Goal: Transaction & Acquisition: Subscribe to service/newsletter

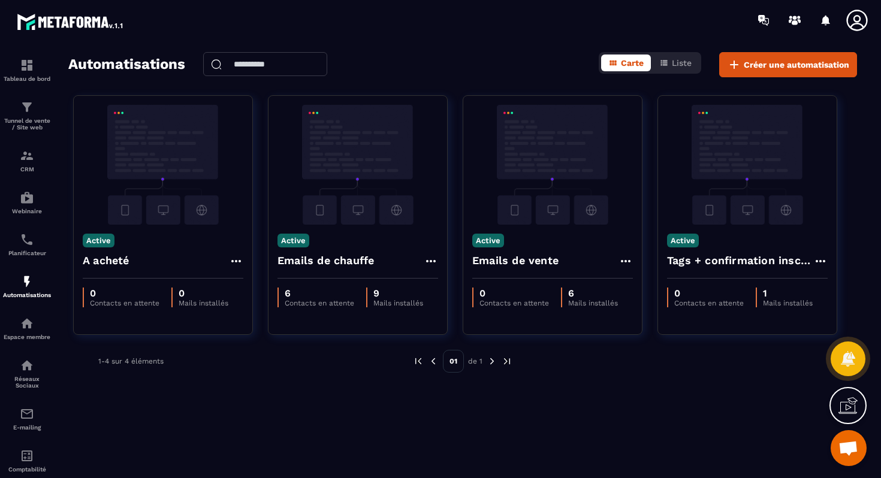
click at [488, 361] on img at bounding box center [491, 361] width 11 height 11
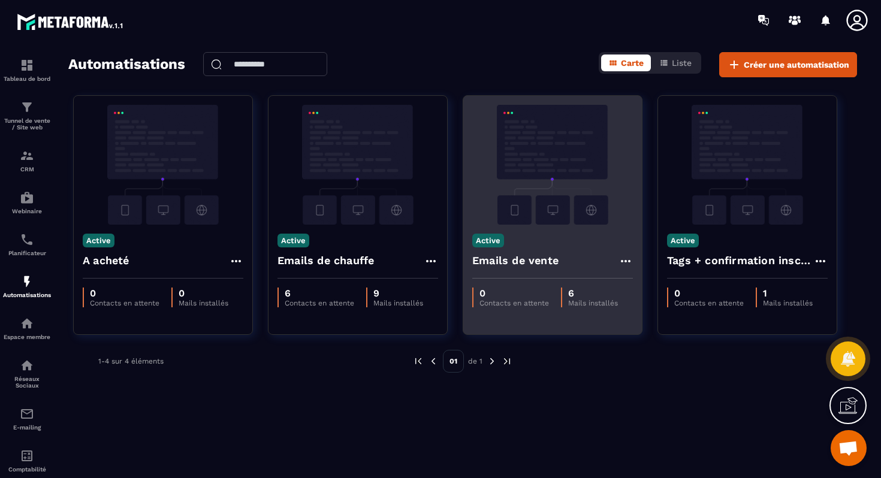
click at [529, 237] on div "Active Emails de vente" at bounding box center [552, 252] width 179 height 54
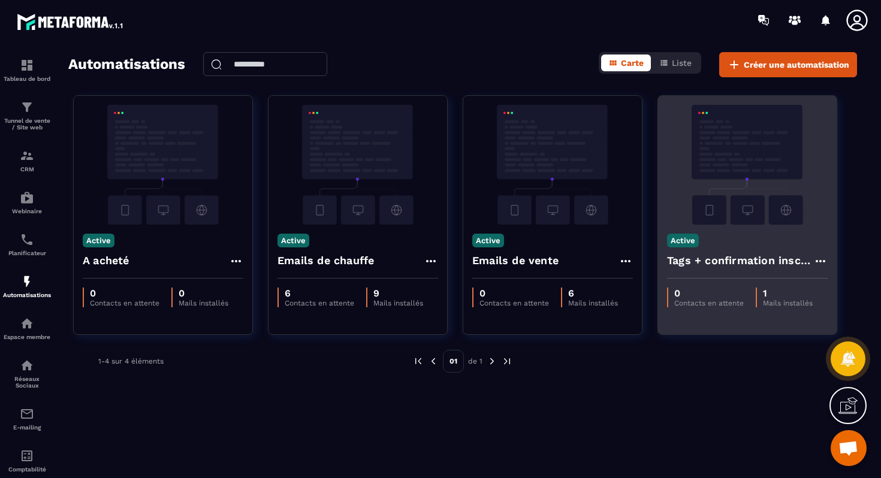
click at [817, 261] on icon at bounding box center [820, 261] width 10 height 2
click at [838, 286] on link "Modifier" at bounding box center [850, 288] width 65 height 26
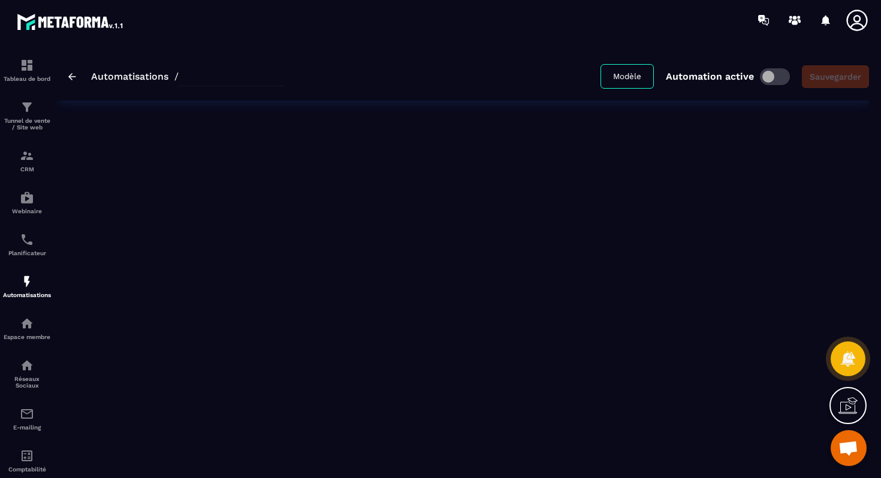
type input "**********"
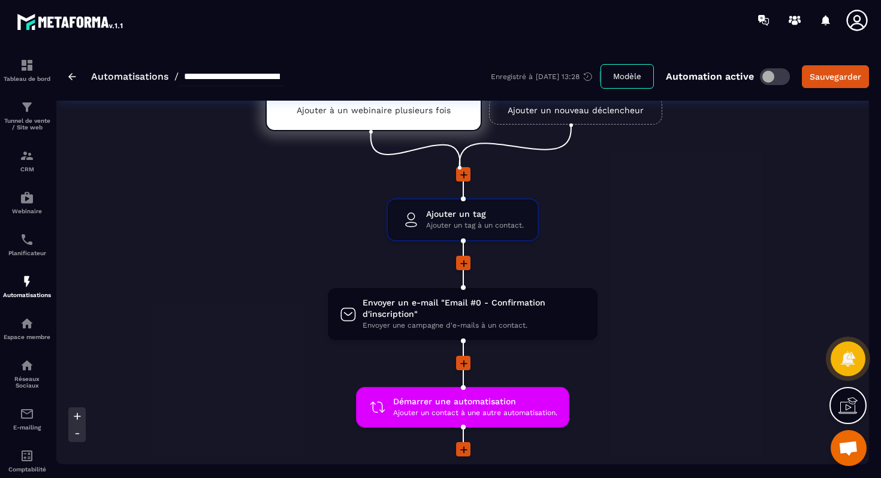
scroll to position [63, 0]
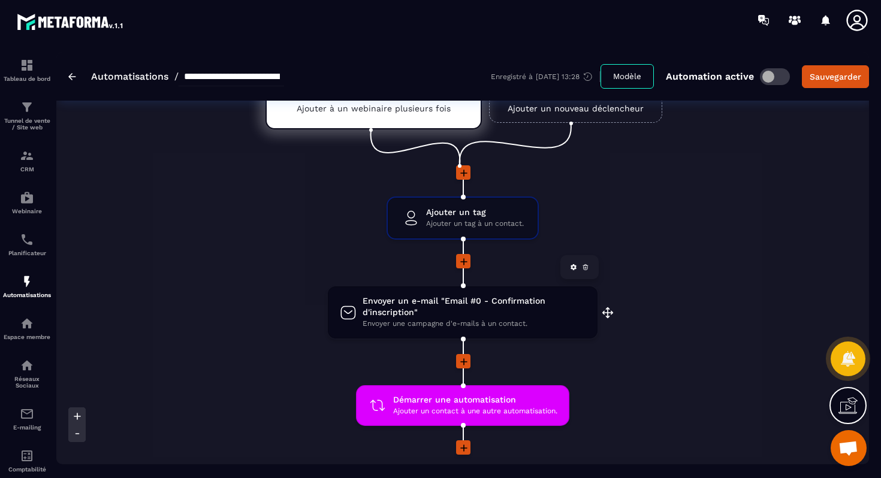
click at [471, 316] on span "Envoyer un e-mail "Email #0 - Confirmation d'inscription"" at bounding box center [473, 306] width 223 height 23
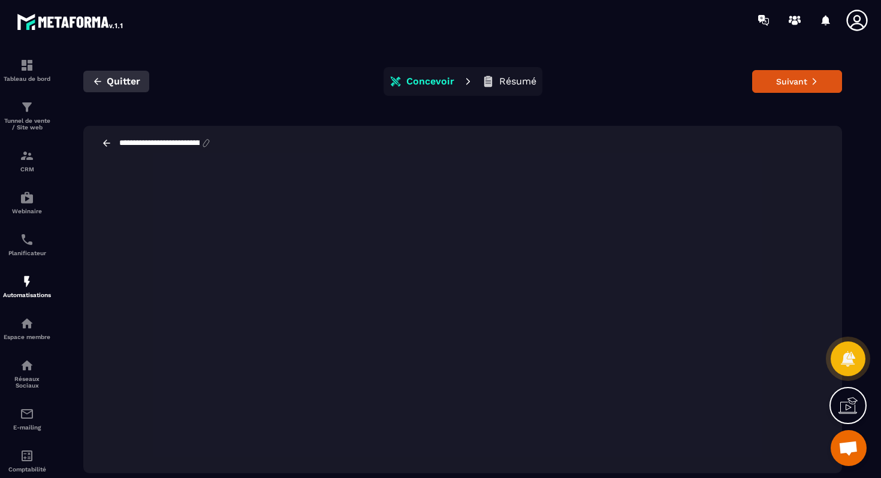
click at [102, 84] on icon "button" at bounding box center [97, 81] width 11 height 11
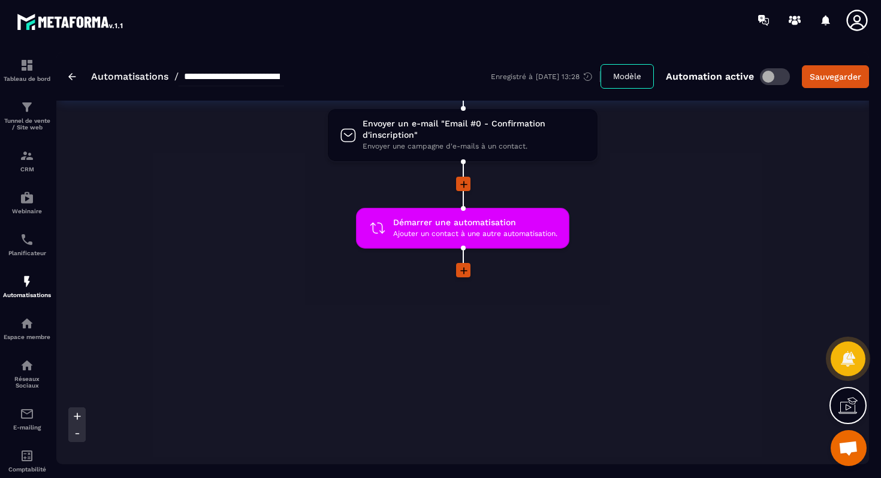
scroll to position [49, 0]
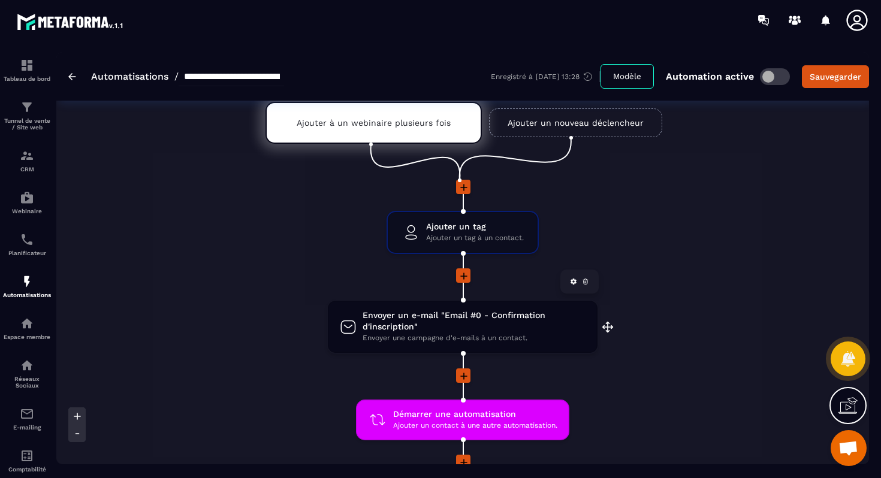
click at [492, 316] on span "Envoyer un e-mail "Email #0 - Confirmation d'inscription"" at bounding box center [473, 321] width 223 height 23
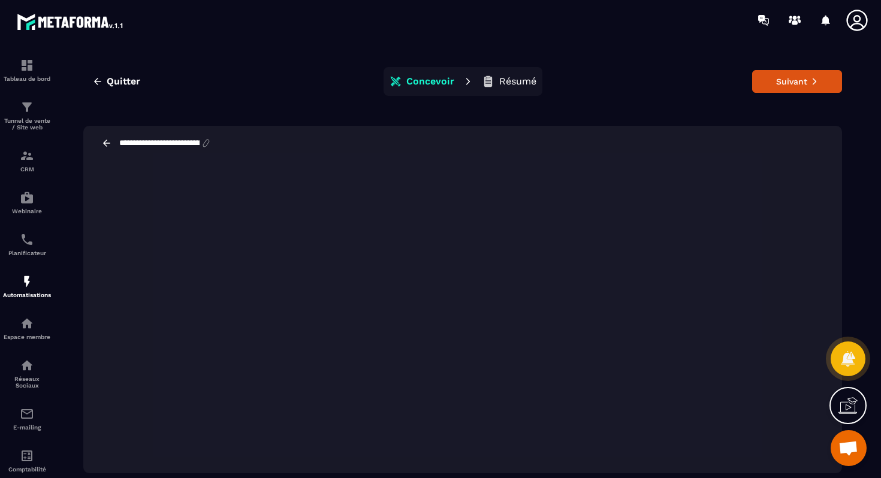
scroll to position [10, 0]
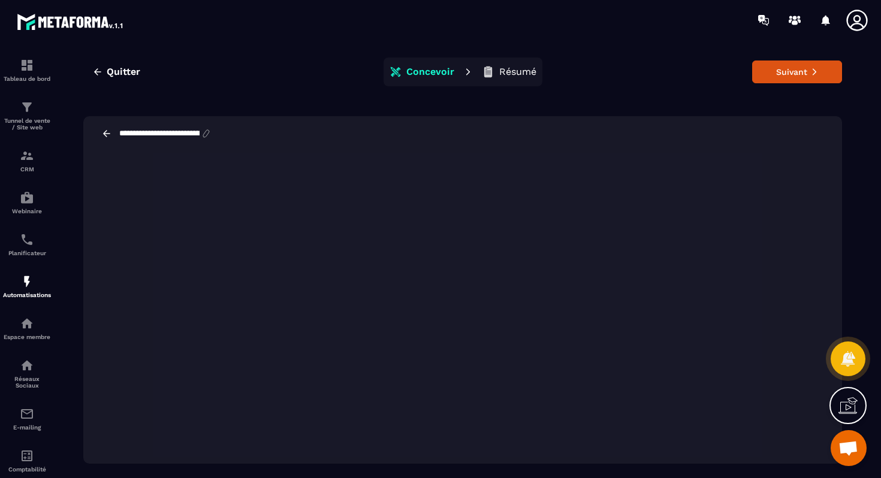
click at [108, 132] on icon at bounding box center [106, 133] width 11 height 11
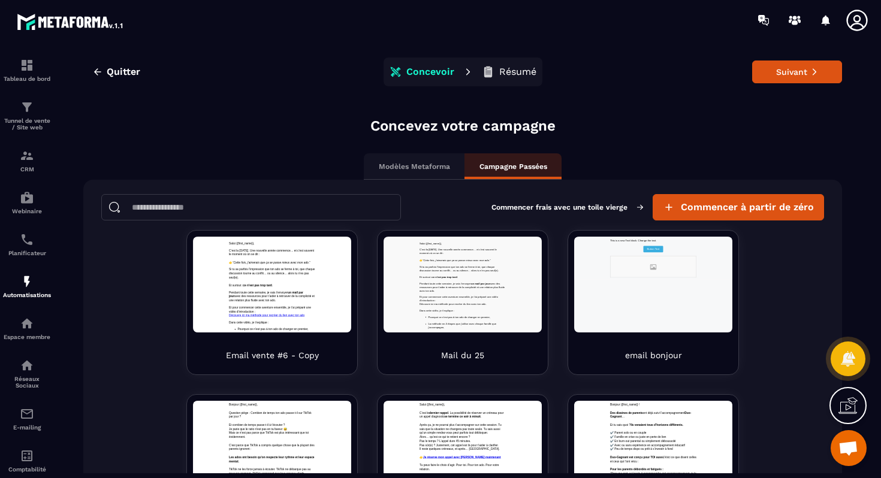
scroll to position [0, 0]
click at [115, 68] on span "Quitter" at bounding box center [124, 72] width 34 height 12
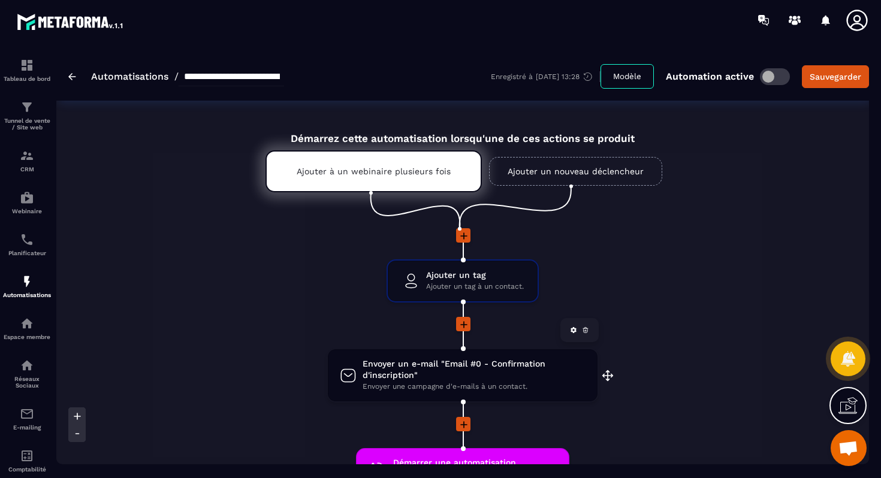
click at [418, 370] on span "Envoyer un e-mail "Email #0 - Confirmation d'inscription"" at bounding box center [473, 369] width 223 height 23
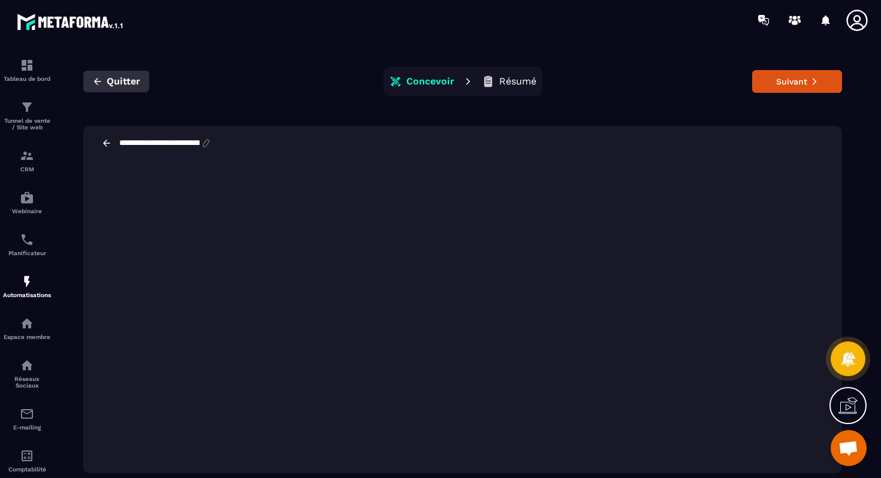
click at [120, 84] on span "Quitter" at bounding box center [124, 81] width 34 height 12
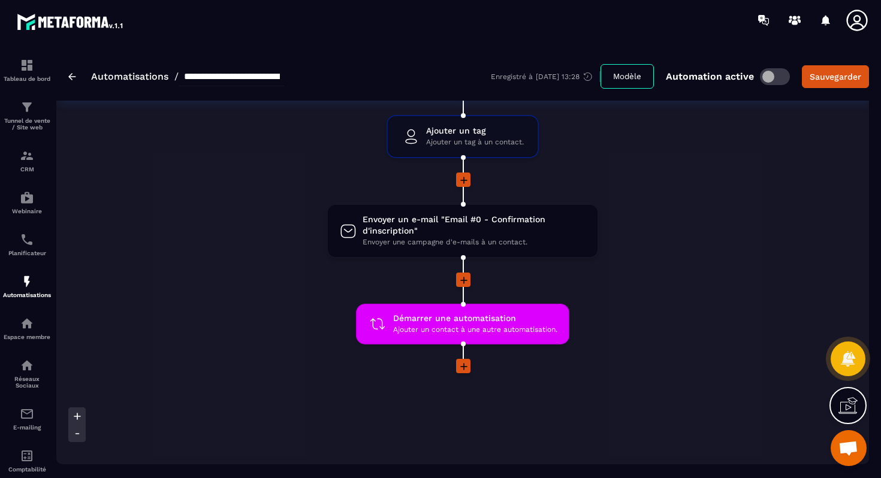
scroll to position [145, 0]
click at [573, 189] on icon at bounding box center [573, 185] width 7 height 7
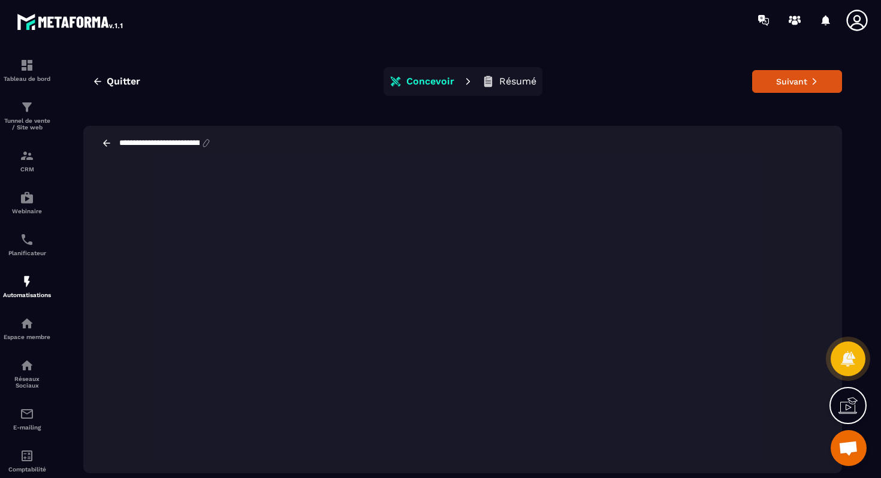
click at [506, 81] on p "Résumé" at bounding box center [517, 81] width 37 height 12
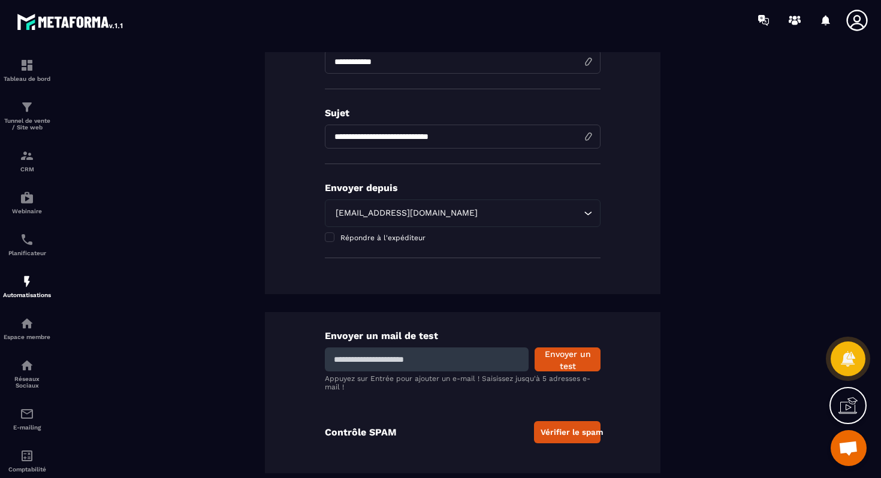
scroll to position [27, 0]
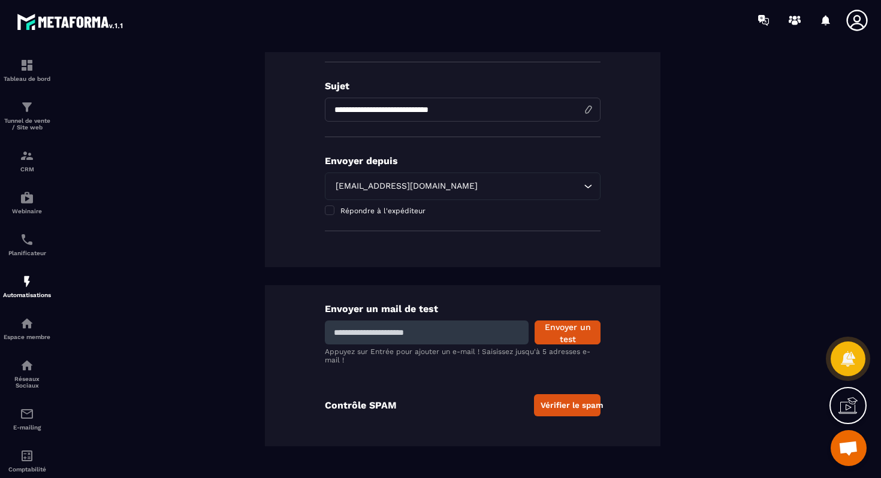
click at [409, 332] on input at bounding box center [427, 333] width 204 height 24
type input "**********"
click at [570, 330] on button "Envoyer un test" at bounding box center [567, 333] width 66 height 24
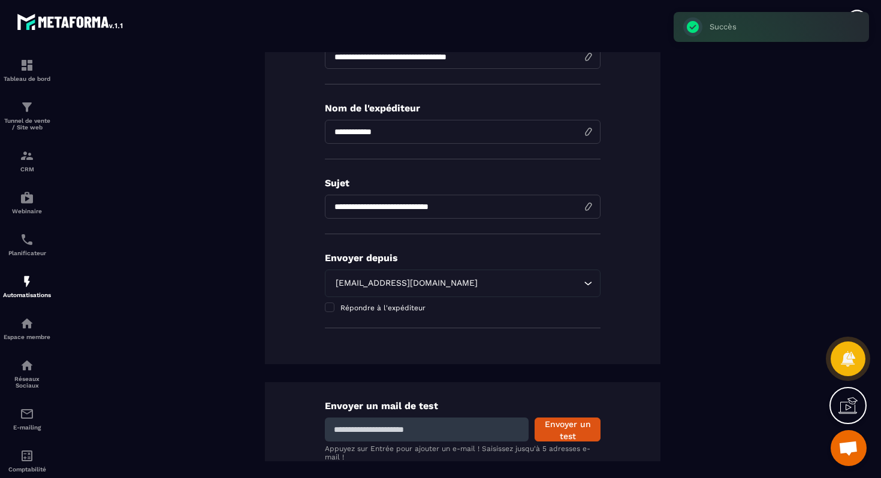
scroll to position [0, 0]
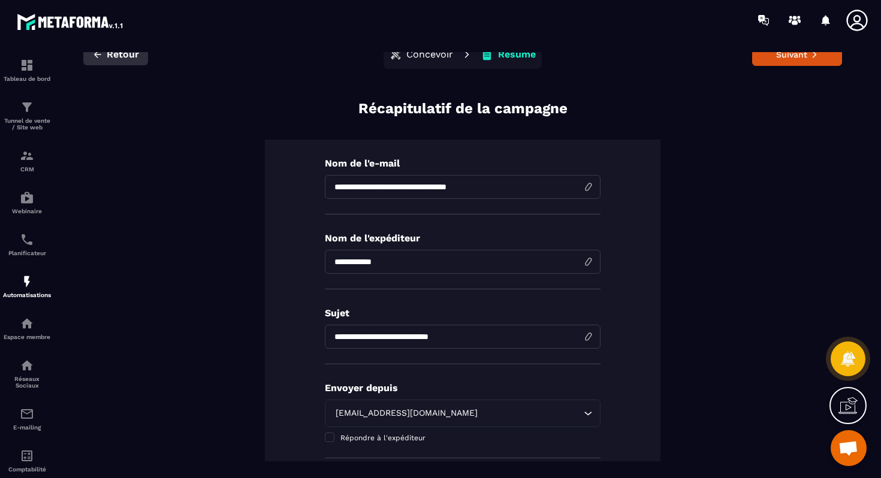
click at [112, 52] on span "Retour" at bounding box center [123, 55] width 32 height 12
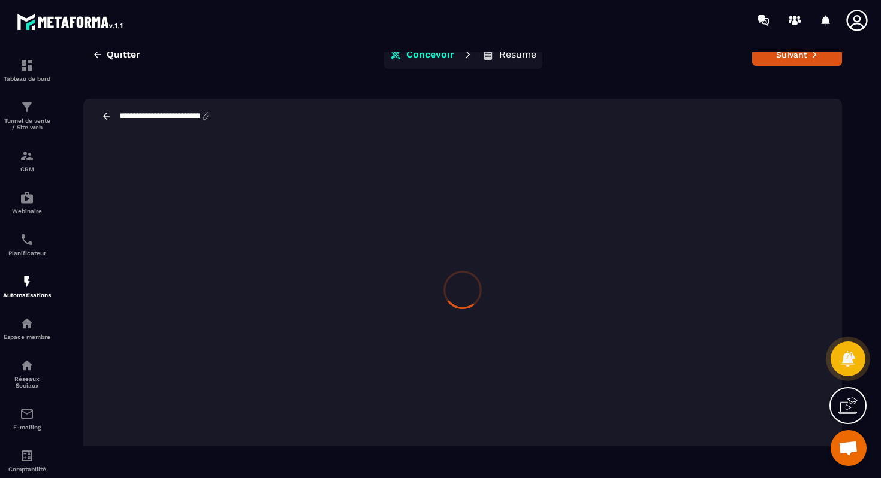
click at [112, 52] on span "Quitter" at bounding box center [124, 55] width 34 height 12
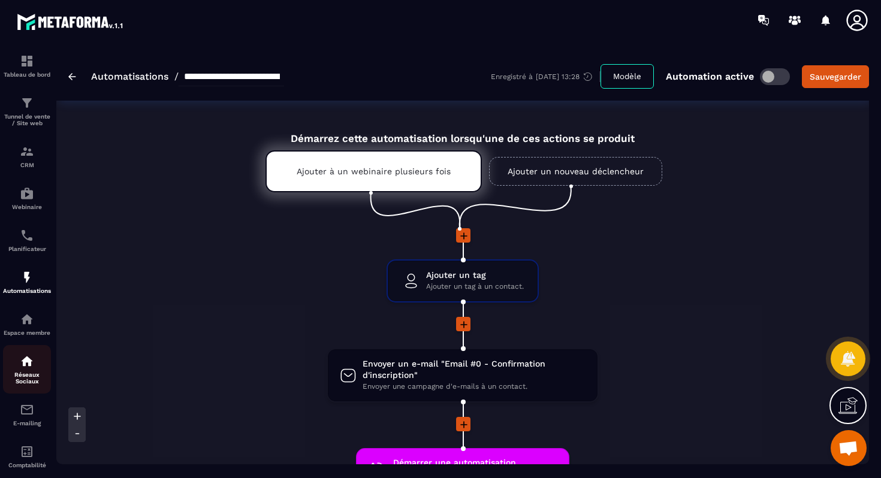
scroll to position [5, 0]
click at [26, 410] on img at bounding box center [27, 409] width 14 height 14
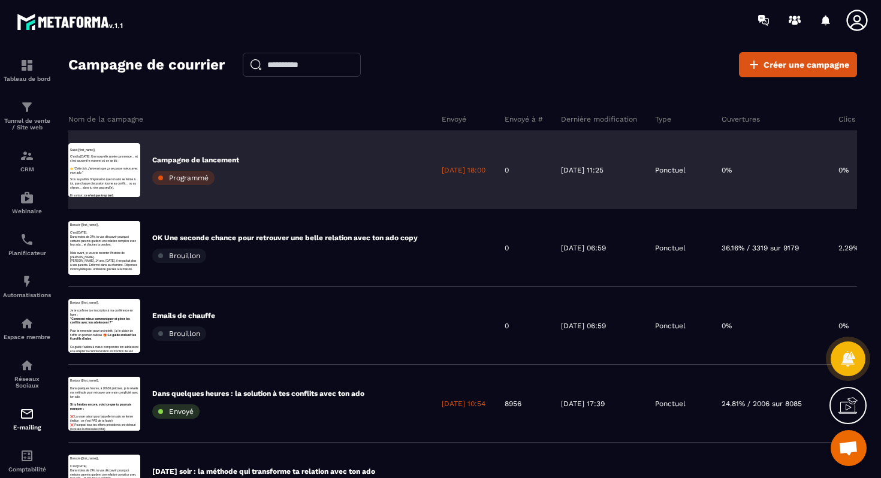
click at [205, 172] on div "Programmé" at bounding box center [183, 178] width 62 height 14
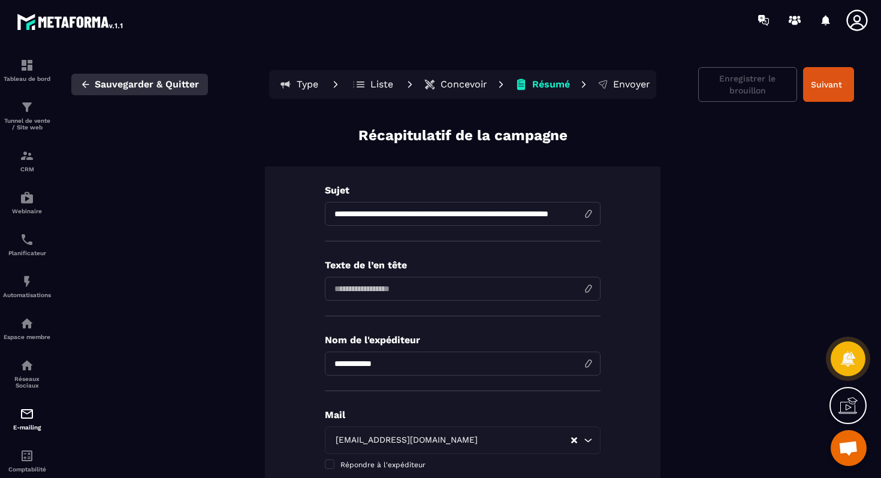
click at [113, 82] on span "Sauvegarder & Quitter" at bounding box center [147, 84] width 104 height 12
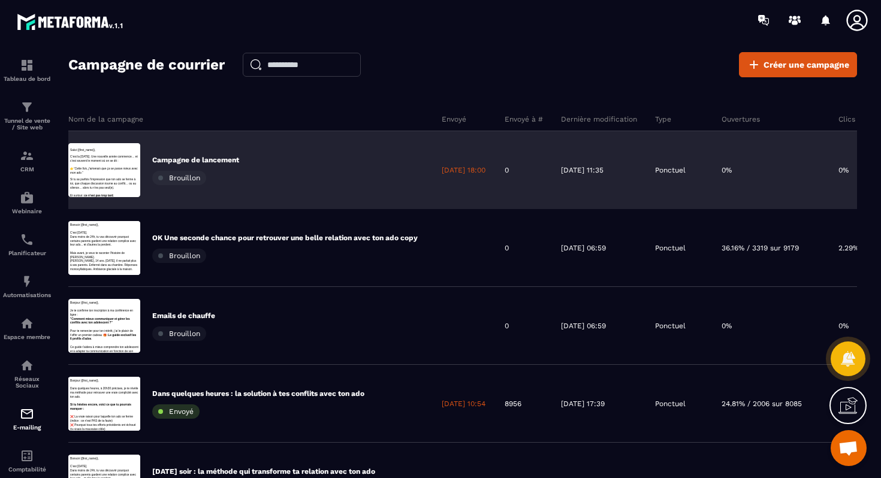
click at [170, 177] on span "Brouillon" at bounding box center [184, 178] width 31 height 8
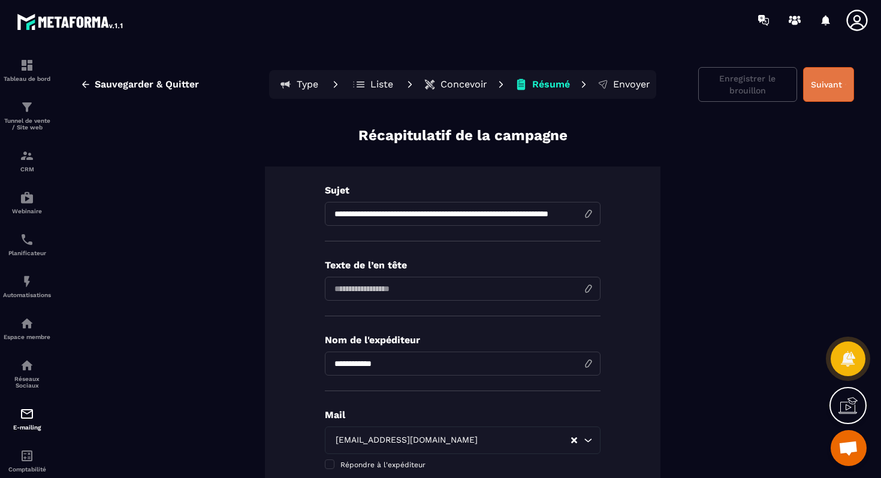
click at [832, 90] on button "Suivant" at bounding box center [828, 84] width 51 height 35
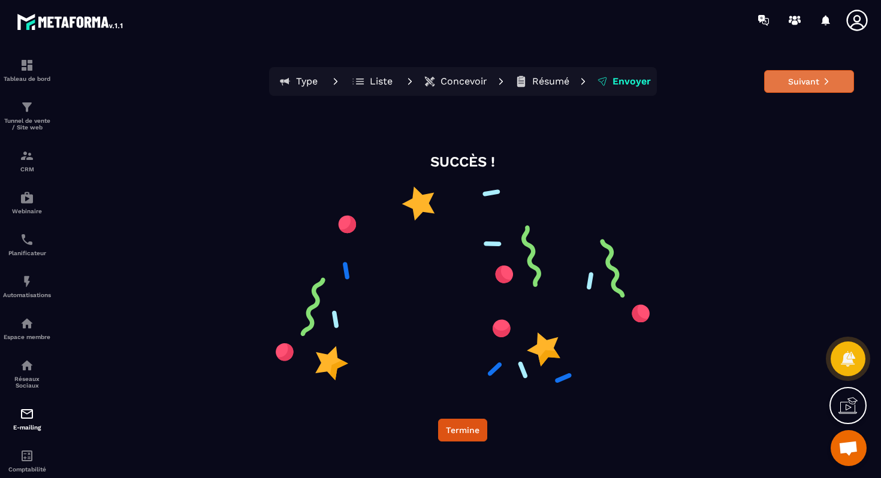
click at [810, 75] on button "Suivant" at bounding box center [809, 81] width 90 height 23
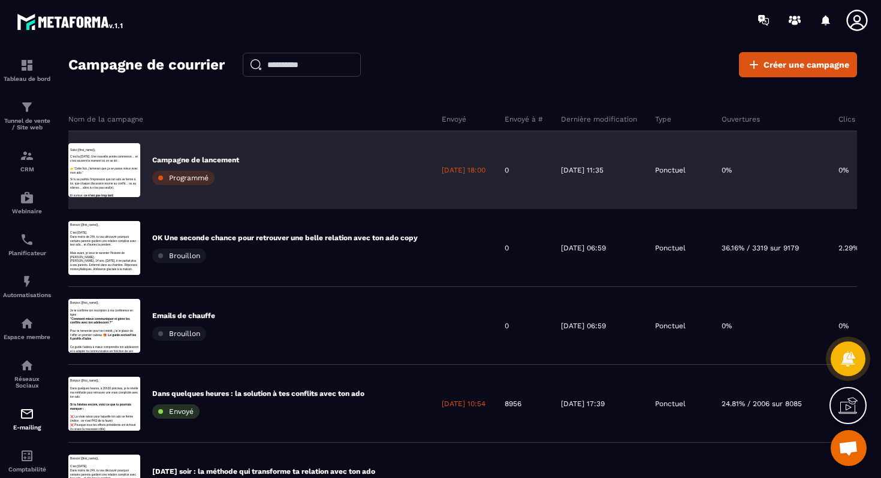
click at [213, 166] on div "Campagne de lancement Programmé" at bounding box center [195, 170] width 87 height 30
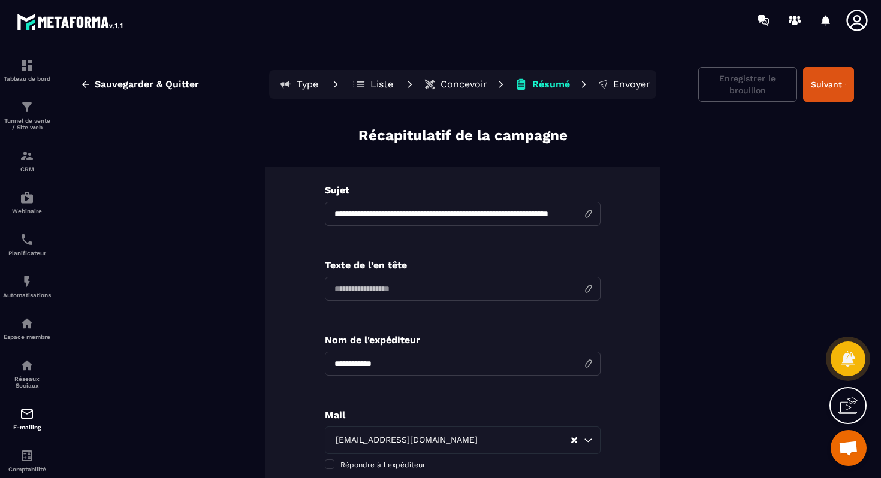
click at [307, 85] on p "Type" at bounding box center [308, 84] width 22 height 12
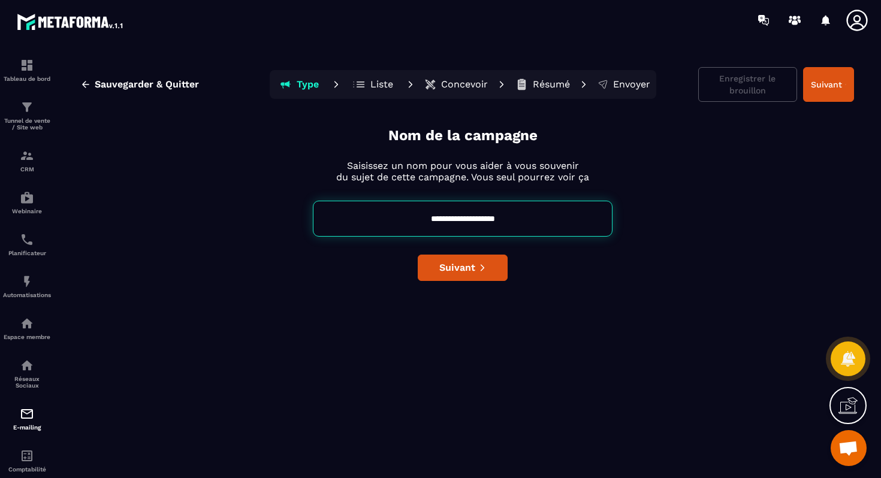
click at [530, 220] on input "**********" at bounding box center [463, 219] width 300 height 36
drag, startPoint x: 530, startPoint y: 220, endPoint x: 363, endPoint y: 218, distance: 166.6
click at [362, 218] on input "**********" at bounding box center [463, 219] width 300 height 36
type input "**********"
click at [452, 271] on span "Suivant" at bounding box center [457, 268] width 36 height 12
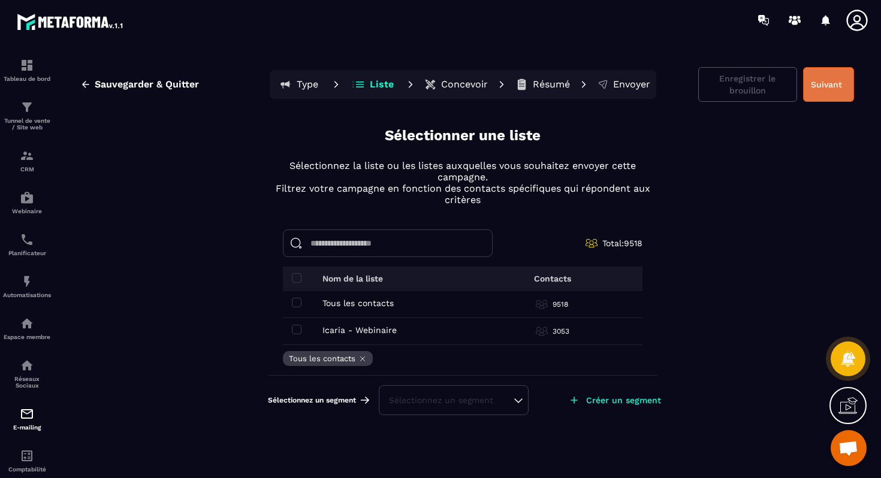
click at [829, 94] on button "Suivant" at bounding box center [828, 84] width 51 height 35
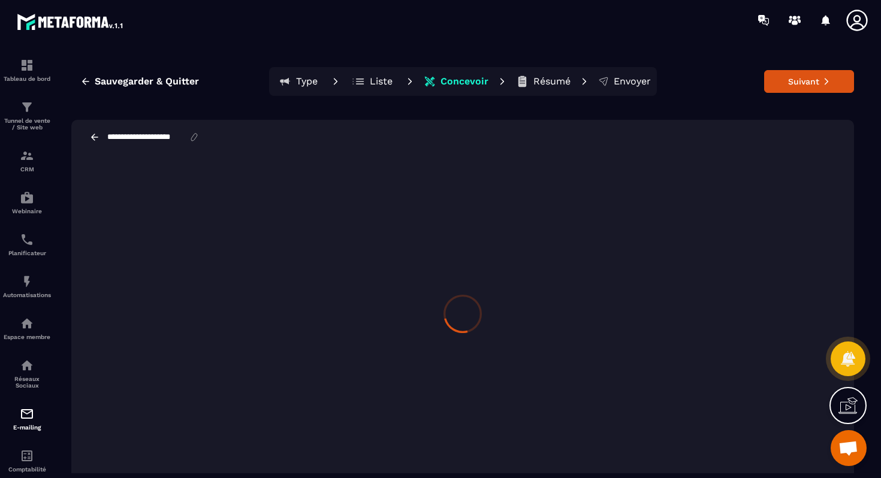
click at [829, 93] on div "Sauvegarder & Quitter Type Liste Concevoir Résumé Envoyer Suivant" at bounding box center [462, 81] width 782 height 29
click at [835, 85] on button "Suivant" at bounding box center [809, 81] width 90 height 23
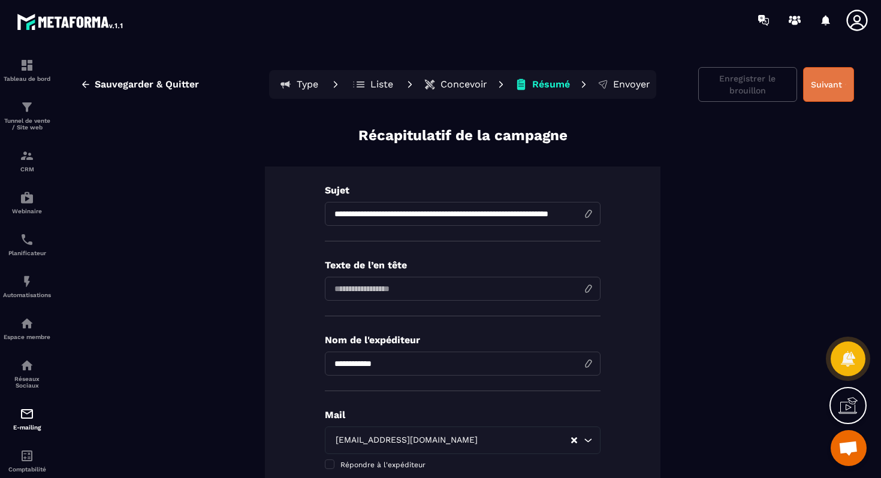
click at [826, 82] on button "Suivant" at bounding box center [828, 84] width 51 height 35
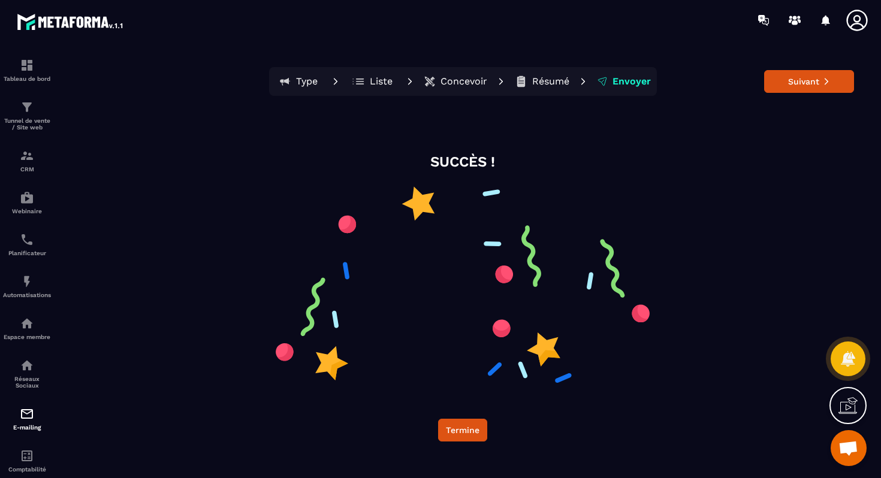
click at [826, 82] on icon at bounding box center [826, 81] width 4 height 7
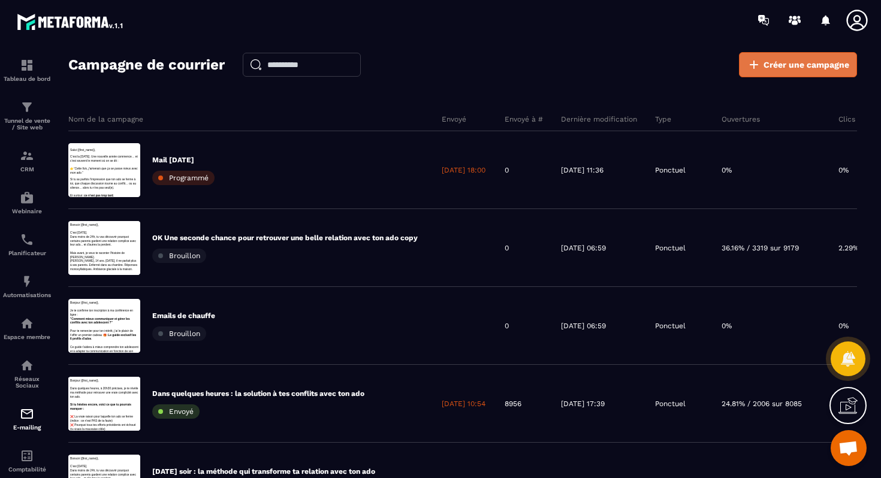
click at [790, 64] on span "Créer une campagne" at bounding box center [806, 65] width 86 height 12
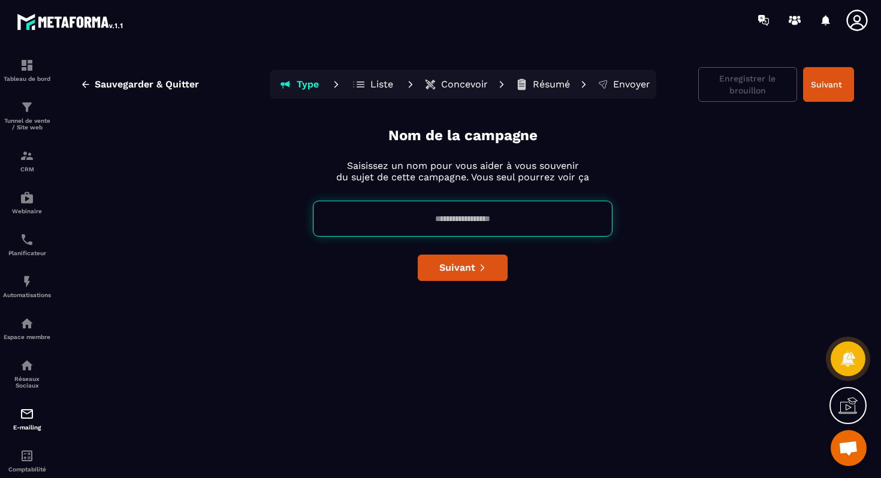
click at [423, 211] on input at bounding box center [463, 219] width 300 height 36
type input "**********"
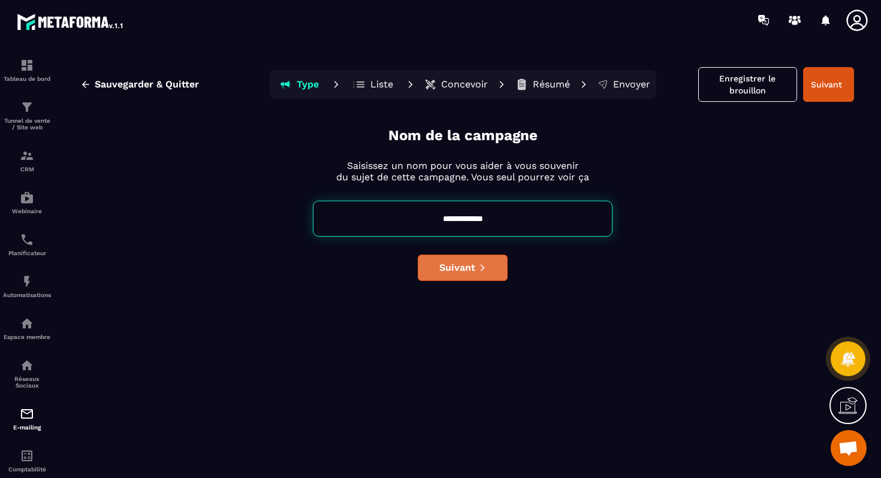
click at [463, 263] on span "Suivant" at bounding box center [457, 268] width 36 height 12
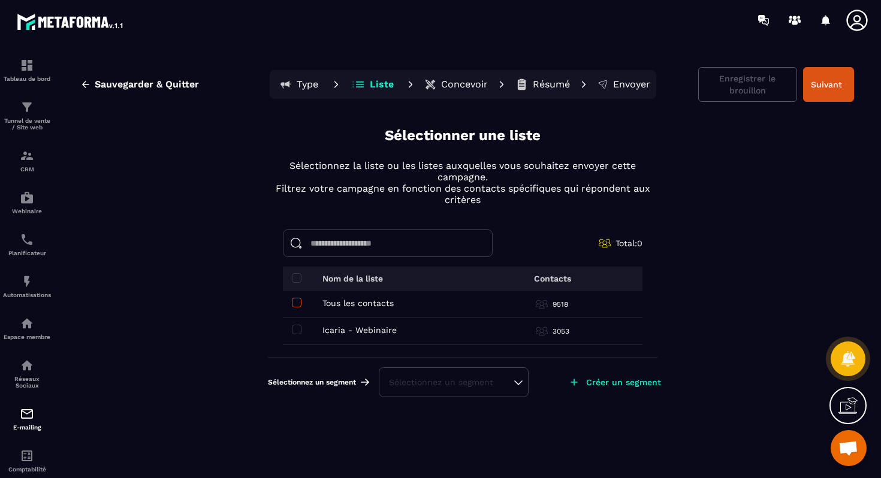
click at [297, 303] on span at bounding box center [297, 303] width 10 height 10
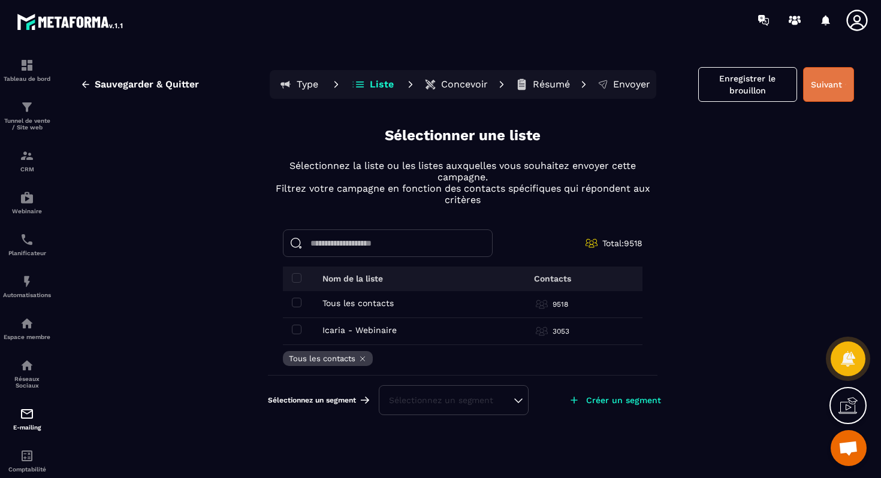
click at [827, 87] on button "Suivant" at bounding box center [828, 84] width 51 height 35
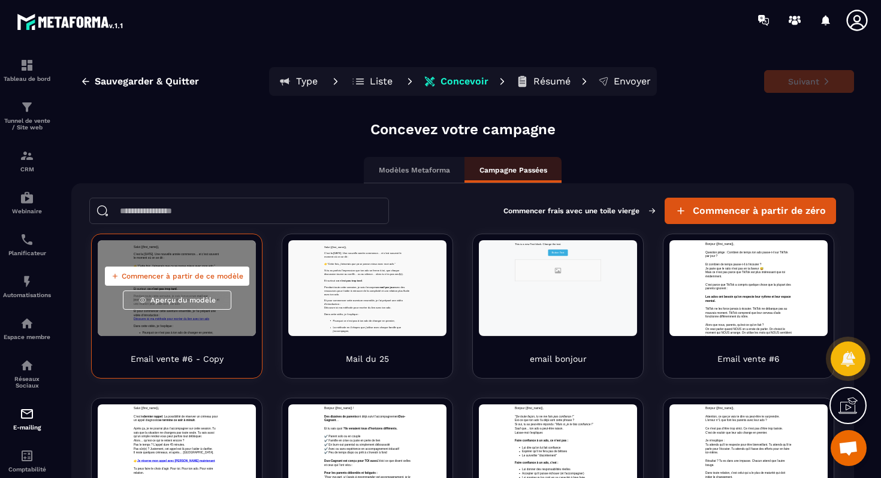
click at [189, 300] on span "Aperçu du modèle" at bounding box center [182, 300] width 65 height 10
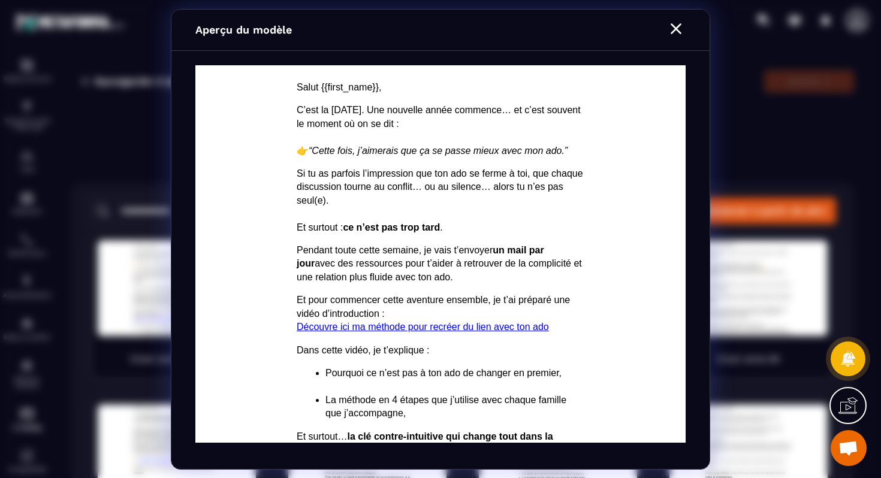
click at [674, 28] on icon "Modal window" at bounding box center [675, 28] width 19 height 19
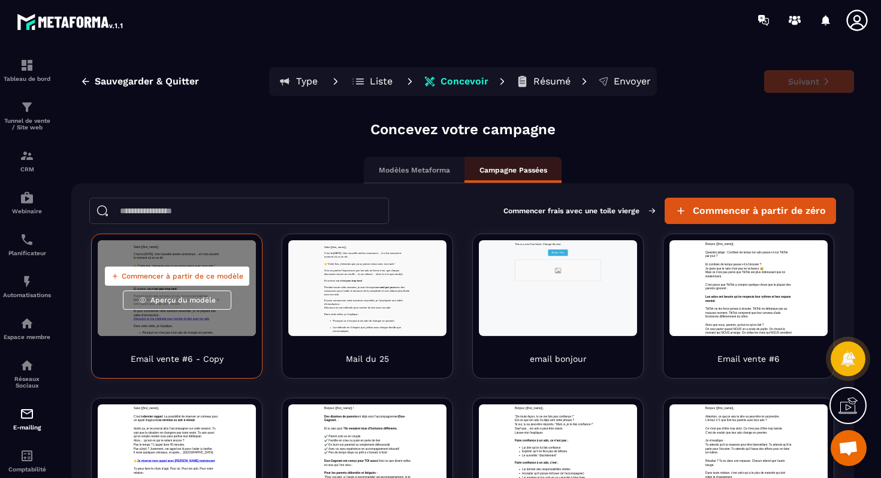
click at [211, 276] on span "Commencer à partir de ce modèle" at bounding box center [183, 276] width 122 height 10
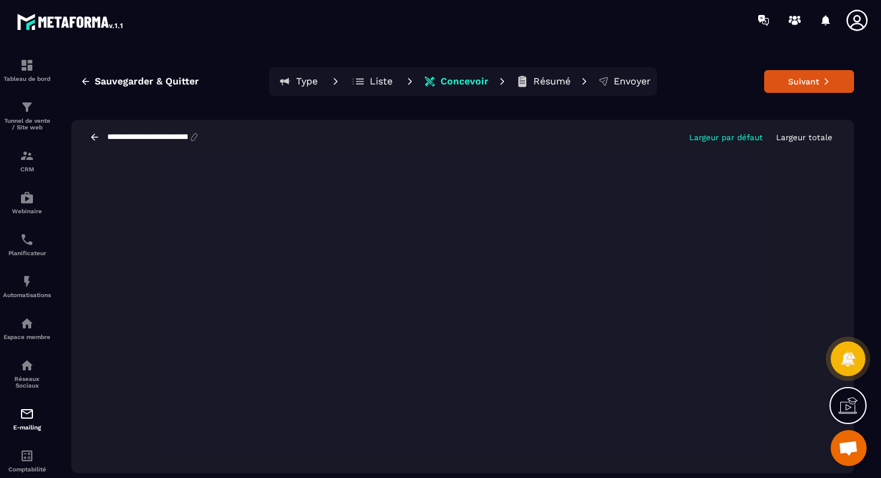
click at [531, 78] on button "Résumé" at bounding box center [543, 81] width 62 height 24
click at [559, 80] on p "Résumé" at bounding box center [551, 81] width 37 height 12
click at [556, 80] on p "Résumé" at bounding box center [551, 81] width 37 height 12
click at [811, 83] on button "Suivant" at bounding box center [809, 81] width 90 height 23
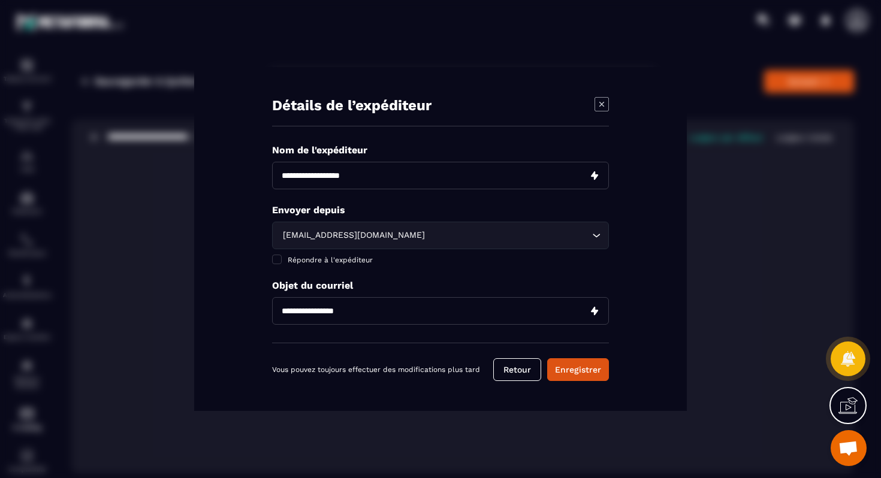
click at [338, 171] on input "Modal window" at bounding box center [440, 176] width 337 height 28
type input "**********"
click at [340, 315] on input "Modal window" at bounding box center [440, 311] width 337 height 28
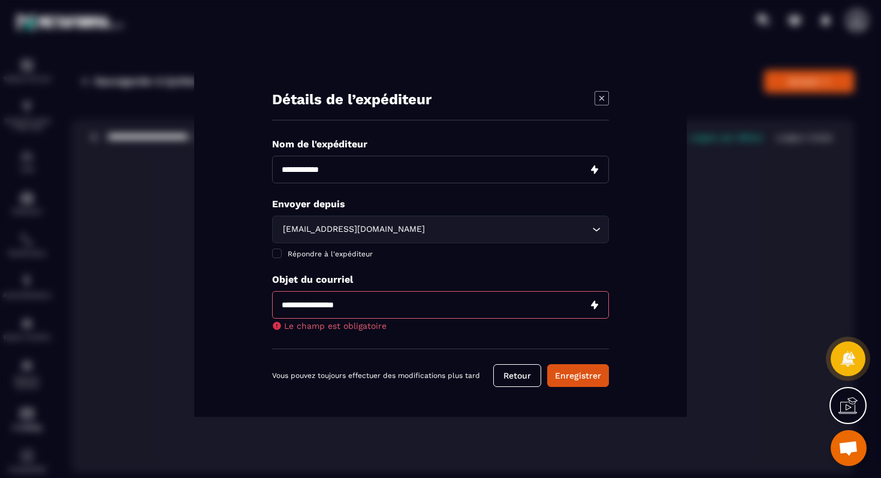
click at [347, 301] on input "Modal window" at bounding box center [440, 305] width 337 height 28
paste input "**********"
type input "**********"
click at [581, 379] on button "Enregistrer" at bounding box center [578, 375] width 62 height 23
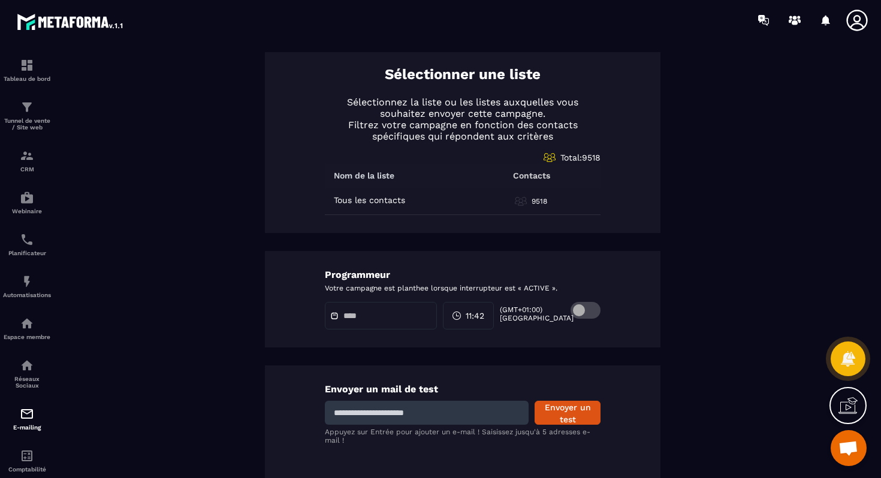
scroll to position [534, 0]
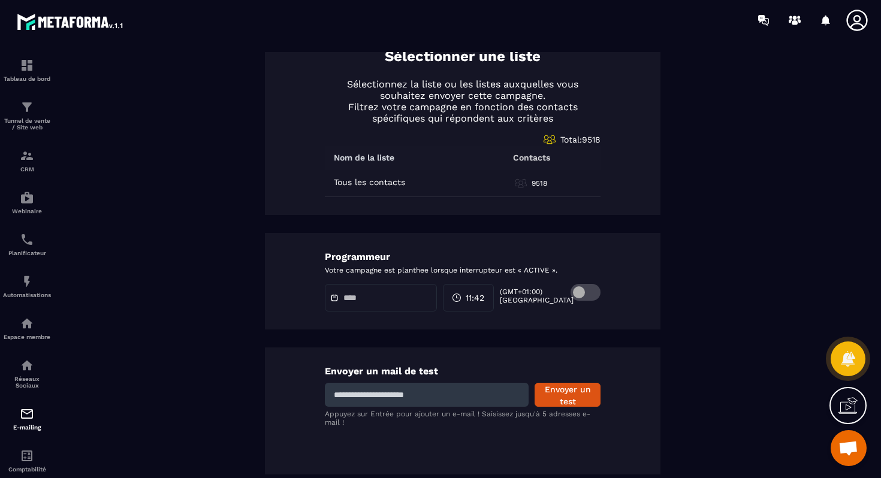
click at [343, 292] on div at bounding box center [381, 298] width 112 height 28
click at [581, 289] on span at bounding box center [585, 292] width 30 height 17
click at [383, 303] on input "text" at bounding box center [385, 298] width 84 height 9
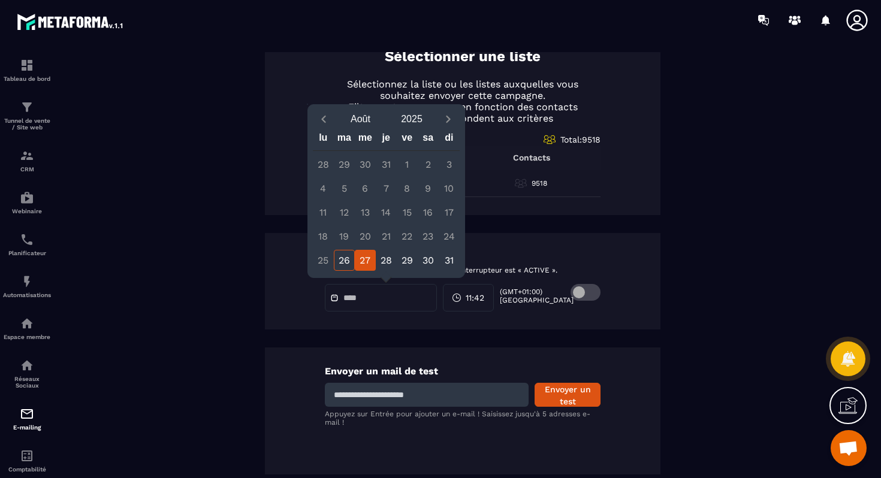
click at [362, 264] on div "27" at bounding box center [365, 260] width 21 height 21
type input "**********"
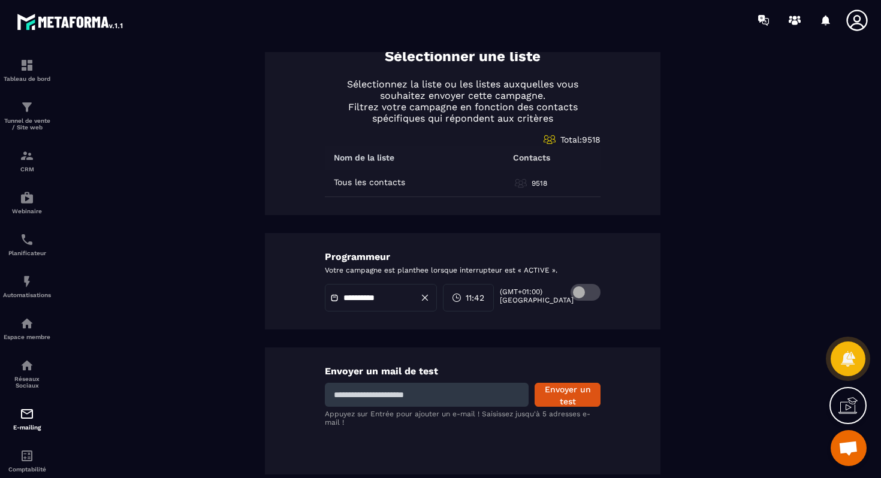
click at [475, 295] on span "11:42" at bounding box center [474, 298] width 19 height 12
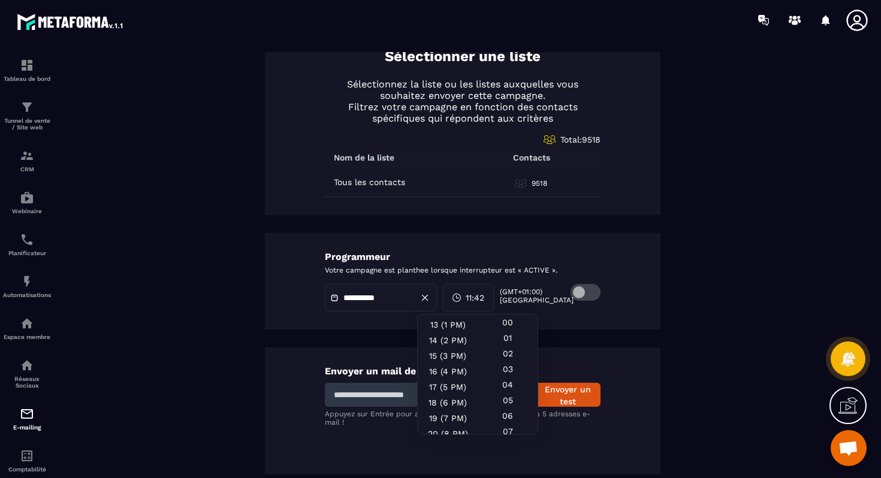
scroll to position [198, 0]
click at [434, 412] on div "18 (6 PM)" at bounding box center [448, 420] width 60 height 16
click at [511, 330] on div "00" at bounding box center [507, 338] width 60 height 16
click at [574, 388] on button "Envoyer un test" at bounding box center [567, 395] width 66 height 24
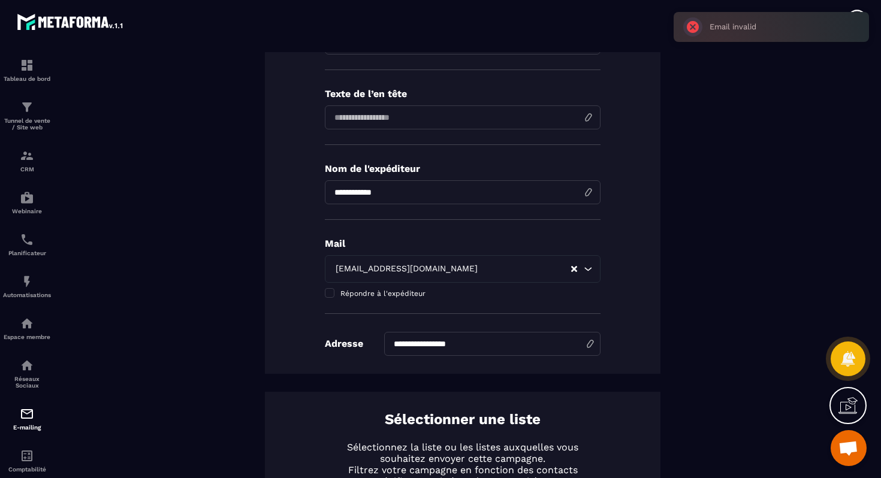
scroll to position [0, 0]
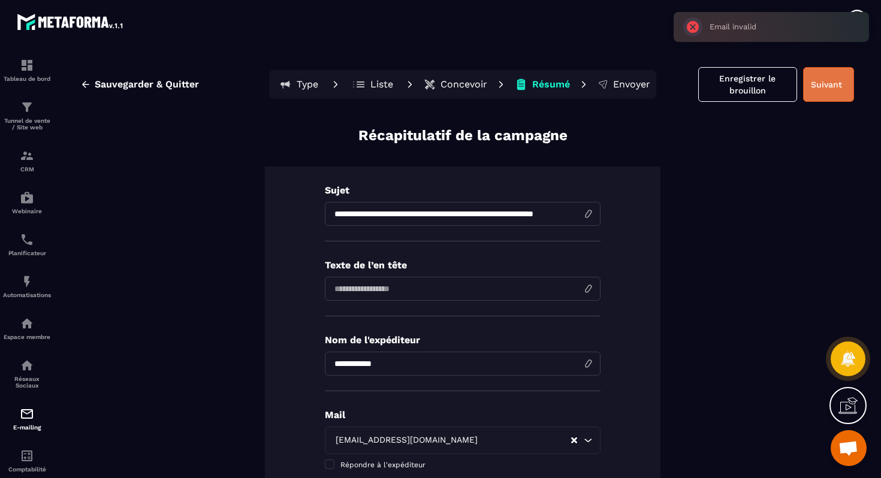
click at [834, 85] on button "Suivant" at bounding box center [828, 84] width 51 height 35
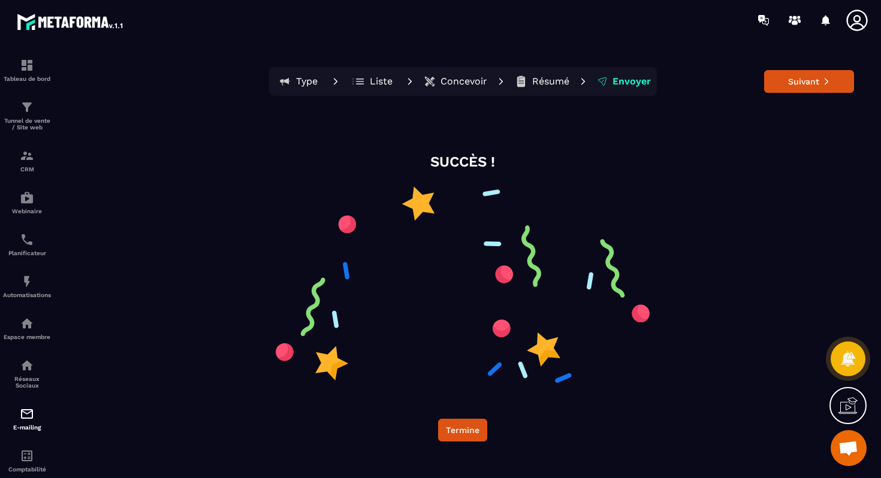
click at [833, 85] on button "Suivant" at bounding box center [809, 81] width 90 height 23
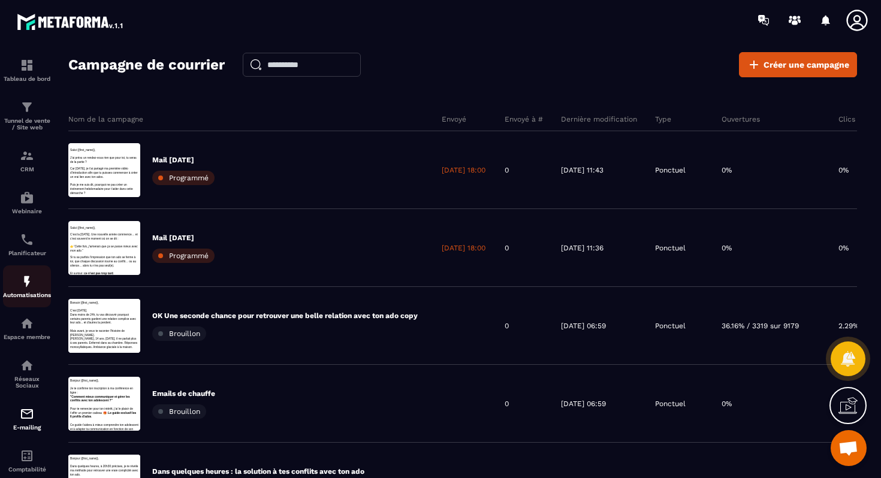
click at [28, 298] on p "Automatisations" at bounding box center [27, 295] width 48 height 7
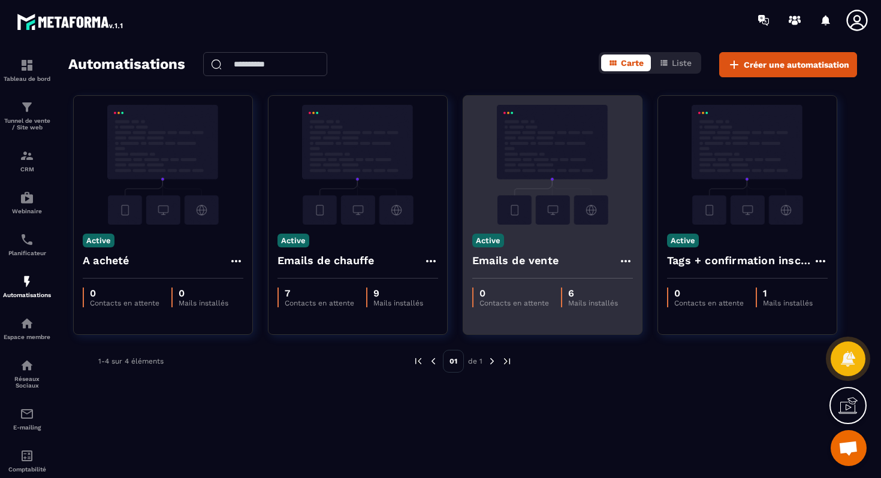
click at [625, 262] on icon at bounding box center [625, 261] width 14 height 14
click at [662, 288] on link "Modifier" at bounding box center [655, 288] width 65 height 26
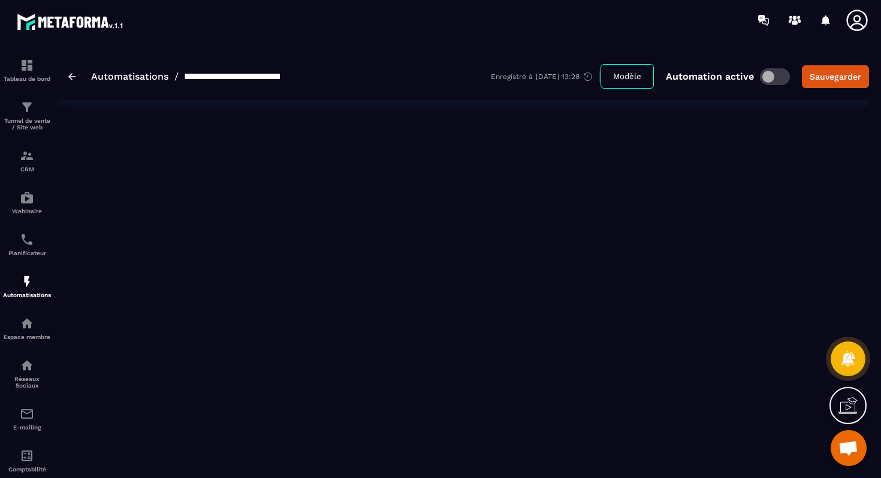
type input "**********"
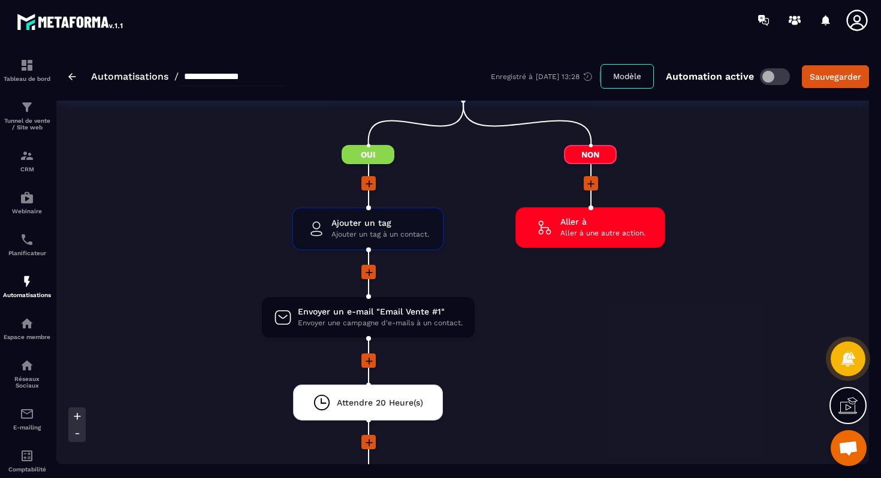
scroll to position [281, 0]
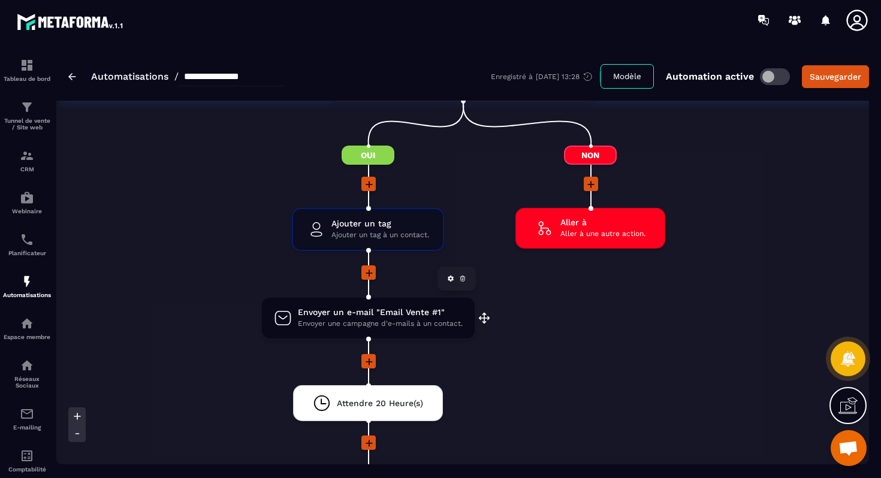
click at [382, 316] on span "Envoyer un e-mail "Email Vente #1"" at bounding box center [380, 312] width 165 height 11
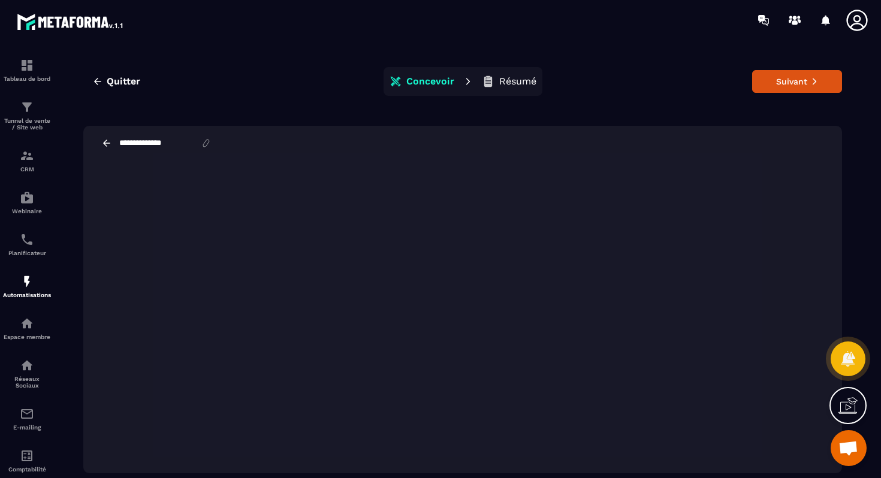
scroll to position [27, 0]
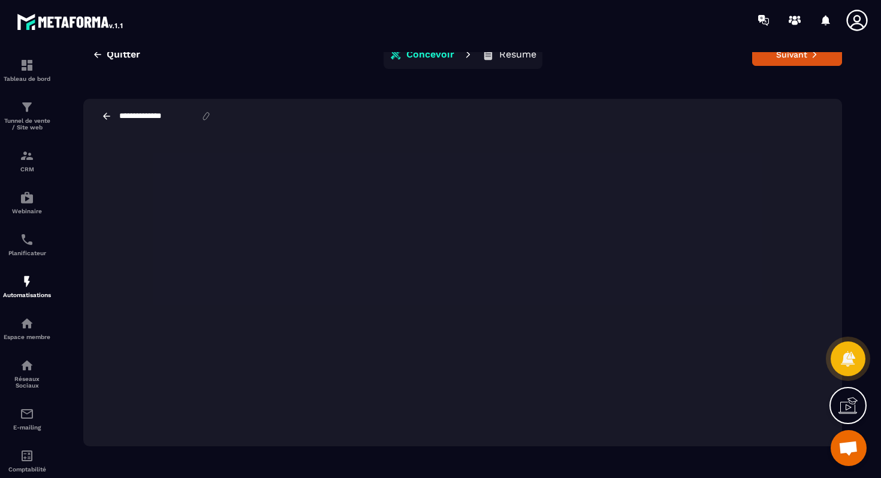
click at [105, 113] on icon at bounding box center [106, 116] width 7 height 7
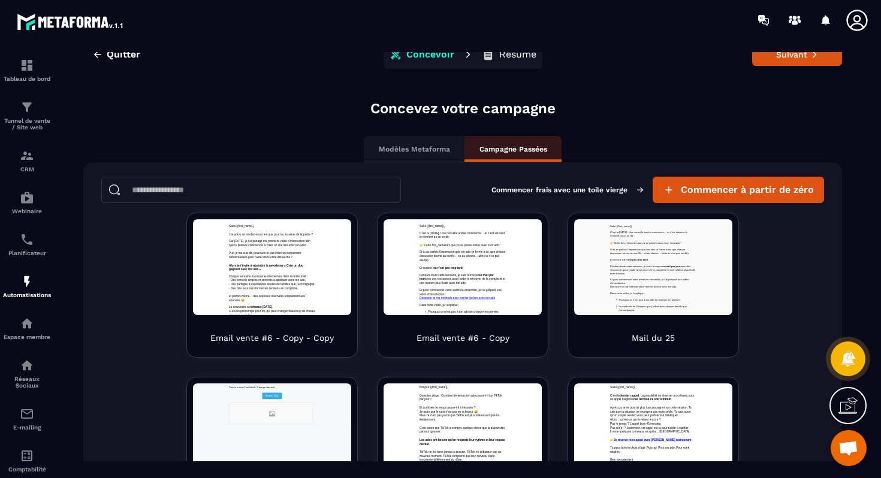
scroll to position [0, 0]
click at [111, 53] on span "Quitter" at bounding box center [124, 55] width 34 height 12
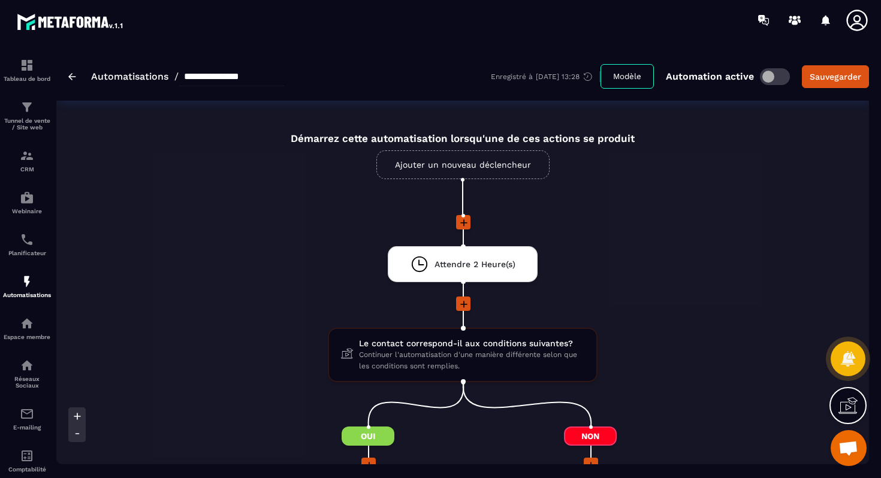
click at [121, 77] on link "Automatisations" at bounding box center [129, 76] width 77 height 11
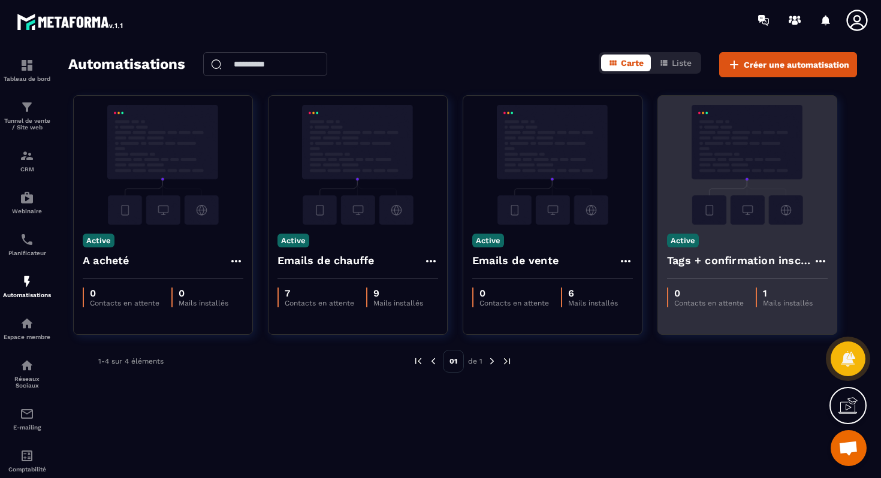
click at [815, 260] on icon at bounding box center [820, 261] width 14 height 14
click at [841, 285] on link "Modifier" at bounding box center [850, 288] width 65 height 26
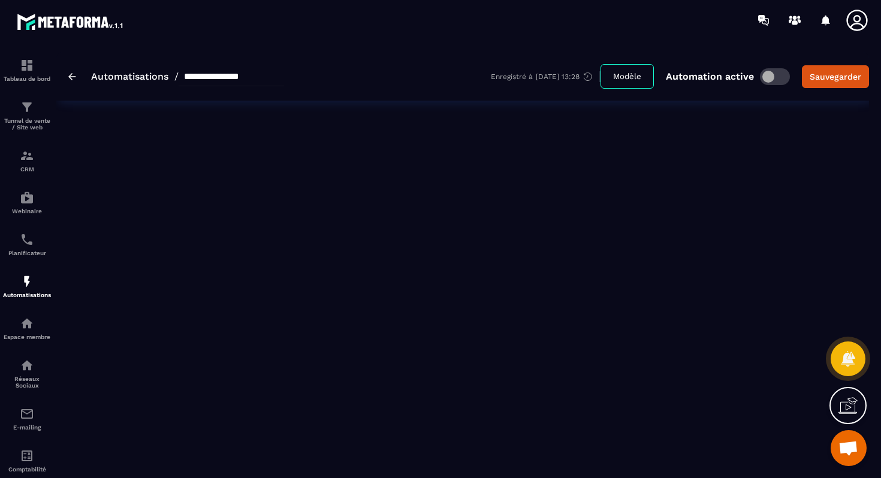
type input "**********"
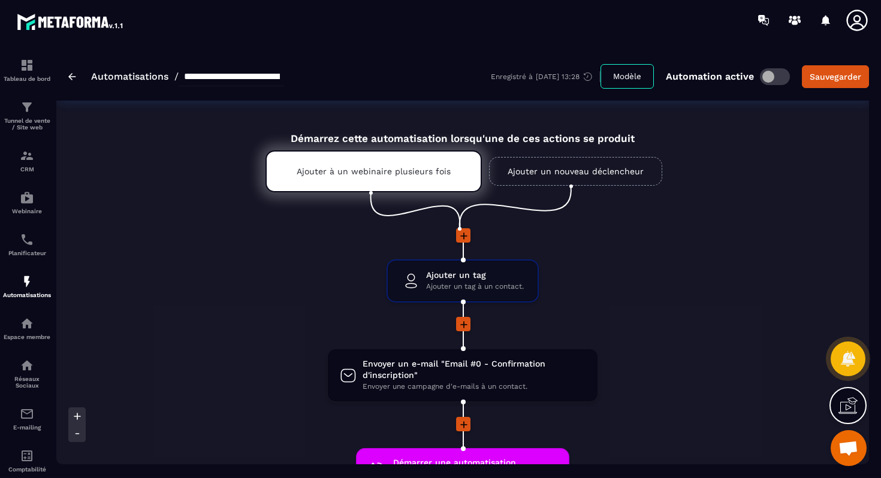
click at [138, 81] on link "Automatisations" at bounding box center [129, 76] width 77 height 11
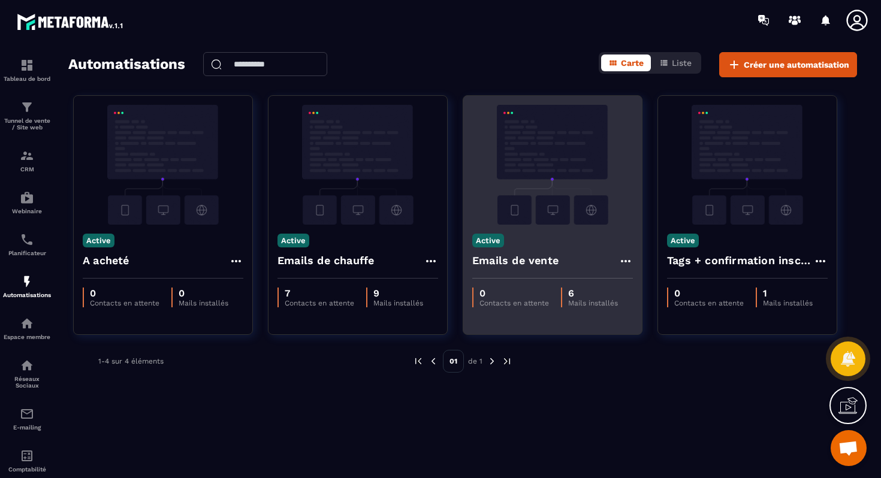
click at [624, 262] on icon at bounding box center [625, 261] width 14 height 14
click at [645, 287] on link "Modifier" at bounding box center [655, 288] width 65 height 26
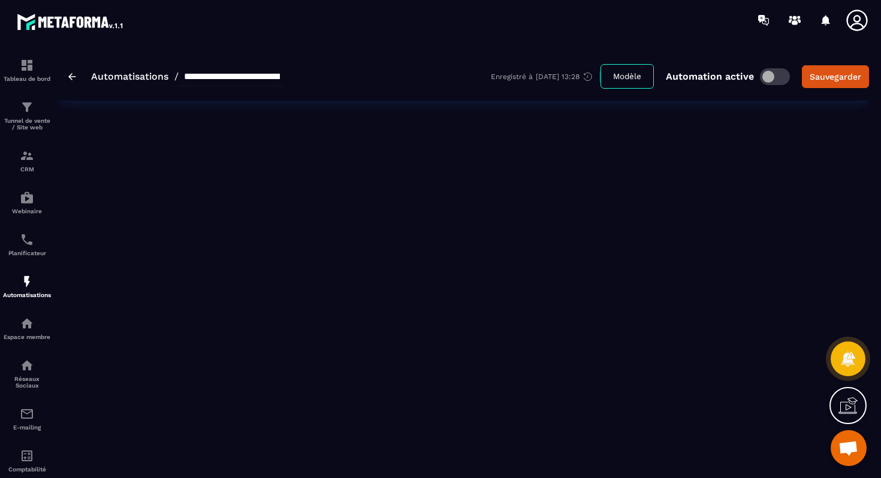
type input "**********"
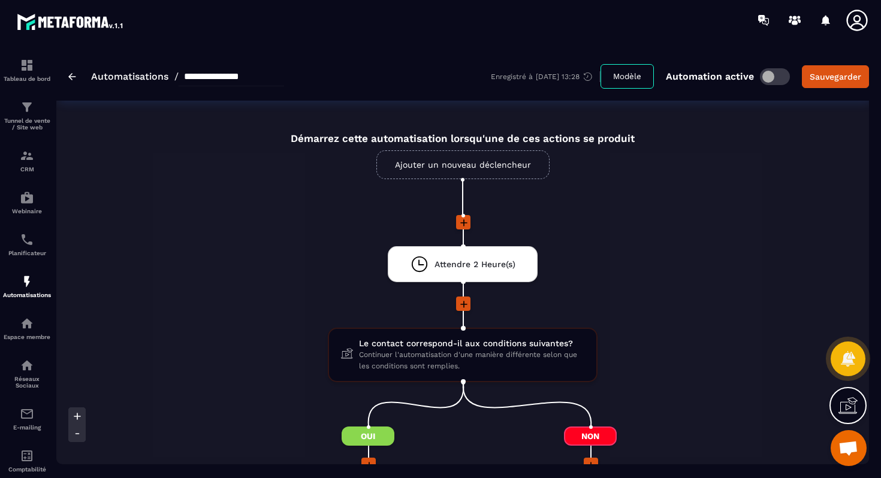
scroll to position [288, 0]
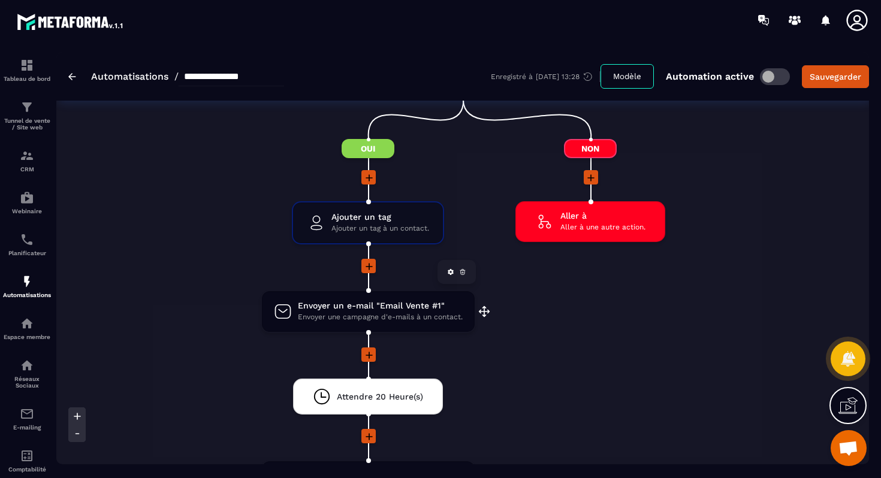
click at [356, 308] on span "Envoyer un e-mail "Email Vente #1"" at bounding box center [380, 305] width 165 height 11
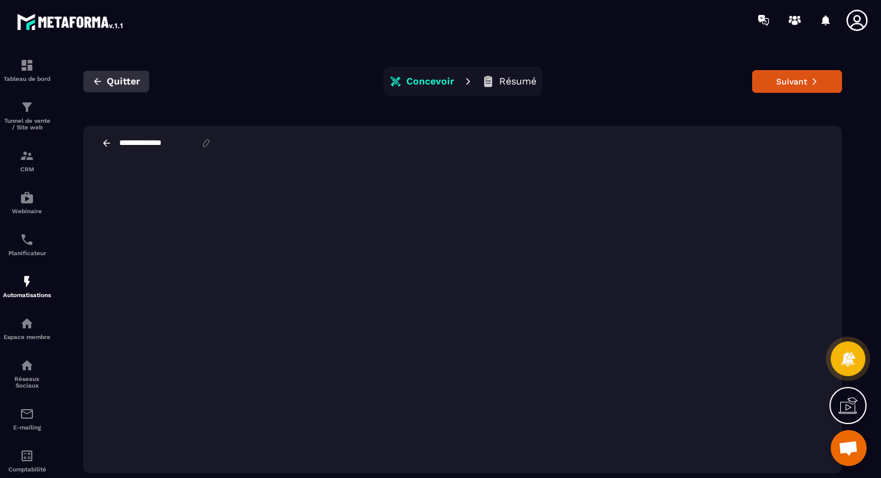
click at [124, 83] on span "Quitter" at bounding box center [124, 81] width 34 height 12
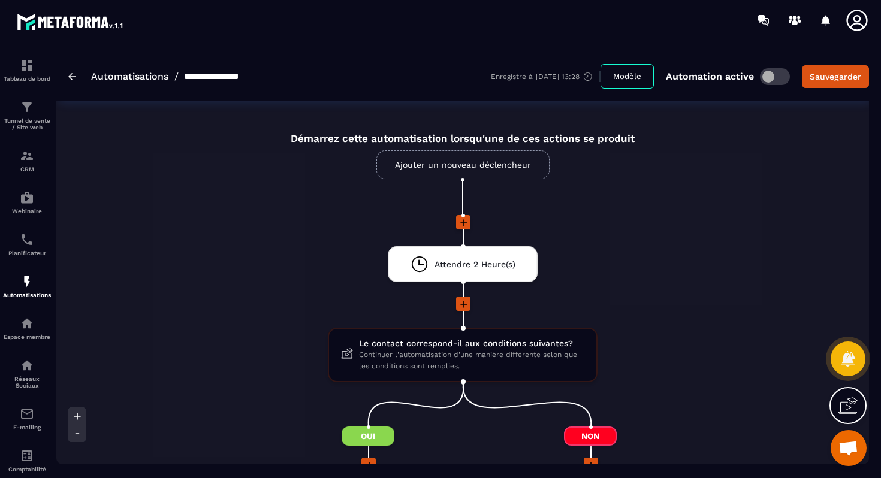
click at [458, 167] on link "Ajouter un nouveau déclencheur" at bounding box center [462, 164] width 173 height 29
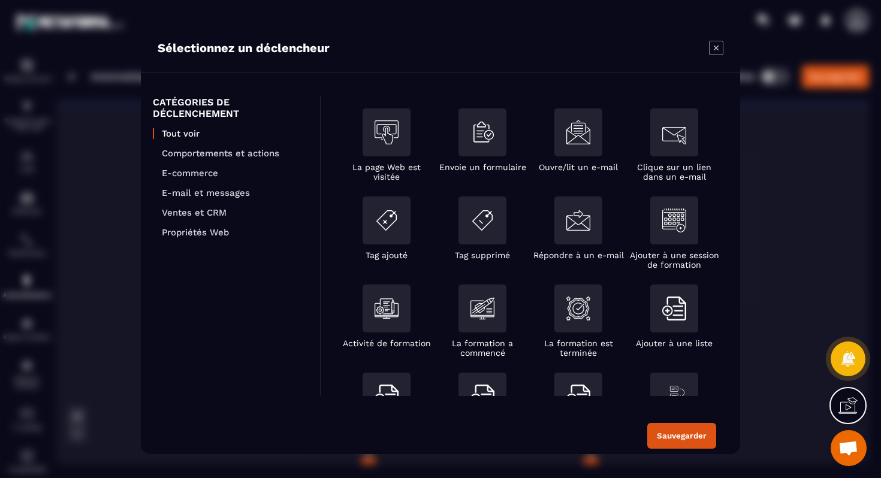
click at [717, 47] on icon "Modal window" at bounding box center [716, 48] width 14 height 14
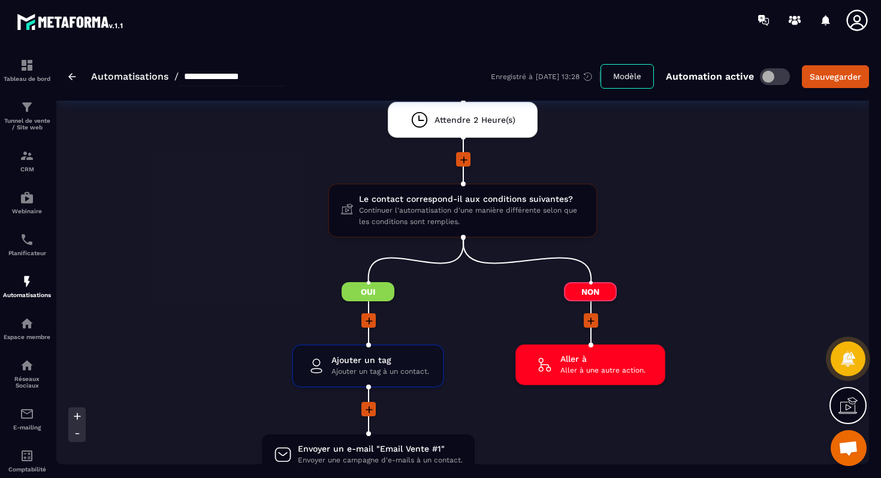
scroll to position [142, 0]
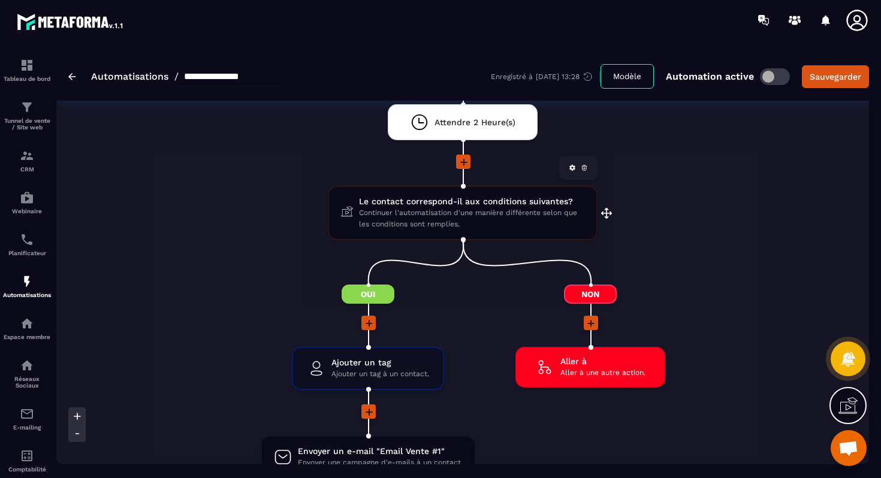
click at [473, 205] on span "Le contact correspond-il aux conditions suivantes?" at bounding box center [471, 201] width 225 height 11
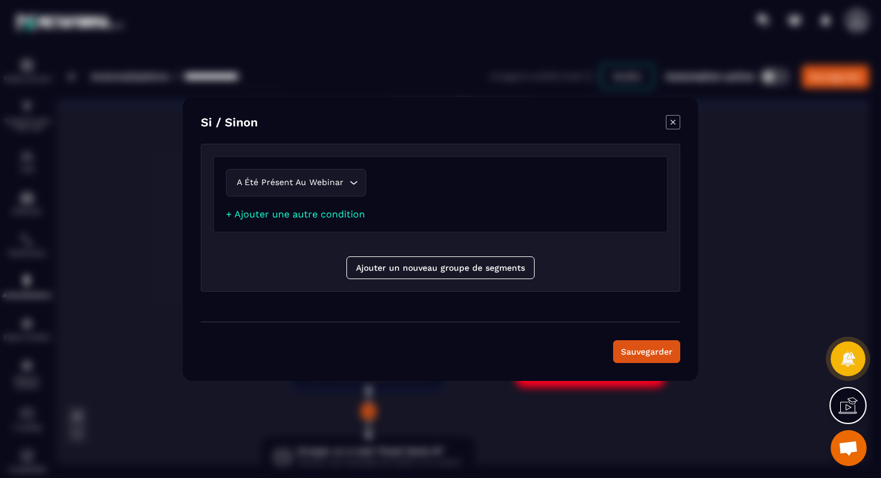
click at [679, 120] on icon "Modal window" at bounding box center [673, 122] width 14 height 14
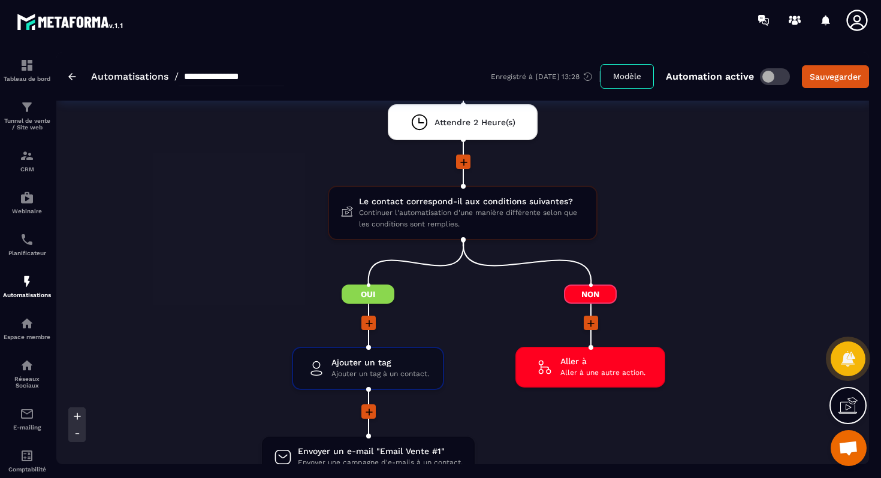
click at [109, 80] on link "Automatisations" at bounding box center [129, 76] width 77 height 11
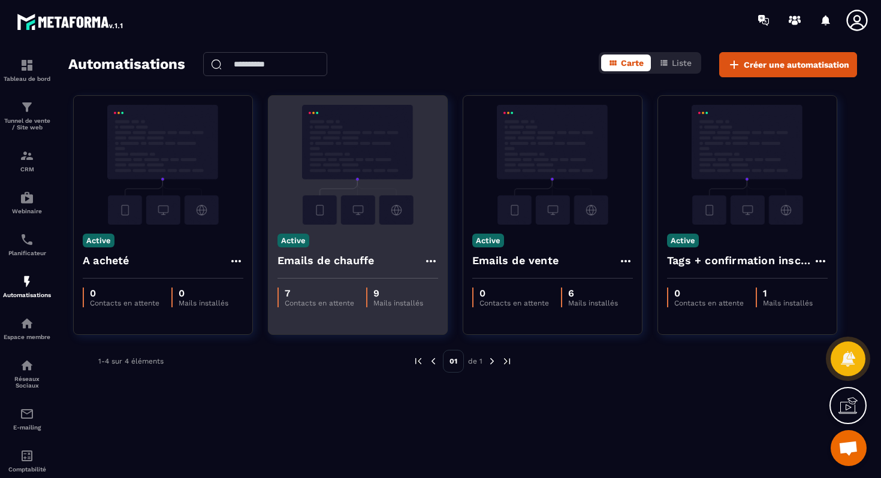
click at [433, 261] on icon at bounding box center [431, 261] width 10 height 2
click at [480, 280] on link "Modifier" at bounding box center [460, 288] width 65 height 26
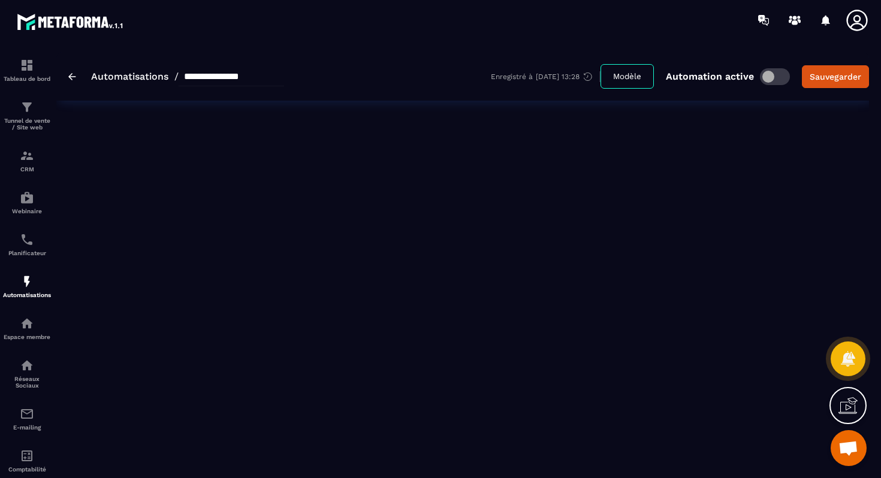
type input "**********"
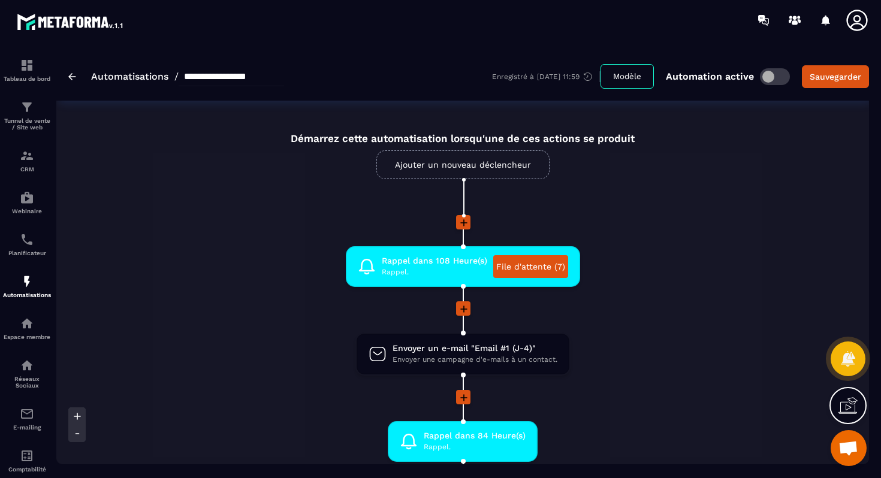
click at [465, 165] on link "Ajouter un nouveau déclencheur" at bounding box center [462, 164] width 173 height 29
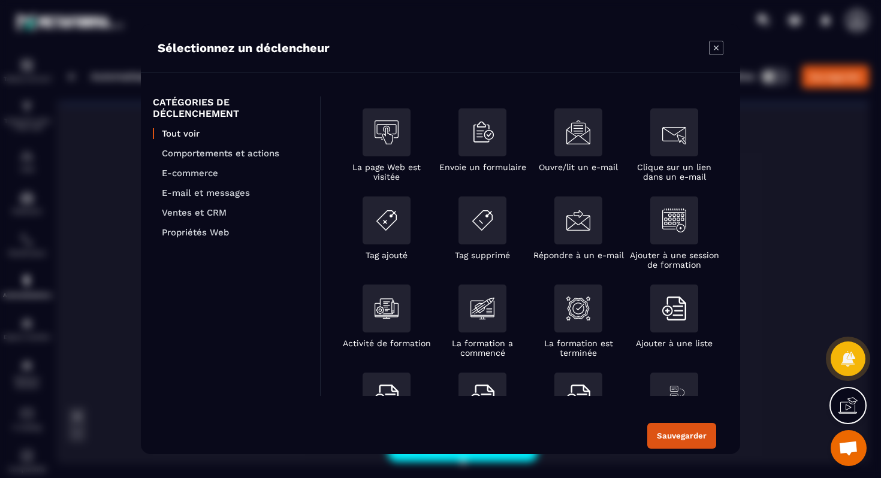
click at [714, 44] on icon "Modal window" at bounding box center [716, 48] width 14 height 14
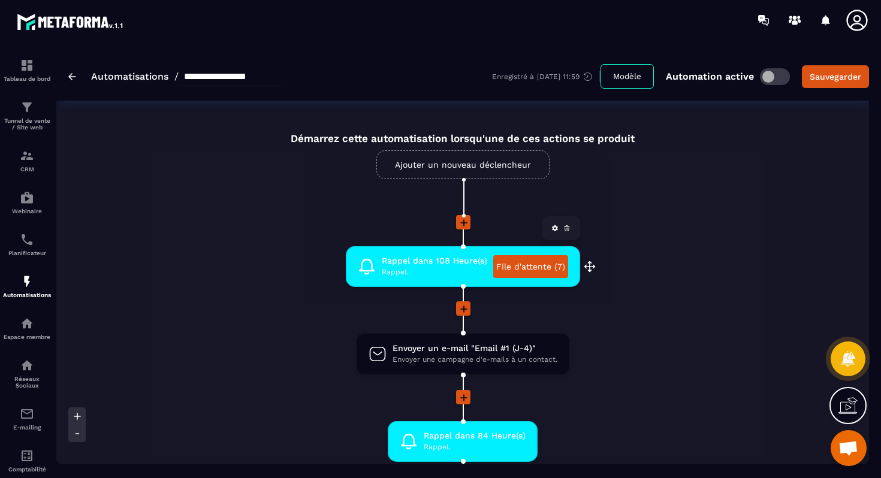
click at [416, 261] on span "Rappel dans 108 Heure(s)" at bounding box center [434, 260] width 105 height 11
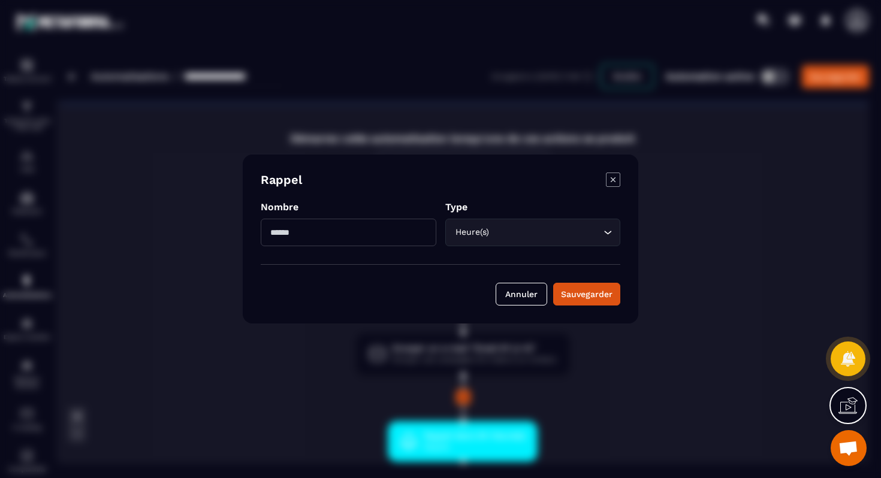
click at [610, 177] on icon "Modal window" at bounding box center [613, 180] width 14 height 14
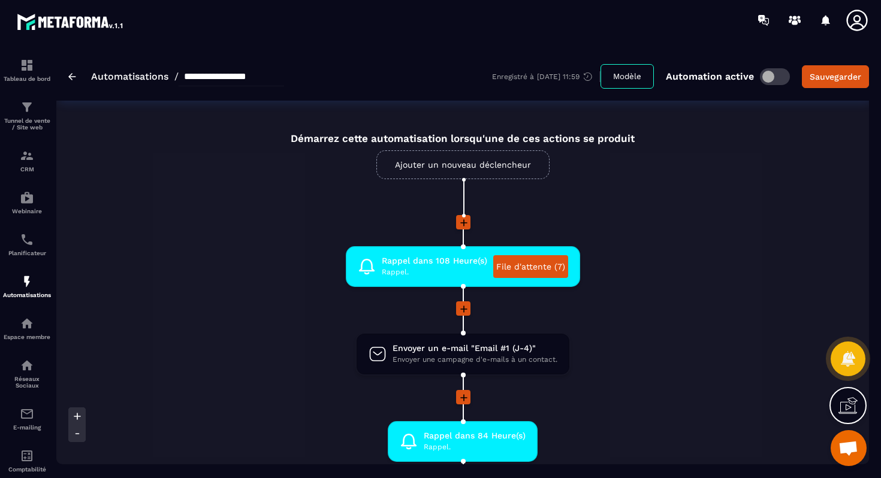
click at [496, 156] on link "Ajouter un nouveau déclencheur" at bounding box center [462, 164] width 173 height 29
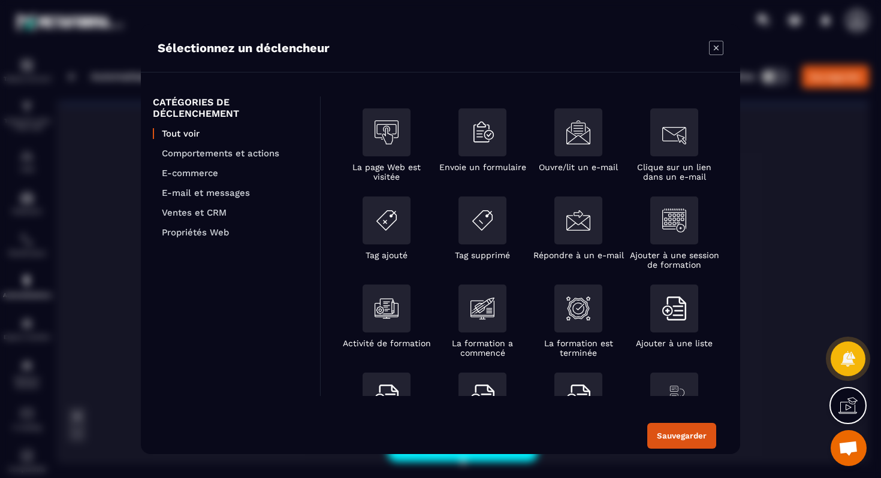
click at [717, 50] on icon "Modal window" at bounding box center [716, 48] width 14 height 14
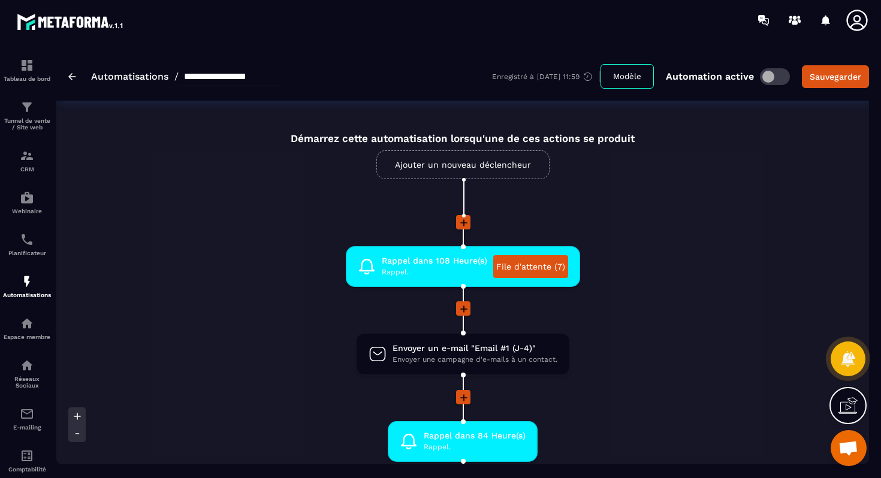
click at [477, 170] on link "Ajouter un nouveau déclencheur" at bounding box center [462, 164] width 173 height 29
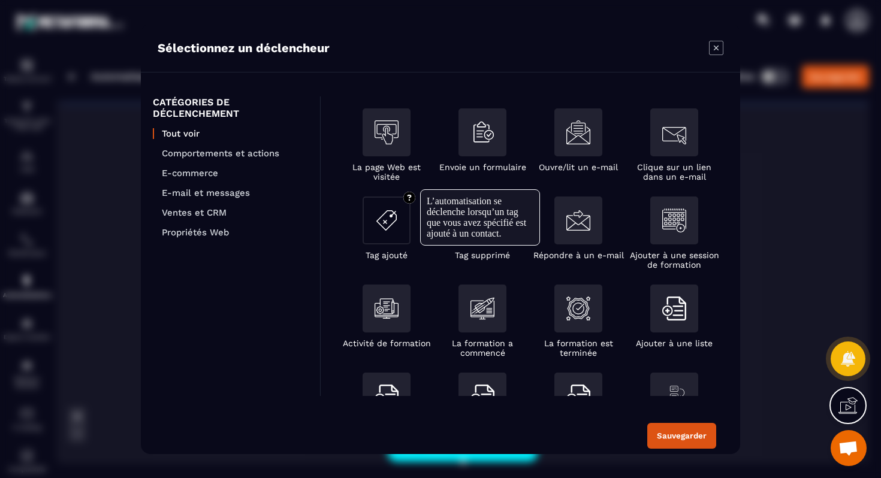
click at [389, 229] on img "Modal window" at bounding box center [386, 220] width 24 height 24
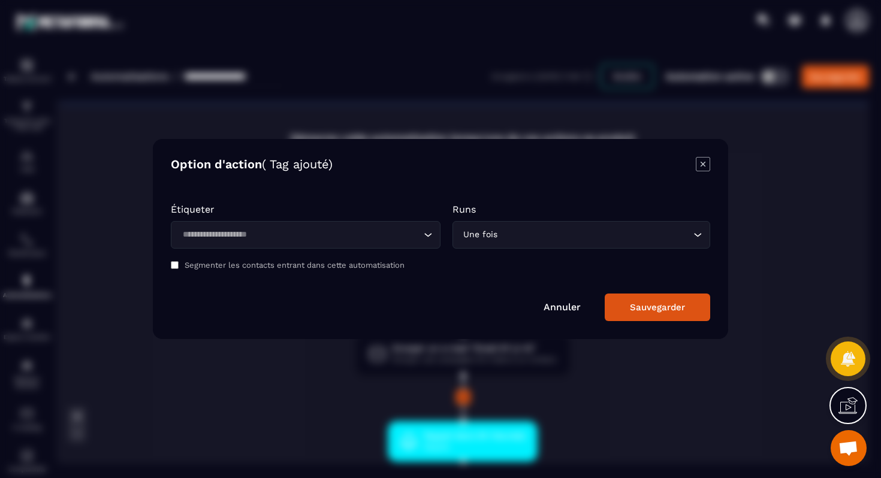
click at [362, 231] on input "Search for option" at bounding box center [300, 234] width 242 height 13
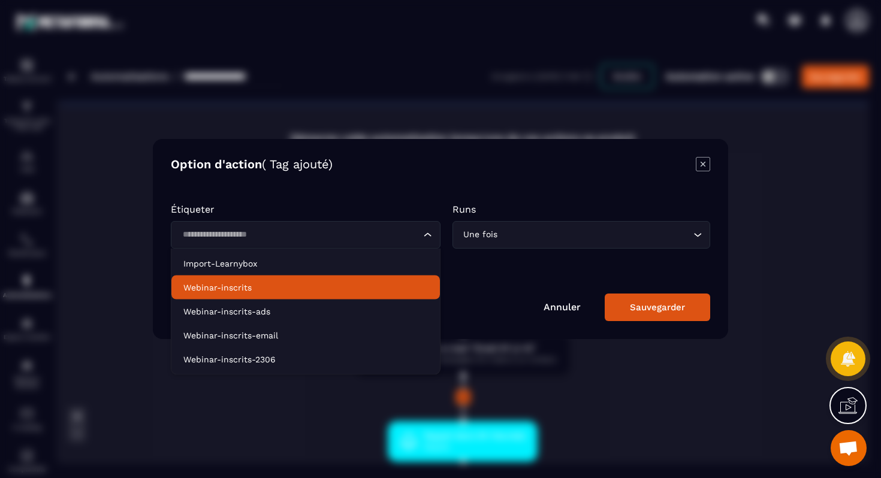
click at [309, 279] on li "Webinar-inscrits" at bounding box center [305, 288] width 268 height 24
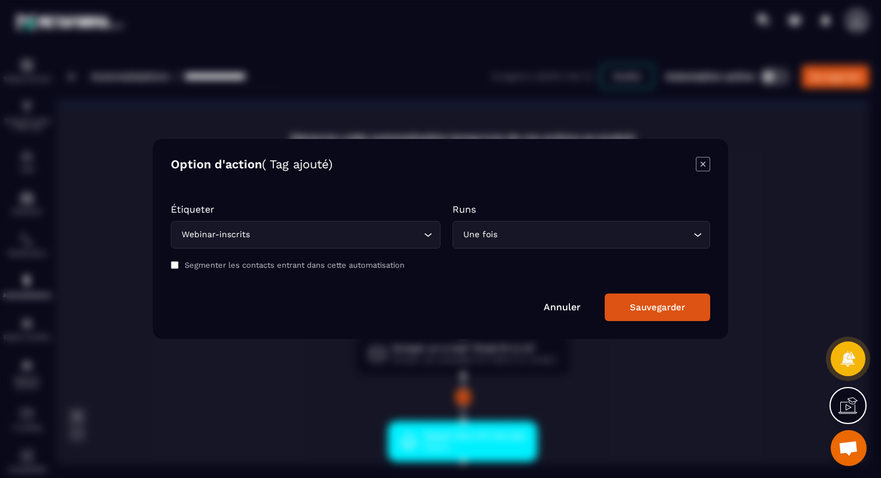
click at [699, 166] on icon "Modal window" at bounding box center [703, 164] width 14 height 14
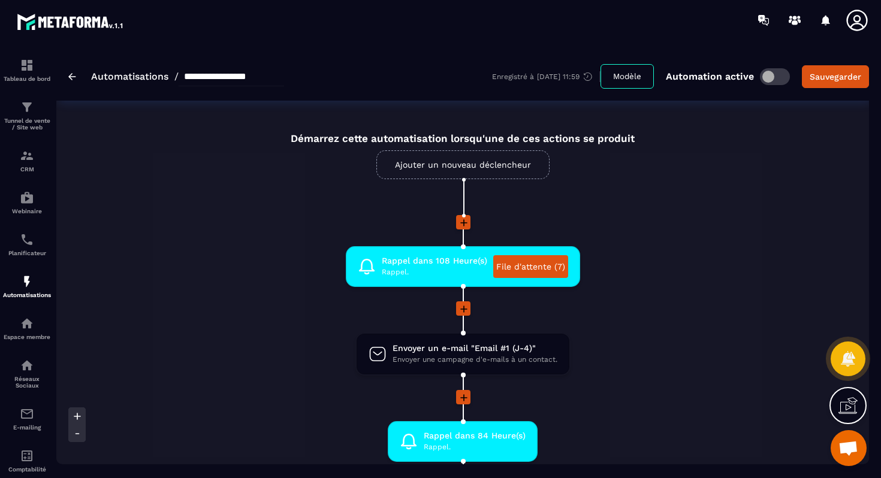
click at [444, 165] on link "Ajouter un nouveau déclencheur" at bounding box center [462, 164] width 173 height 29
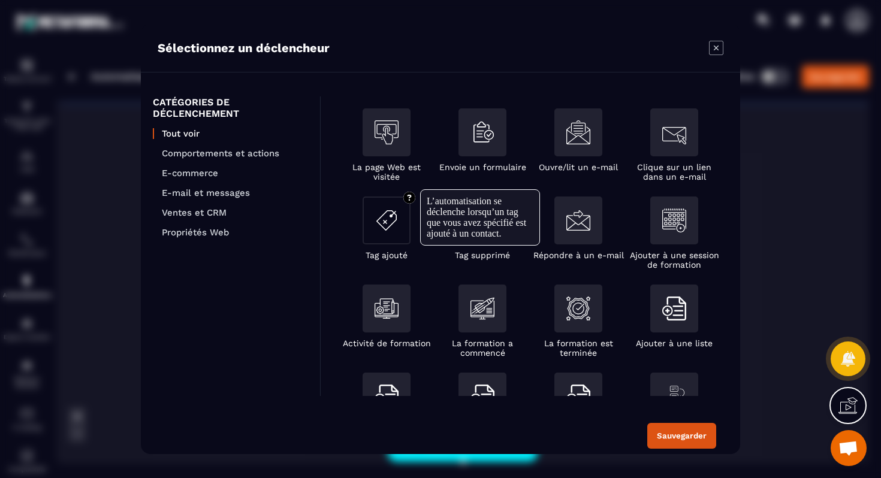
click at [383, 220] on img "Modal window" at bounding box center [386, 220] width 24 height 24
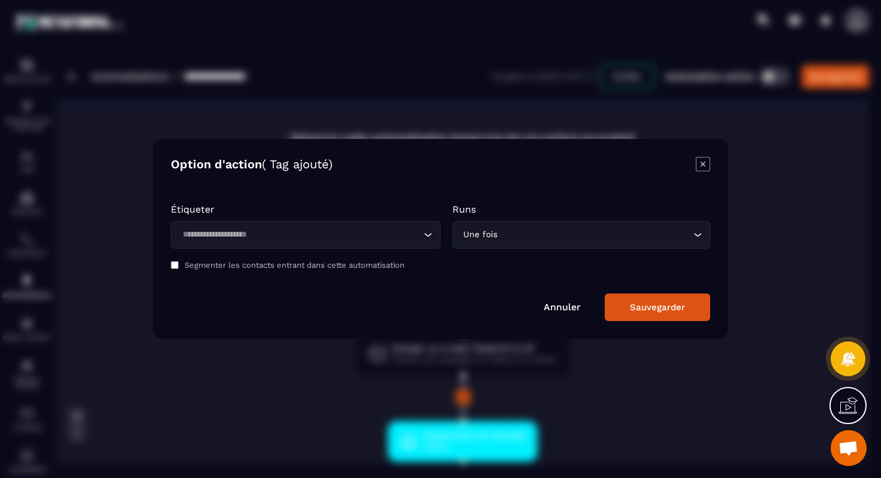
click at [311, 226] on div "Loading..." at bounding box center [306, 235] width 270 height 28
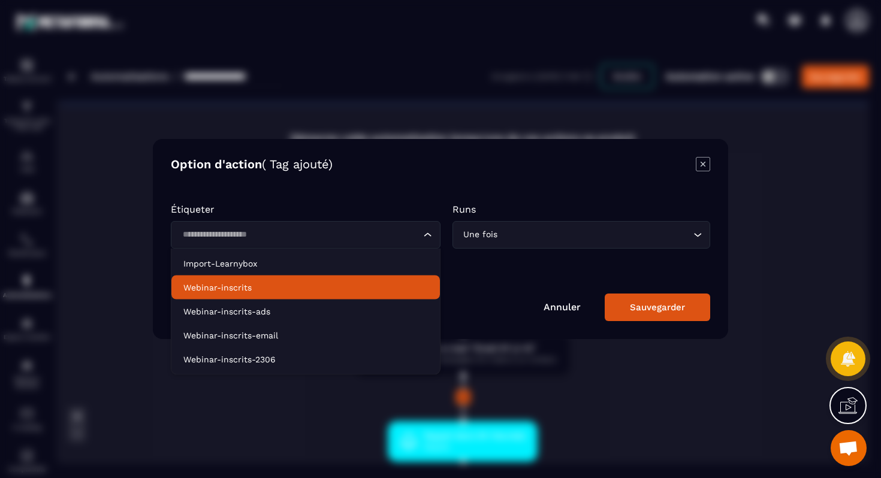
click at [256, 283] on p "Webinar-inscrits" at bounding box center [305, 288] width 244 height 12
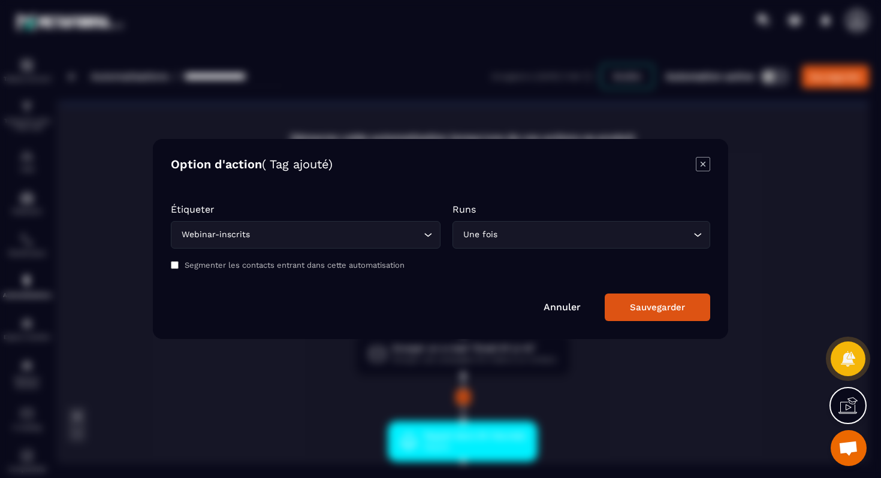
click at [649, 310] on div "Sauvegarder" at bounding box center [657, 307] width 55 height 11
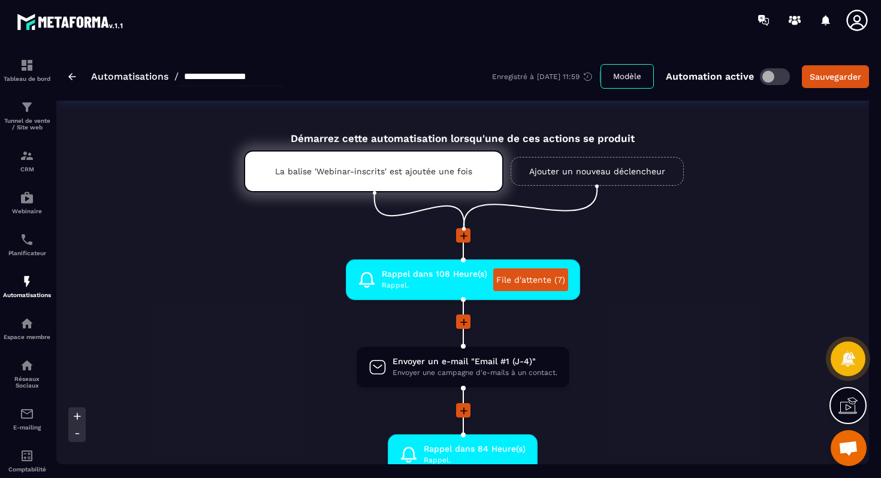
click at [586, 170] on link "Ajouter un nouveau déclencheur" at bounding box center [596, 171] width 173 height 29
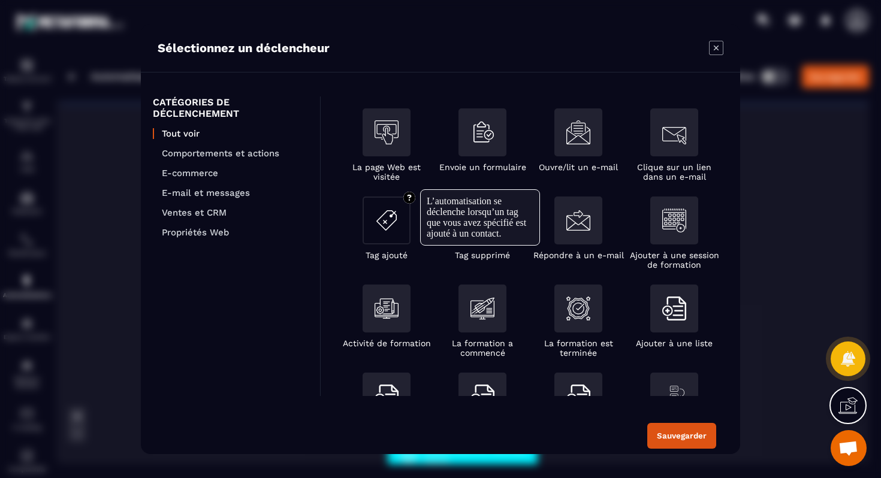
click at [391, 226] on img "Modal window" at bounding box center [386, 220] width 24 height 24
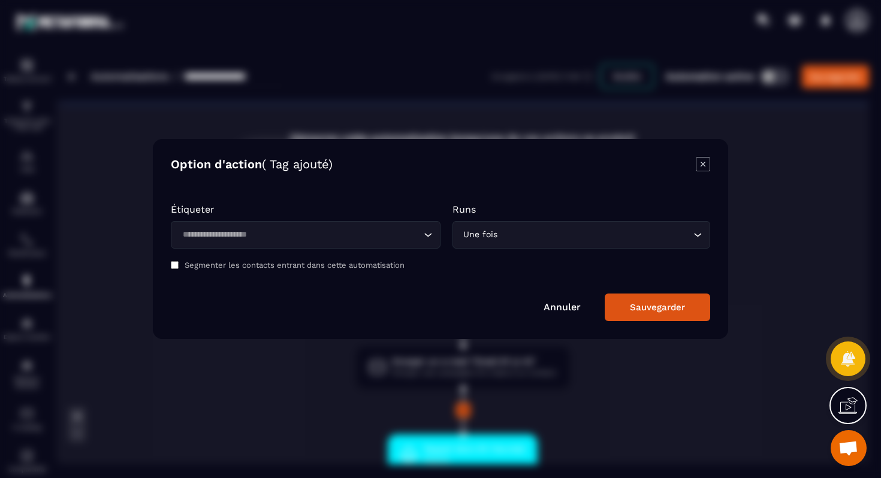
click at [331, 235] on input "Search for option" at bounding box center [300, 234] width 242 height 13
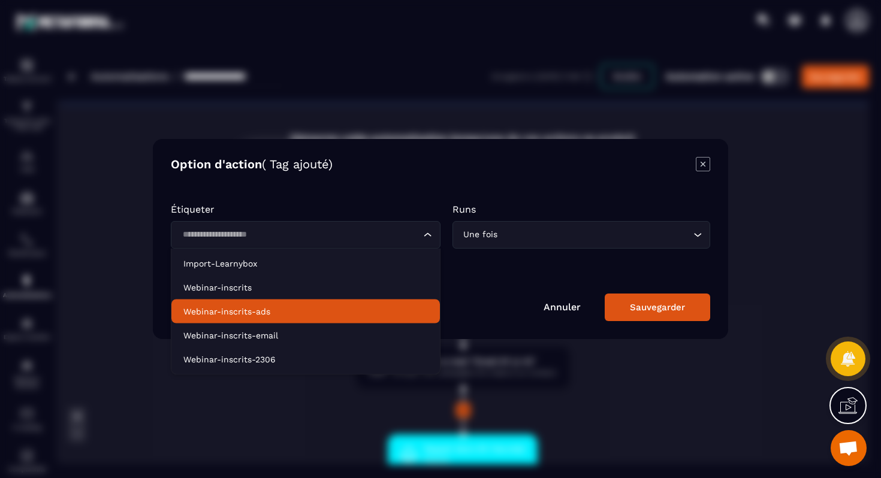
click at [273, 304] on li "Webinar-inscrits-ads" at bounding box center [305, 312] width 268 height 24
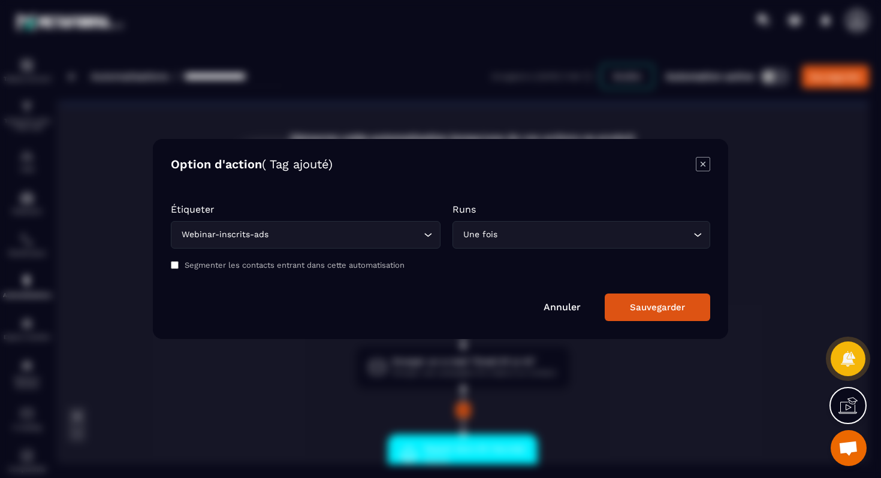
click at [670, 318] on button "Sauvegarder" at bounding box center [656, 308] width 105 height 28
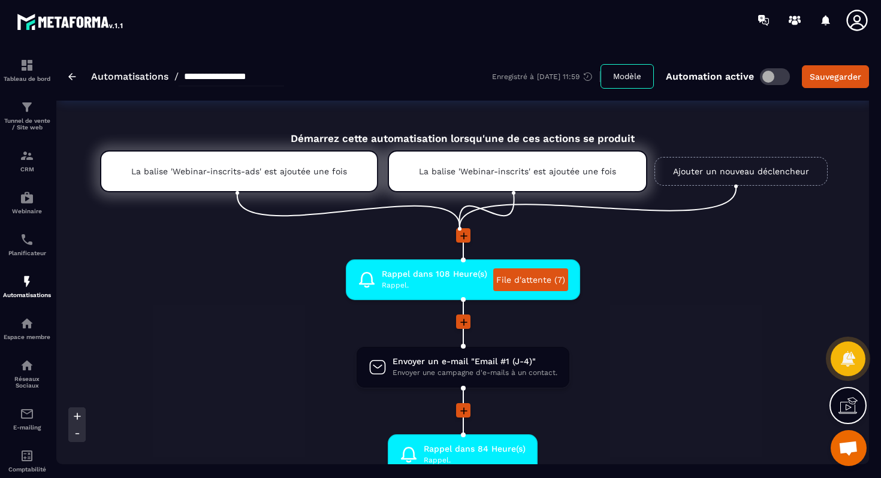
click at [721, 168] on link "Ajouter un nouveau déclencheur" at bounding box center [740, 171] width 173 height 29
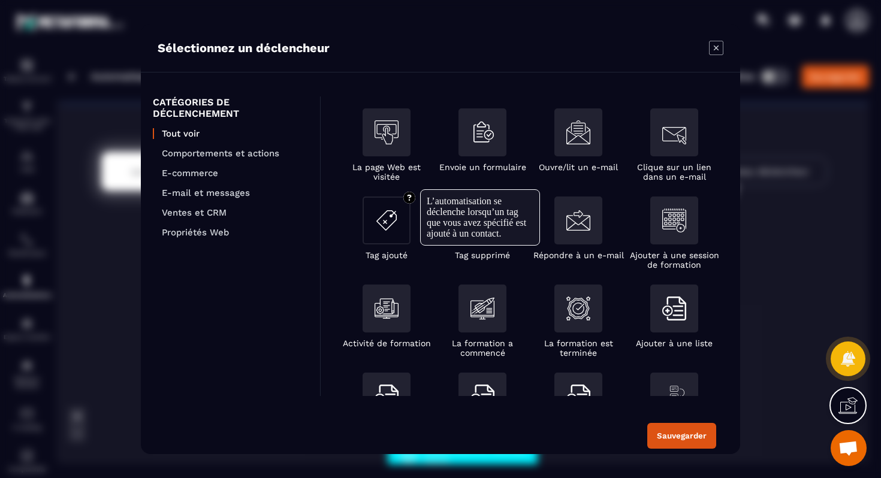
click at [393, 222] on img "Modal window" at bounding box center [386, 220] width 24 height 24
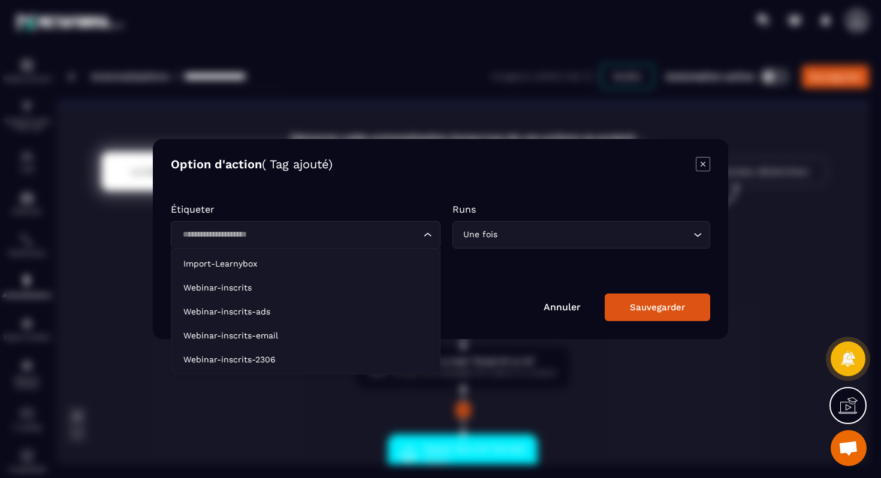
click at [352, 237] on input "Search for option" at bounding box center [300, 234] width 242 height 13
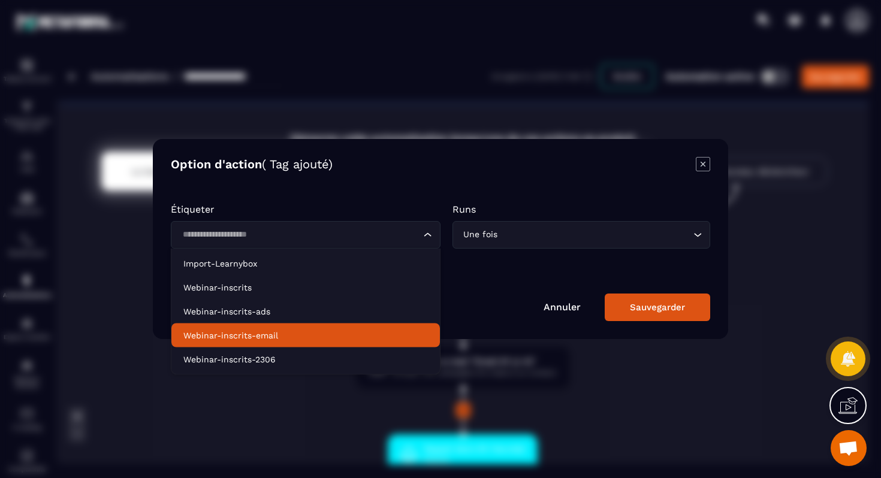
click at [279, 331] on p "Webinar-inscrits-email" at bounding box center [305, 336] width 244 height 12
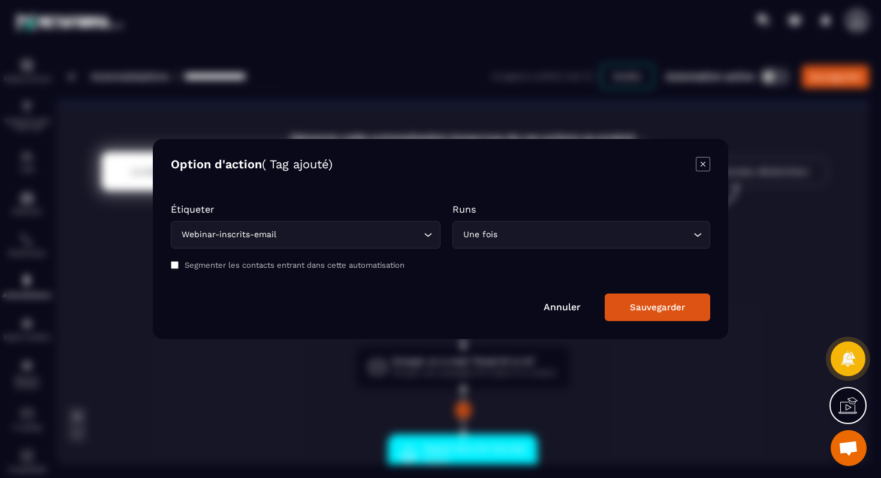
click at [670, 303] on div "Sauvegarder" at bounding box center [657, 307] width 55 height 11
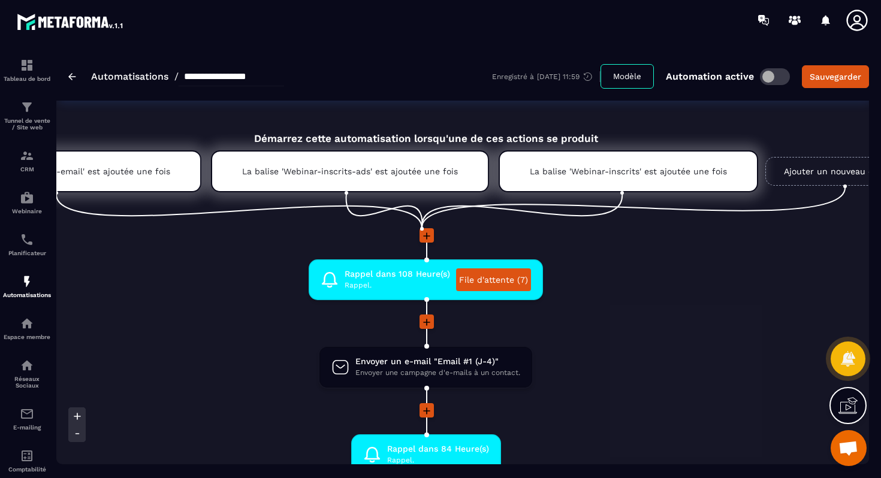
scroll to position [0, 259]
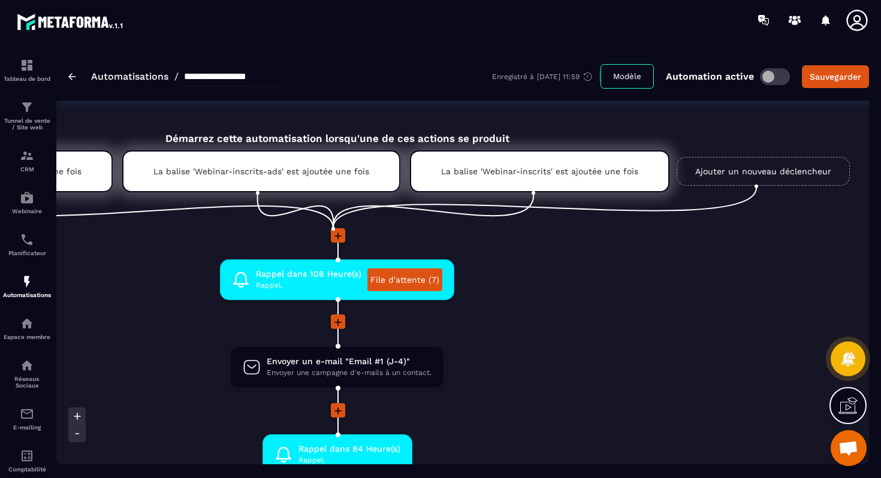
click at [716, 175] on link "Ajouter un nouveau déclencheur" at bounding box center [762, 171] width 173 height 29
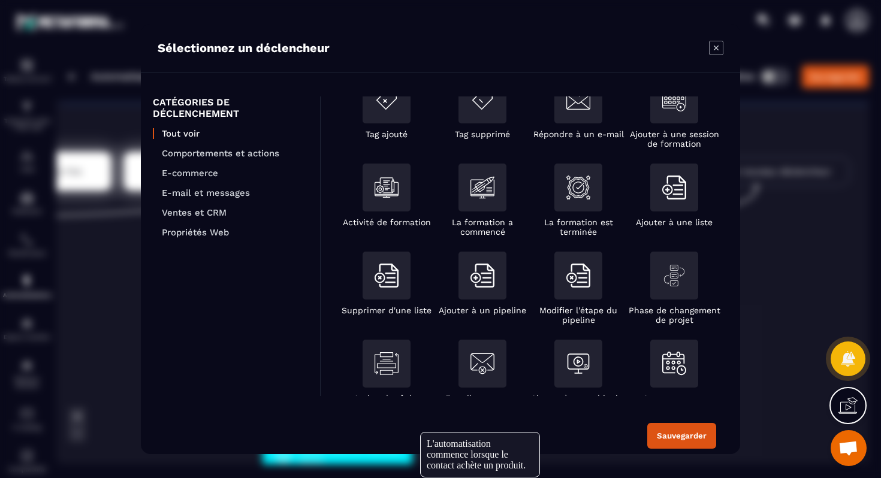
scroll to position [0, 0]
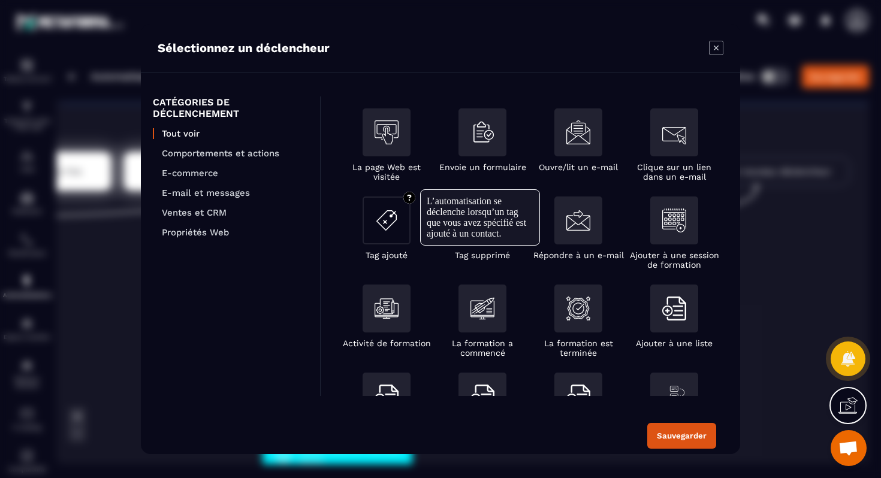
click at [392, 232] on img "Modal window" at bounding box center [386, 220] width 24 height 24
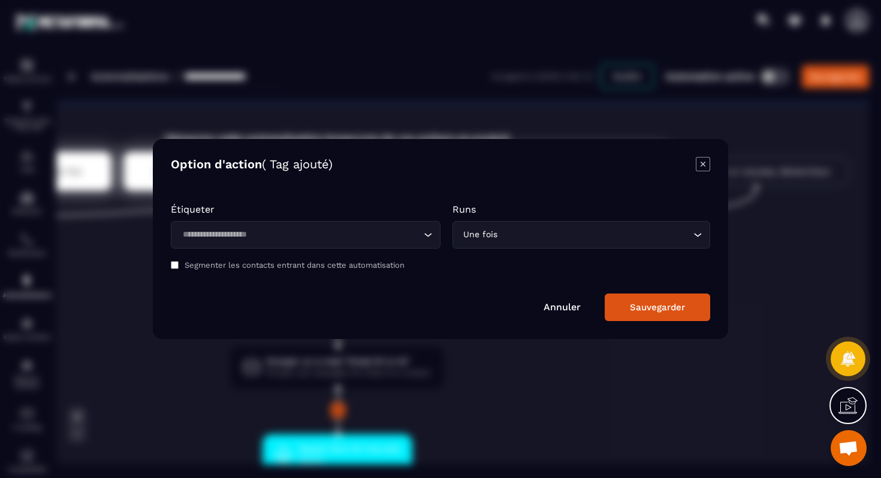
click at [364, 235] on input "Search for option" at bounding box center [300, 234] width 242 height 13
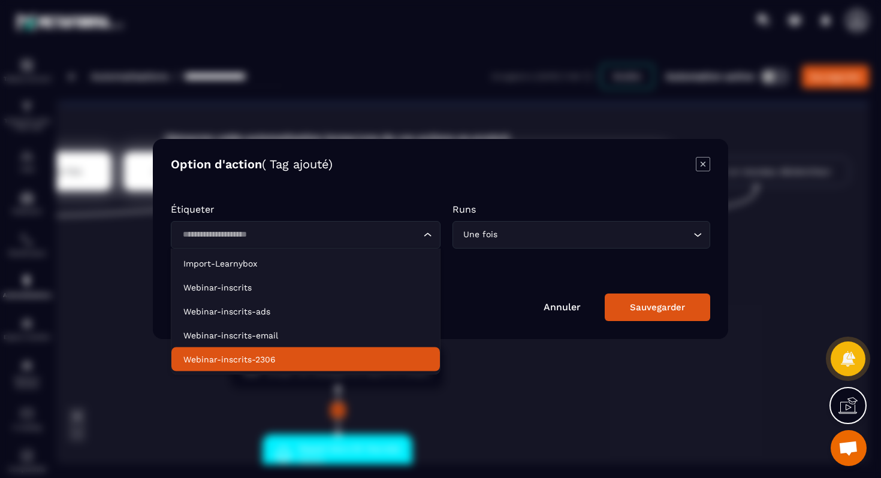
click at [293, 354] on p "Webinar-inscrits-2306" at bounding box center [305, 359] width 244 height 12
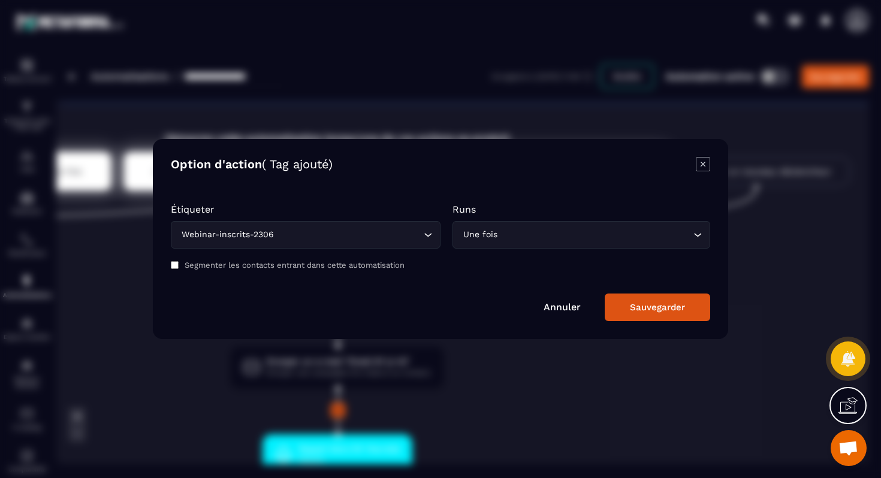
click at [596, 239] on input "Search for option" at bounding box center [595, 234] width 191 height 13
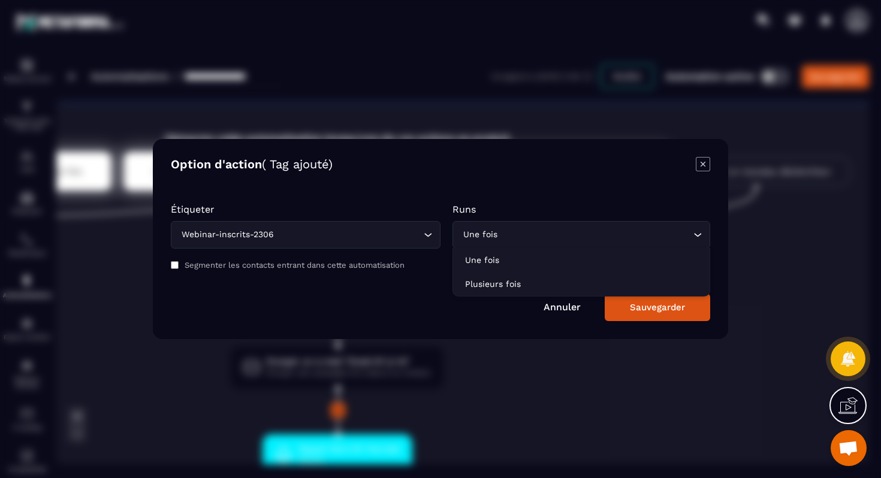
click at [607, 201] on form "Étiqueter Webinar-inscrits-2306 Loading... Runs Une fois Loading... Une fois Pl…" at bounding box center [440, 256] width 539 height 129
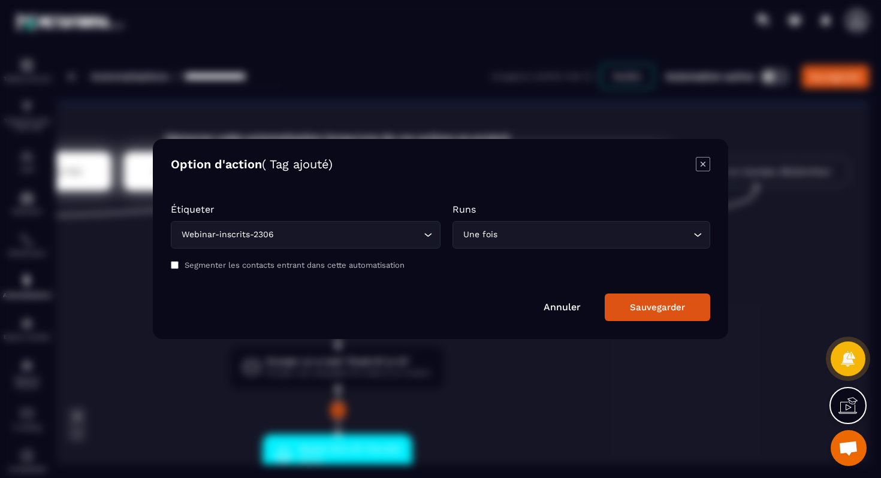
click at [648, 321] on div "Option d'action ( Tag ajouté) Étiqueter Webinar-inscrits-2306 Loading... Runs U…" at bounding box center [440, 239] width 575 height 200
click at [650, 316] on button "Sauvegarder" at bounding box center [656, 308] width 105 height 28
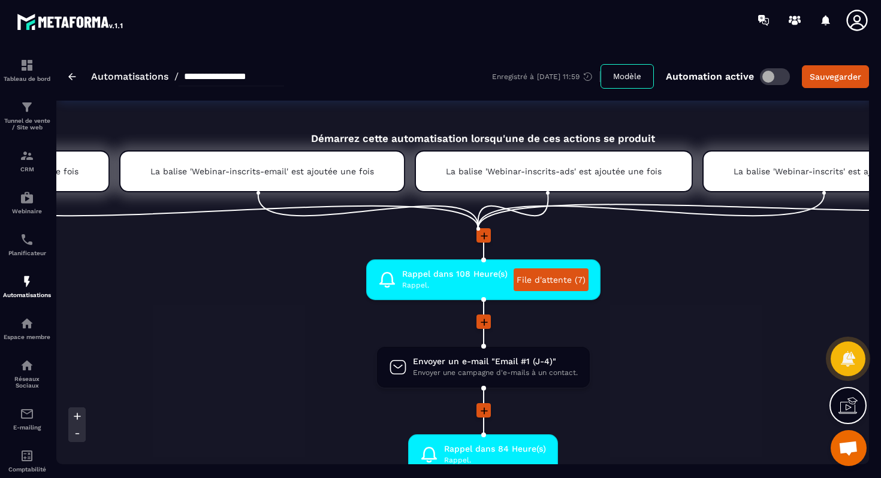
scroll to position [0, 283]
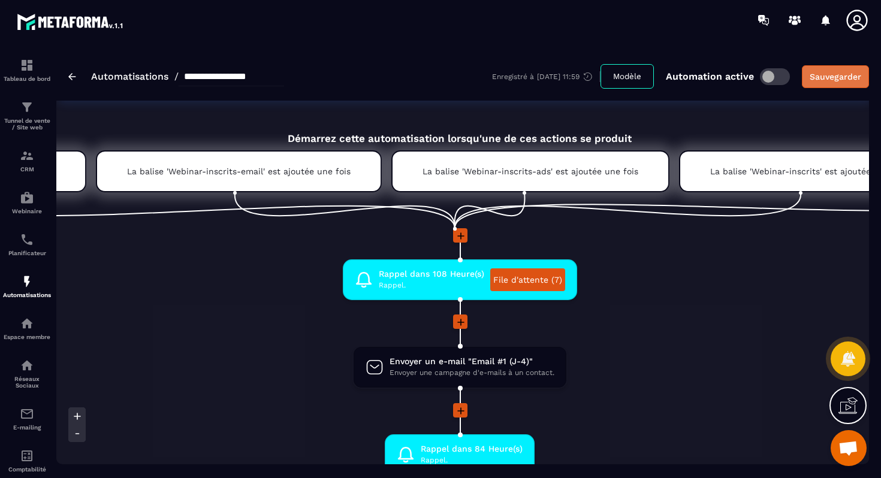
click at [857, 74] on div "Sauvegarder" at bounding box center [835, 77] width 52 height 12
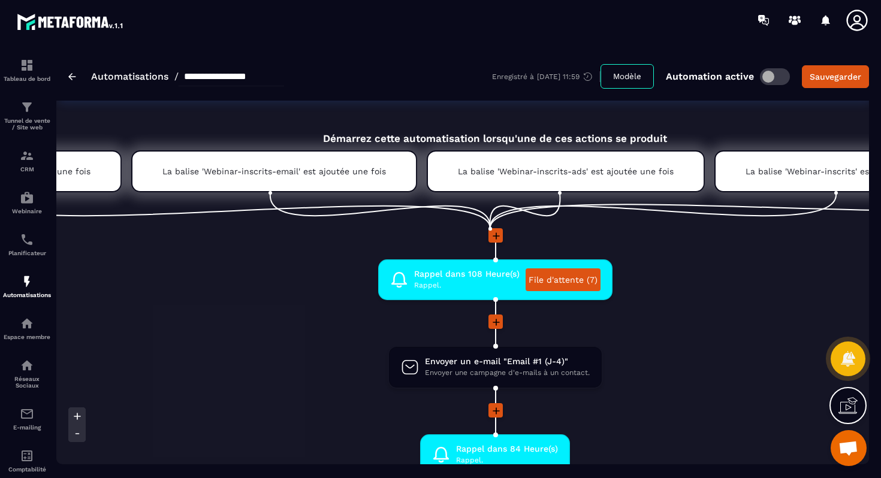
scroll to position [0, 58]
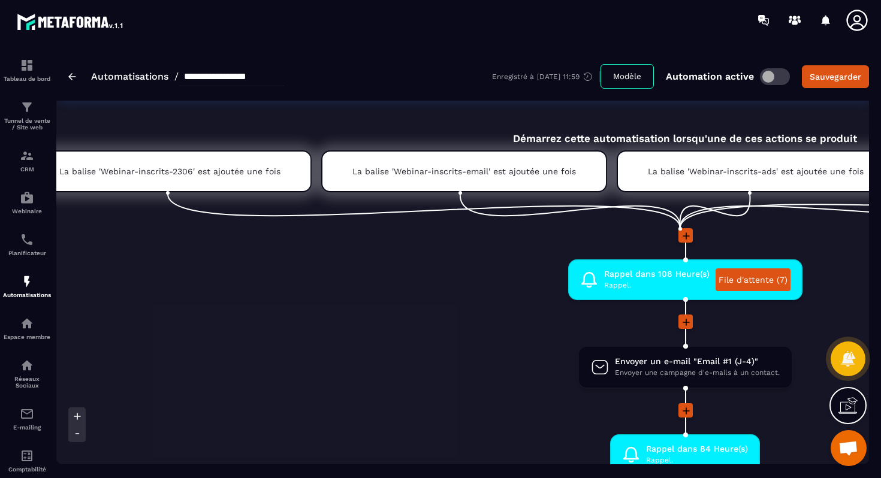
click at [151, 76] on link "Automatisations" at bounding box center [129, 76] width 77 height 11
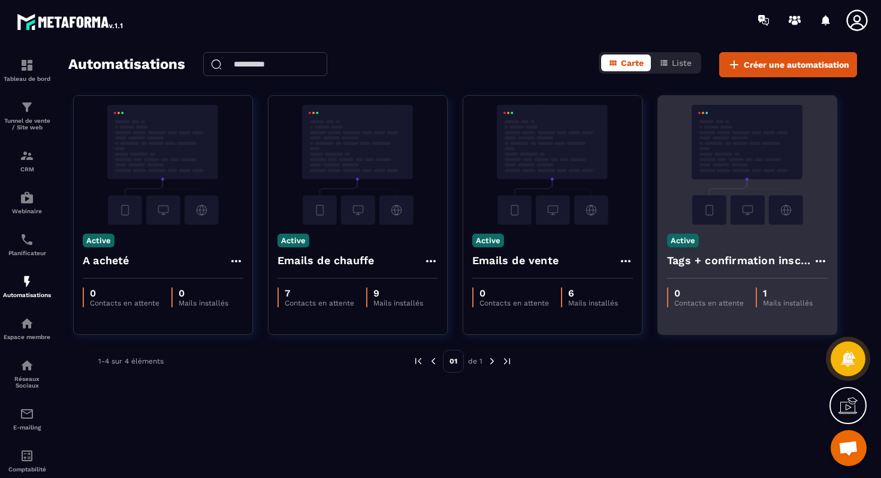
click at [818, 261] on icon at bounding box center [820, 261] width 14 height 14
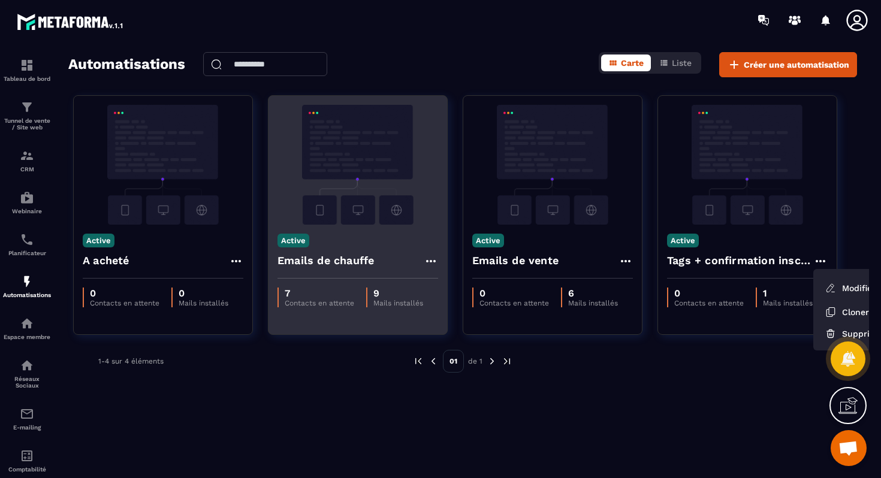
click at [425, 261] on icon at bounding box center [431, 261] width 14 height 14
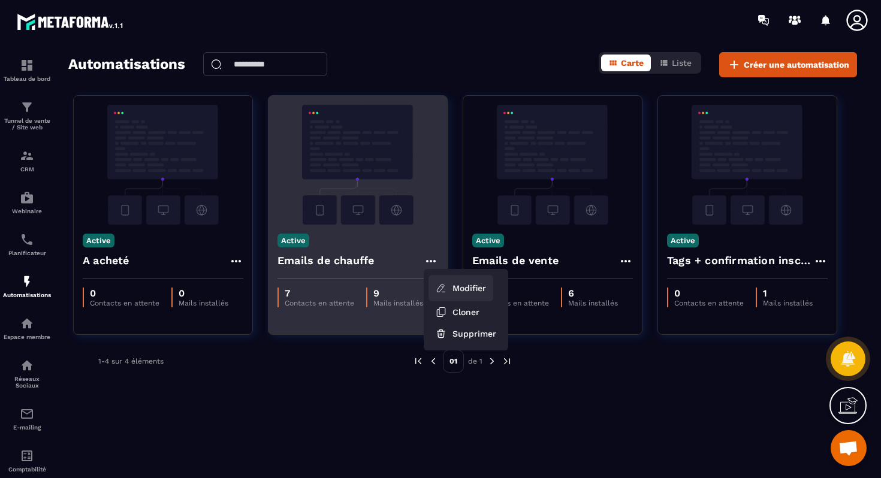
click at [456, 279] on link "Modifier" at bounding box center [460, 288] width 65 height 26
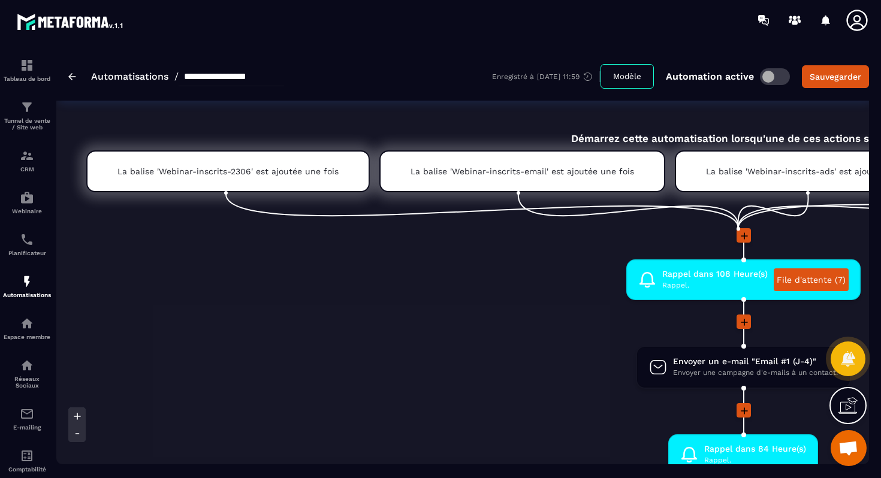
scroll to position [0, 213]
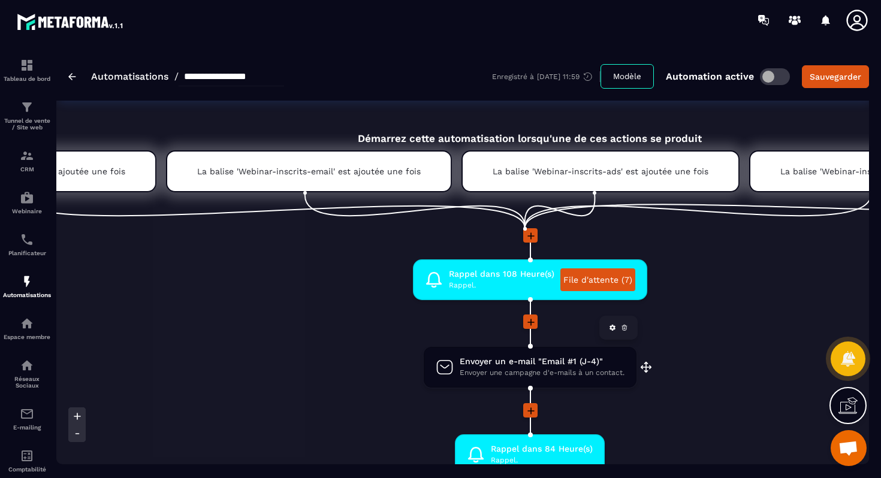
click at [528, 359] on span "Envoyer un e-mail "Email #1 (J-4)"" at bounding box center [542, 361] width 165 height 11
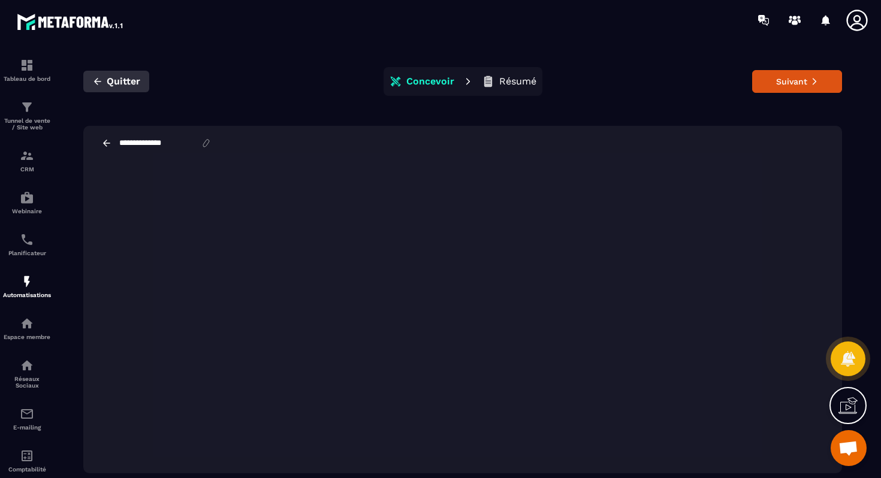
click at [119, 84] on span "Quitter" at bounding box center [124, 81] width 34 height 12
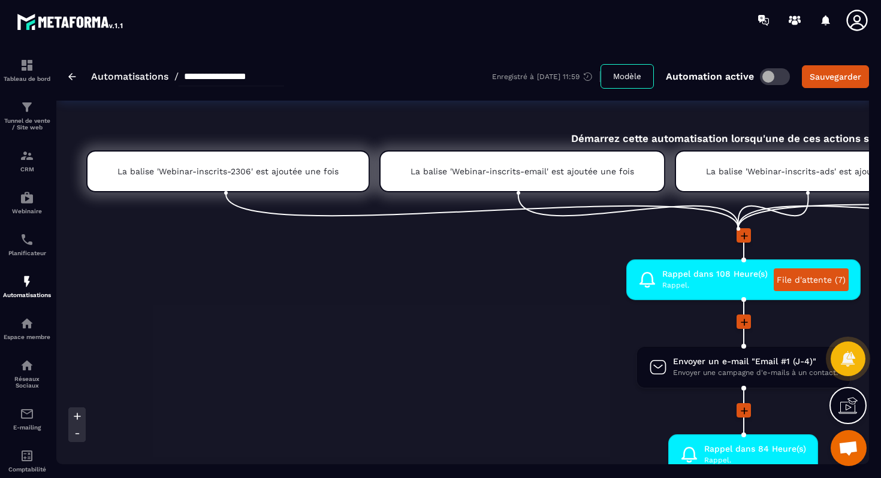
click at [145, 80] on link "Automatisations" at bounding box center [129, 76] width 77 height 11
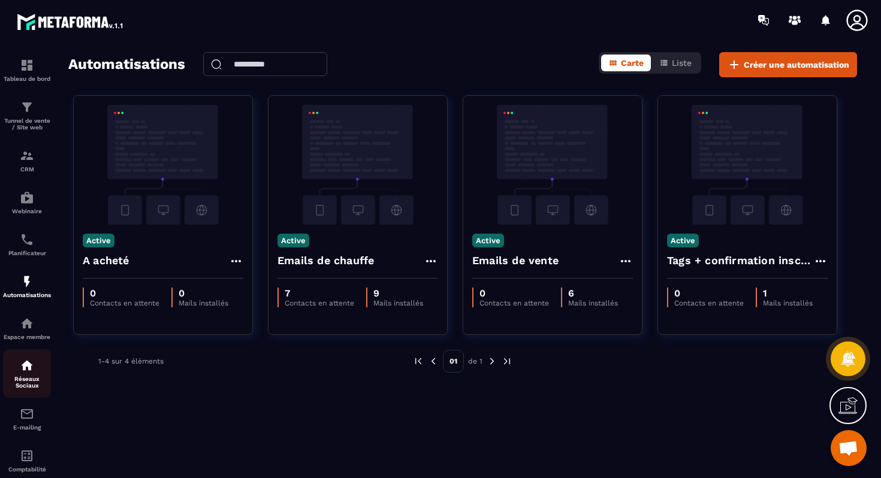
scroll to position [31, 0]
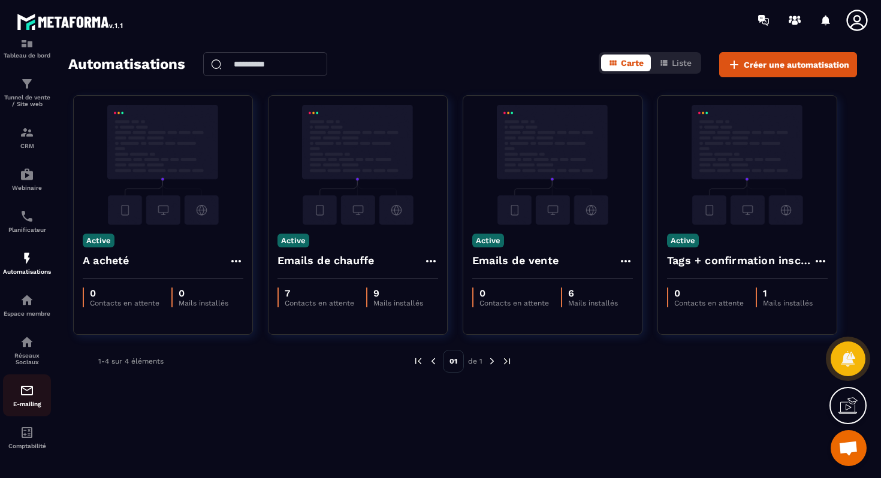
click at [28, 377] on link "E-mailing" at bounding box center [27, 395] width 48 height 42
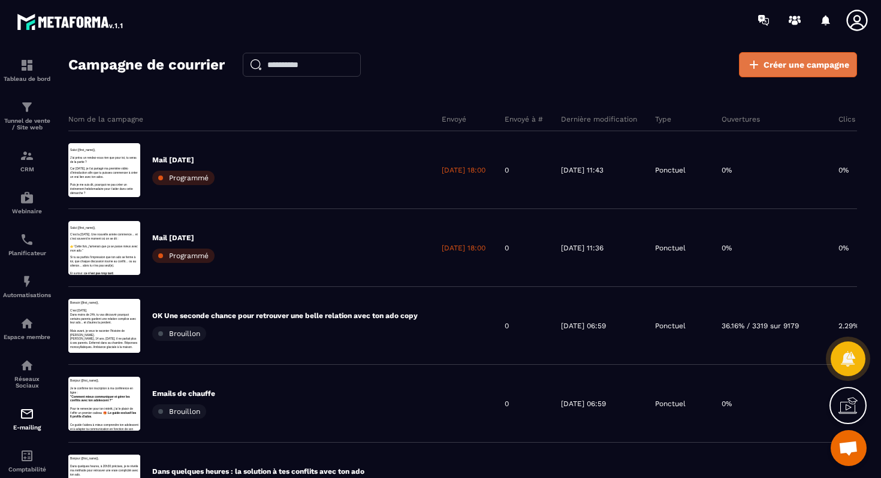
click at [775, 64] on span "Créer une campagne" at bounding box center [806, 65] width 86 height 12
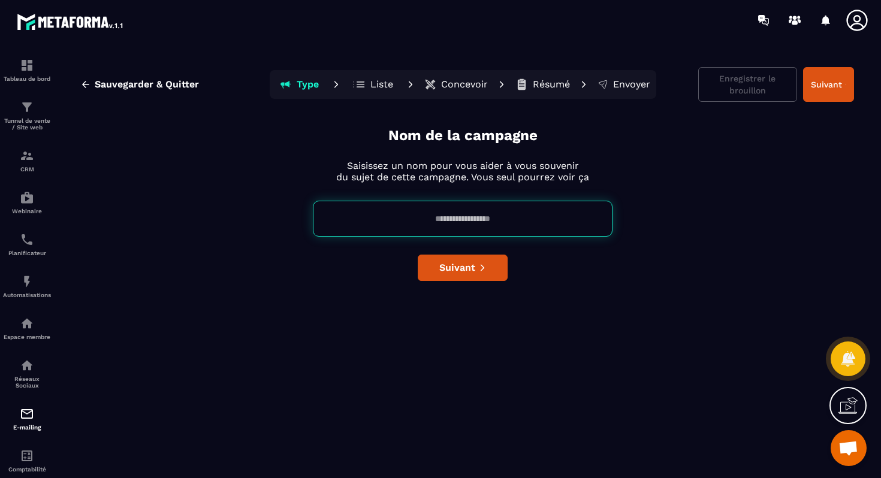
click at [440, 227] on input at bounding box center [463, 219] width 300 height 36
type input "**********"
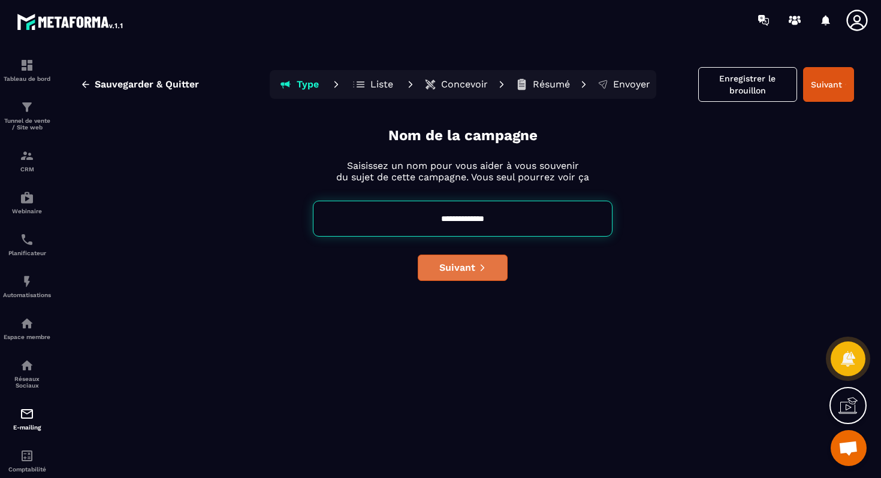
click at [468, 265] on span "Suivant" at bounding box center [457, 268] width 36 height 12
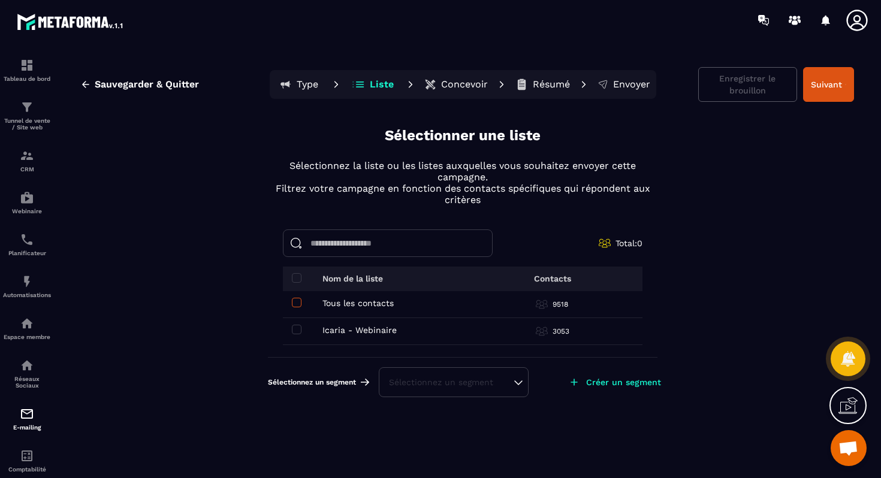
click at [293, 304] on span at bounding box center [297, 303] width 10 height 10
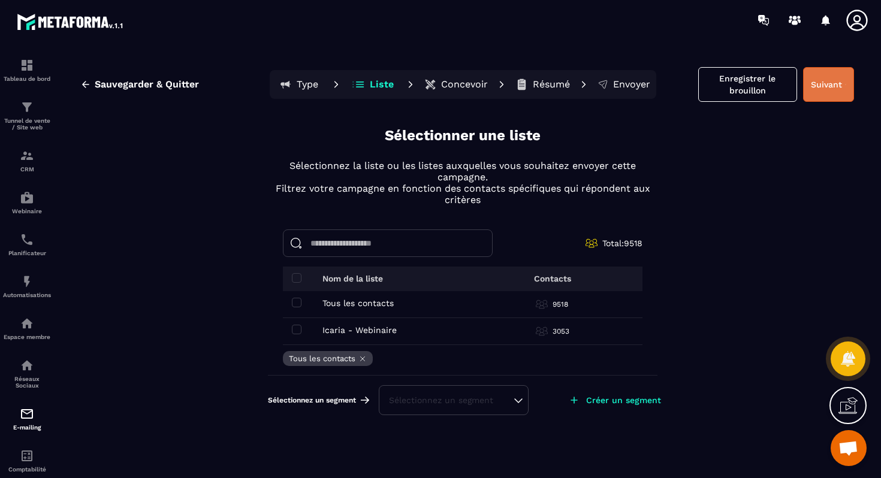
click at [837, 86] on button "Suivant" at bounding box center [828, 84] width 51 height 35
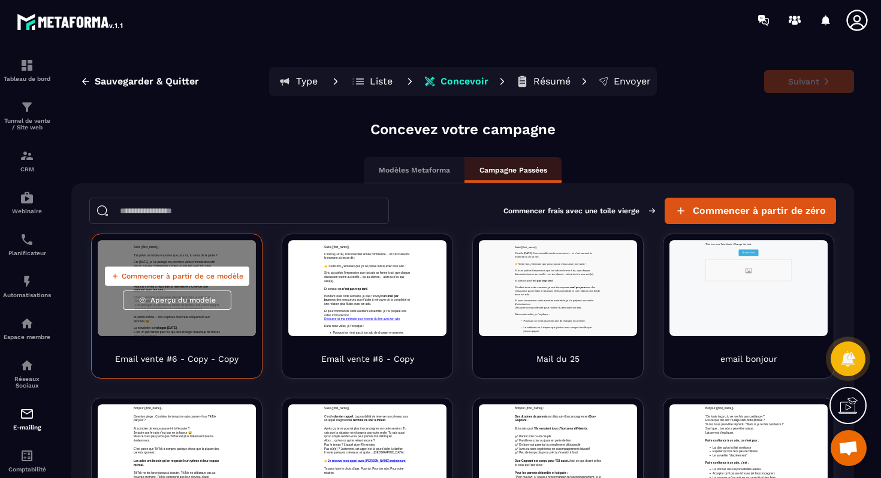
click at [199, 279] on span "Commencer à partir de ce modèle" at bounding box center [183, 276] width 122 height 10
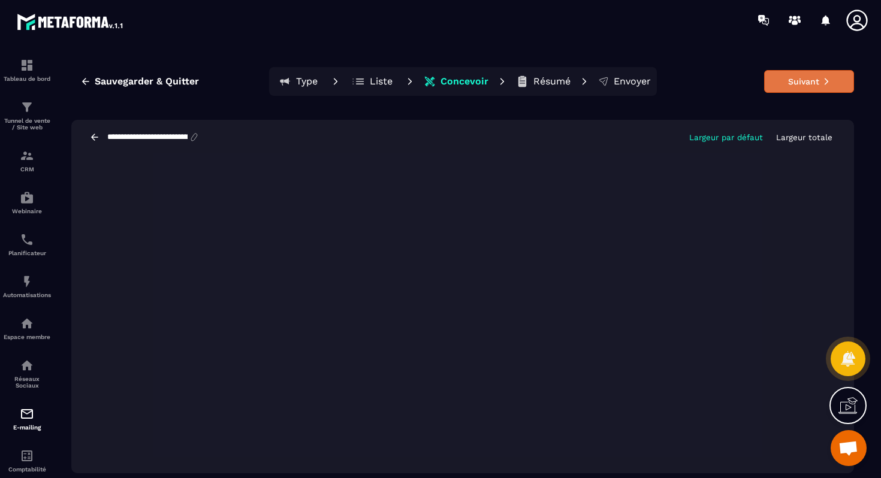
click at [799, 84] on button "Suivant" at bounding box center [809, 81] width 90 height 23
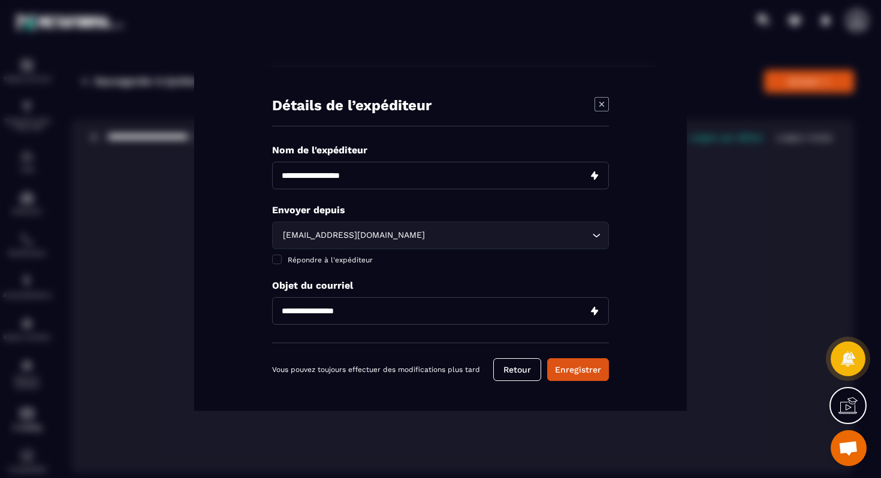
click at [388, 183] on input "Modal window" at bounding box center [440, 176] width 337 height 28
type input "**********"
click at [363, 316] on input "Modal window" at bounding box center [440, 311] width 337 height 28
paste input "**********"
type input "**********"
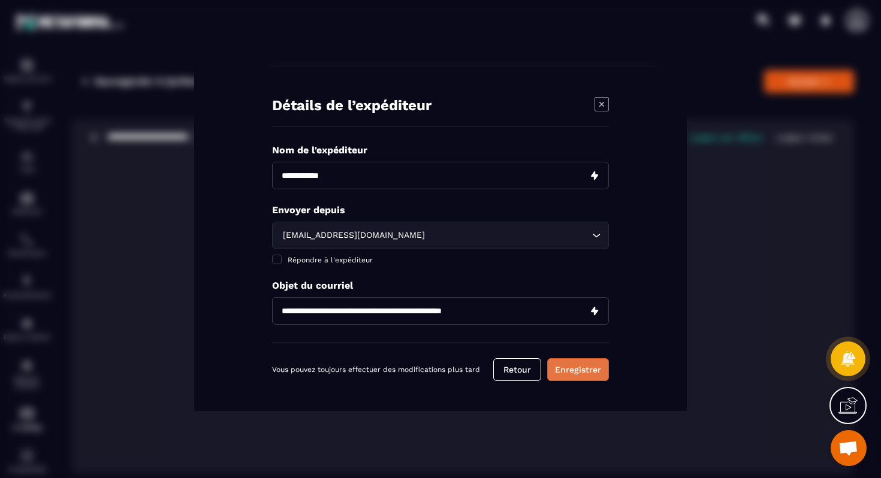
click at [566, 367] on button "Enregistrer" at bounding box center [578, 369] width 62 height 23
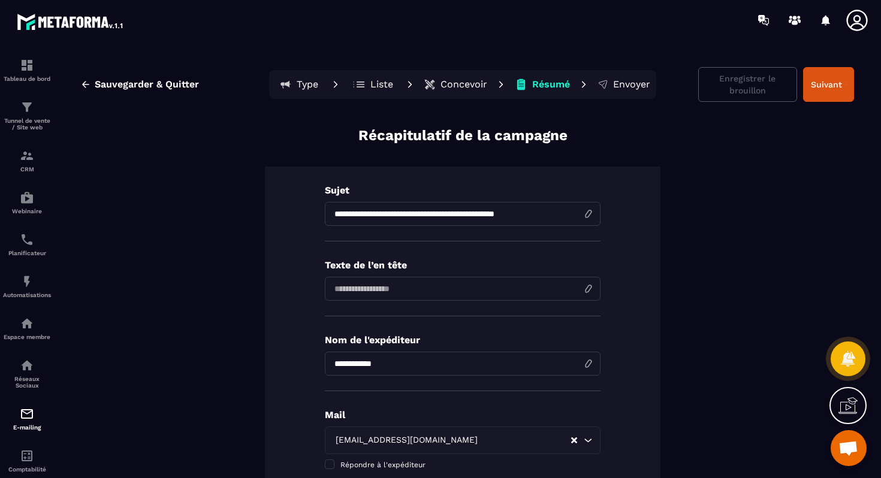
click at [744, 81] on div "Enregistrer le brouillon Suivant" at bounding box center [776, 84] width 156 height 35
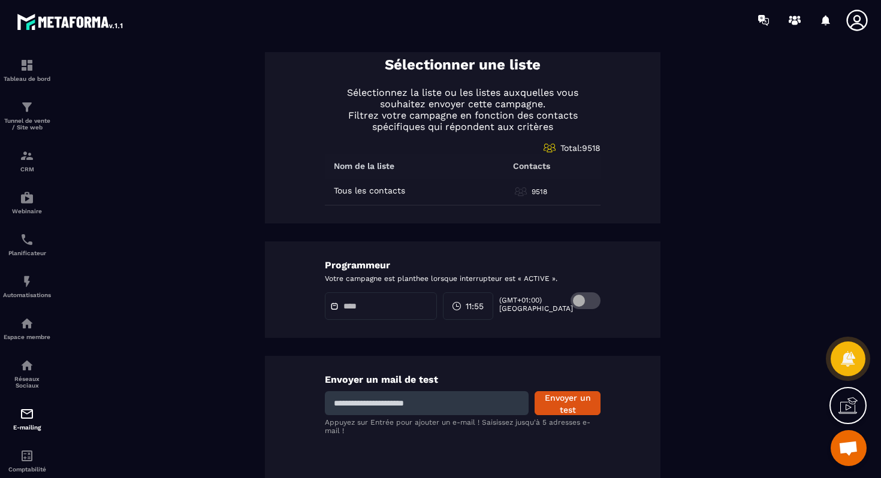
scroll to position [535, 0]
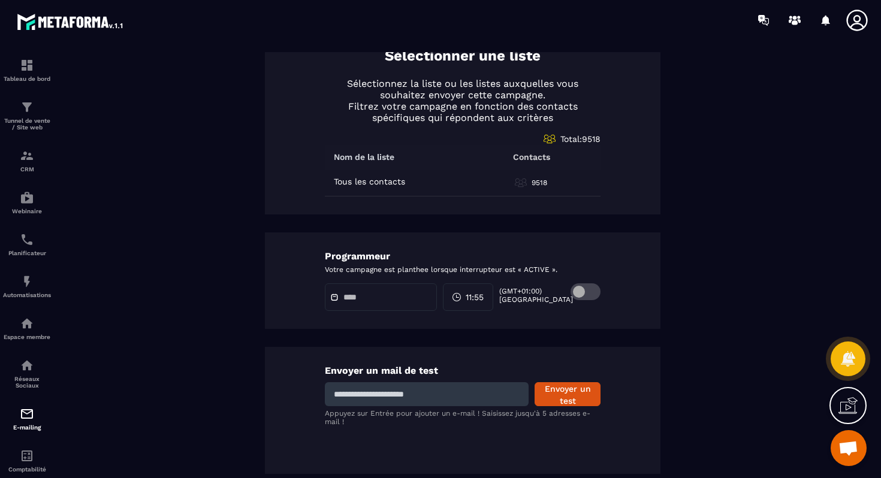
click at [584, 297] on span at bounding box center [585, 291] width 30 height 17
click at [419, 303] on div at bounding box center [381, 297] width 112 height 28
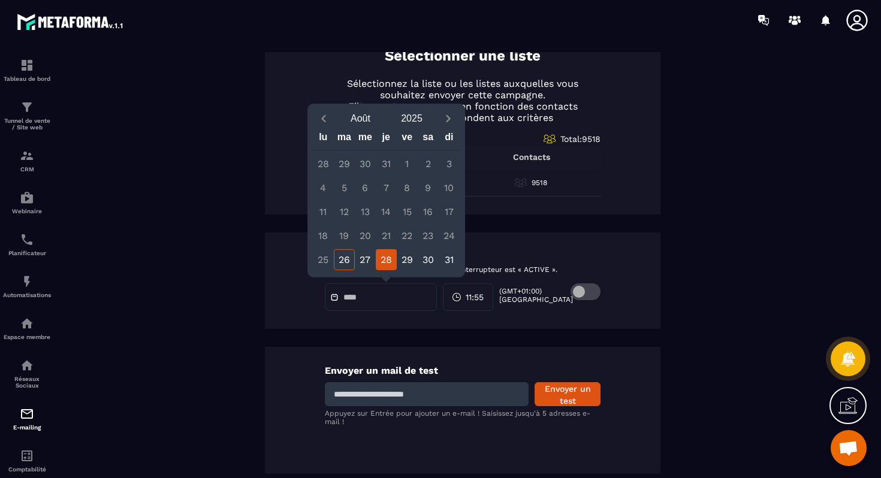
click at [384, 264] on div "28" at bounding box center [386, 259] width 21 height 21
type input "**********"
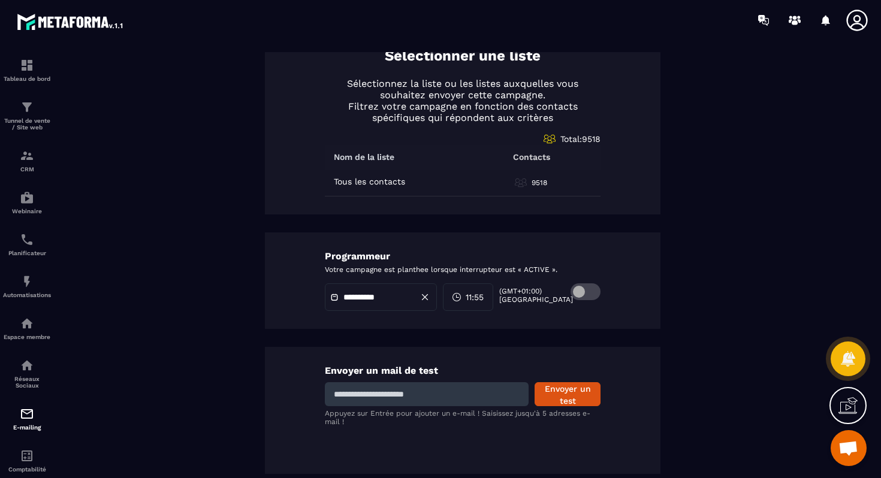
click at [474, 292] on div "11:55" at bounding box center [468, 297] width 50 height 28
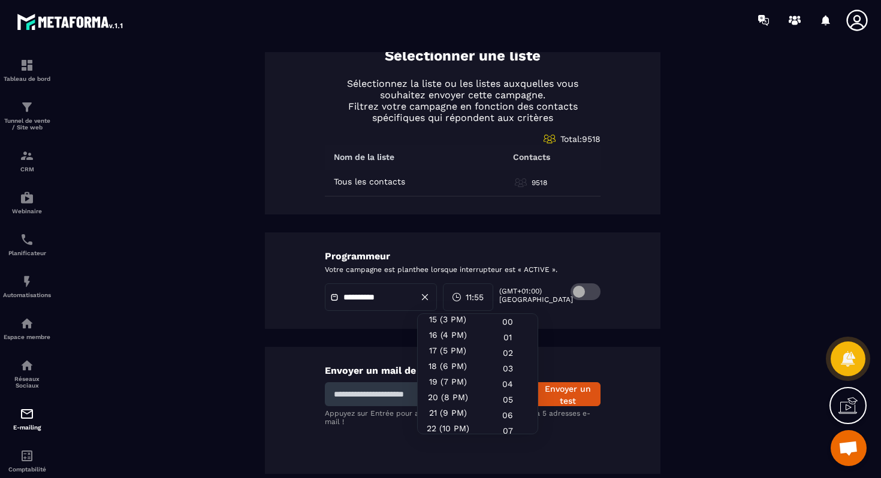
scroll to position [261, 0]
click at [434, 356] on div "18 (6 PM)" at bounding box center [448, 364] width 60 height 16
click at [504, 330] on div "00" at bounding box center [507, 338] width 60 height 16
click at [594, 313] on div "**********" at bounding box center [462, 280] width 395 height 96
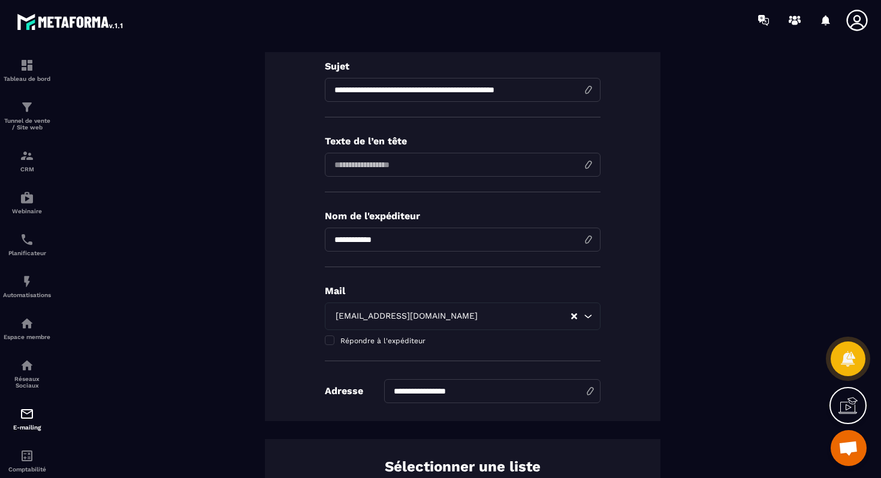
scroll to position [0, 0]
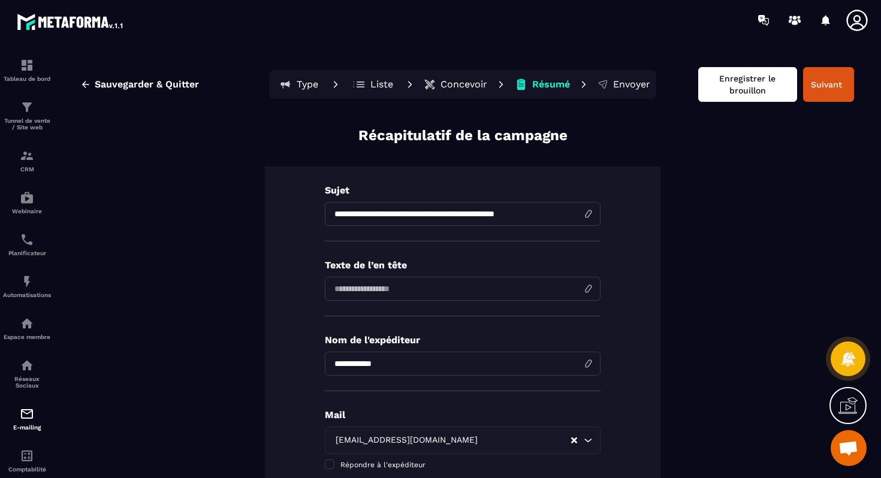
click at [763, 85] on button "Enregistrer le brouillon" at bounding box center [747, 84] width 99 height 35
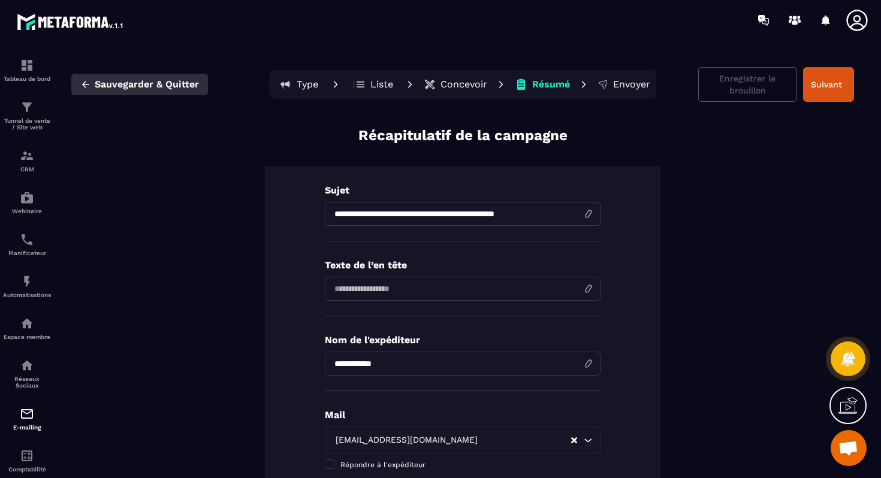
click at [136, 91] on button "Sauvegarder & Quitter" at bounding box center [139, 85] width 137 height 22
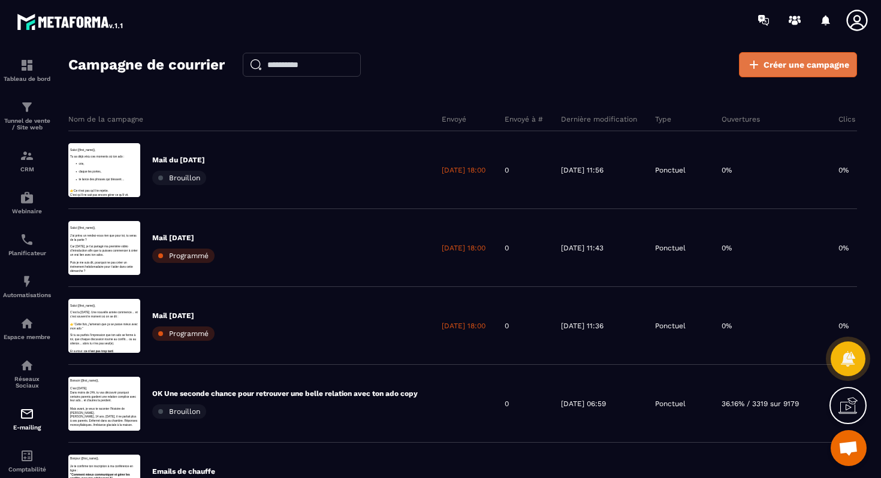
click at [797, 61] on span "Créer une campagne" at bounding box center [806, 65] width 86 height 12
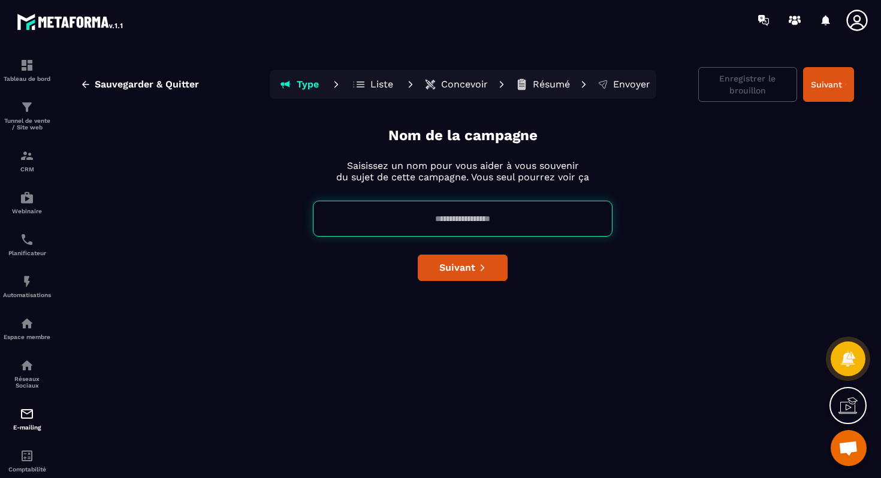
click at [428, 220] on input at bounding box center [463, 219] width 300 height 36
type input "**********"
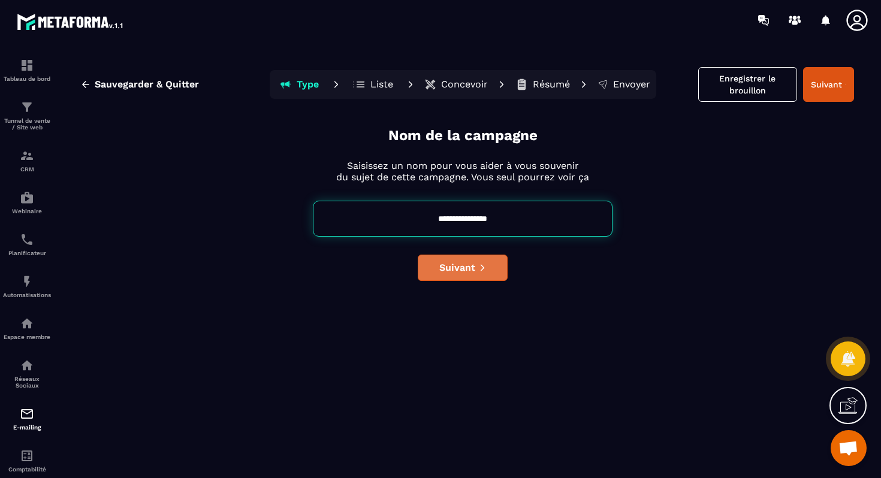
click at [465, 267] on span "Suivant" at bounding box center [457, 268] width 36 height 12
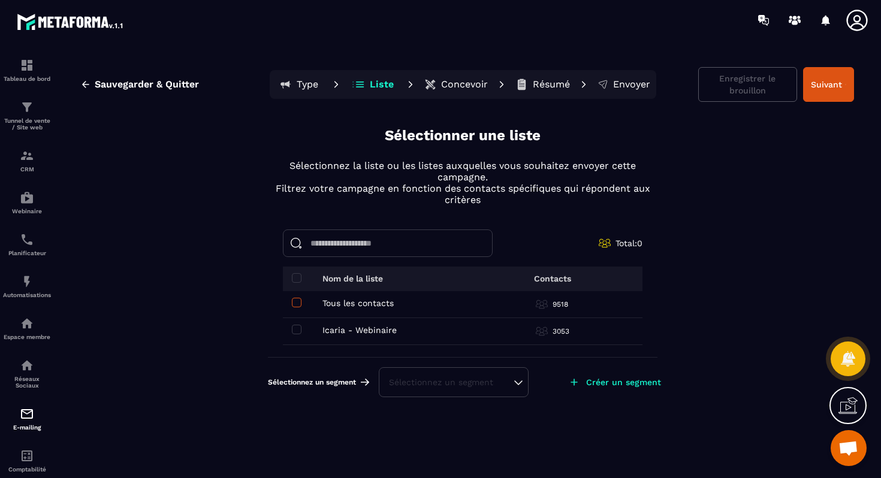
click at [300, 301] on span at bounding box center [297, 303] width 10 height 10
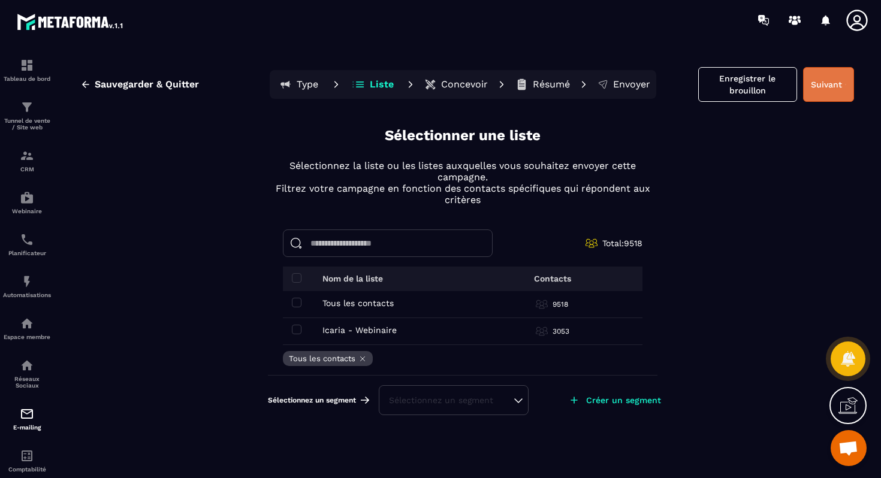
click at [821, 81] on button "Suivant" at bounding box center [828, 84] width 51 height 35
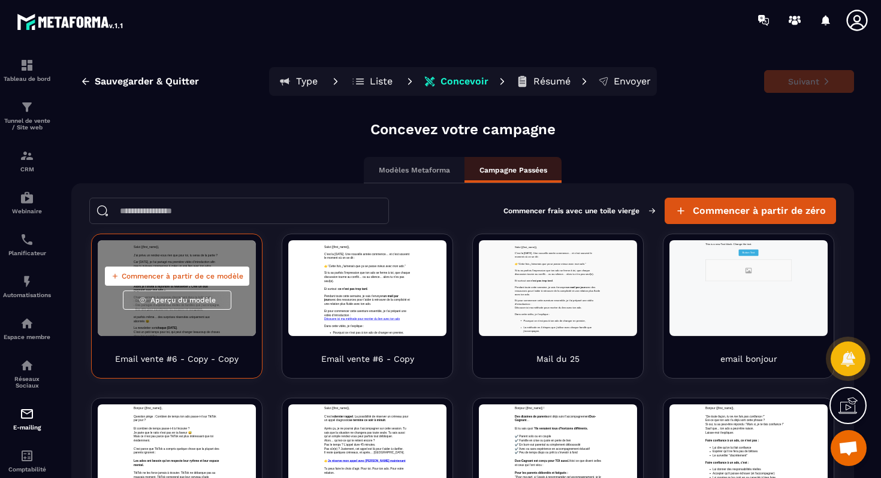
click at [185, 277] on span "Commencer à partir de ce modèle" at bounding box center [183, 276] width 122 height 10
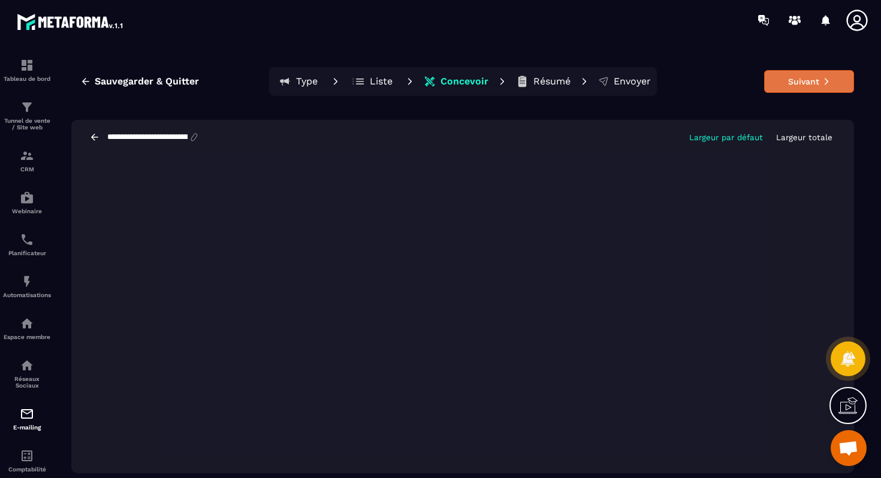
click at [823, 81] on icon at bounding box center [826, 81] width 8 height 8
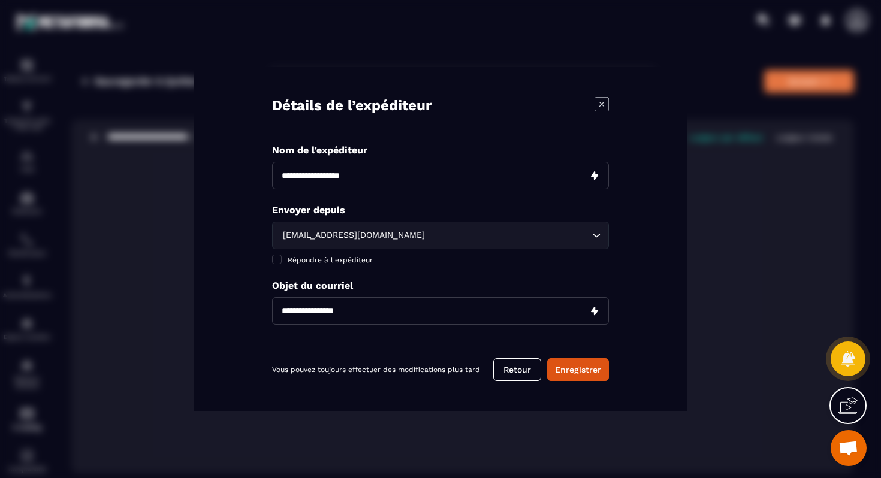
click at [380, 179] on input "Modal window" at bounding box center [440, 176] width 337 height 28
type input "**********"
click at [338, 306] on input "Modal window" at bounding box center [440, 311] width 337 height 28
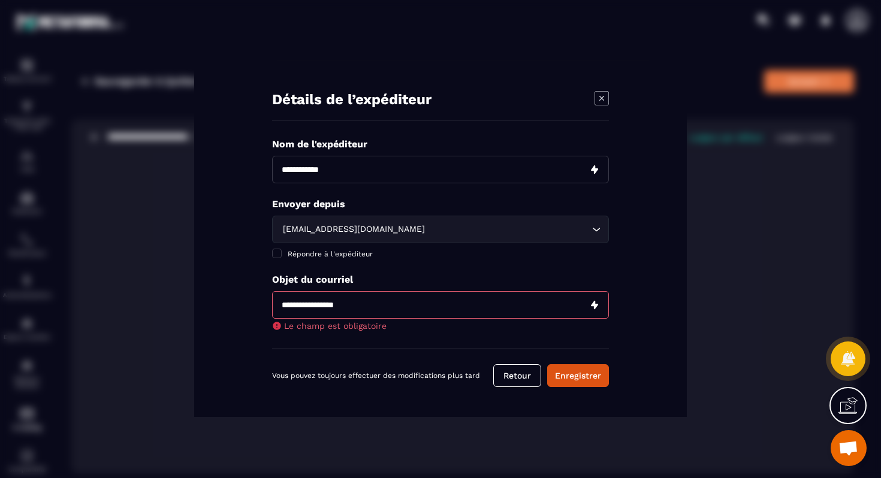
click at [331, 303] on input "Modal window" at bounding box center [440, 305] width 337 height 28
paste input "**********"
type input "**********"
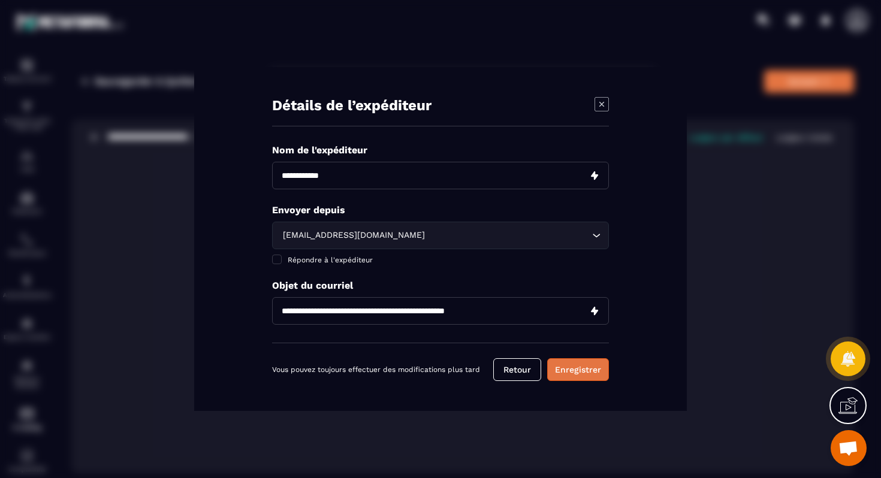
click at [563, 373] on button "Enregistrer" at bounding box center [578, 369] width 62 height 23
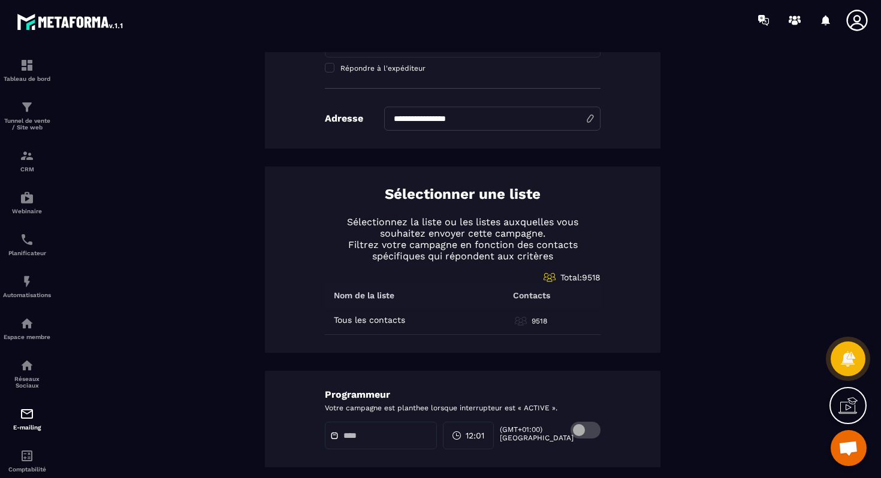
scroll to position [397, 0]
click at [581, 430] on span at bounding box center [585, 429] width 30 height 17
click at [367, 437] on input "text" at bounding box center [385, 435] width 84 height 9
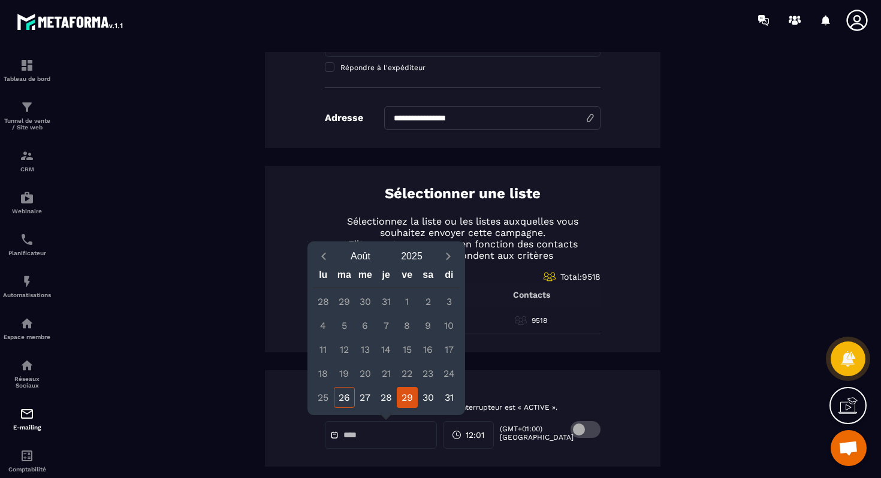
click at [399, 400] on div "29" at bounding box center [407, 397] width 21 height 21
type input "**********"
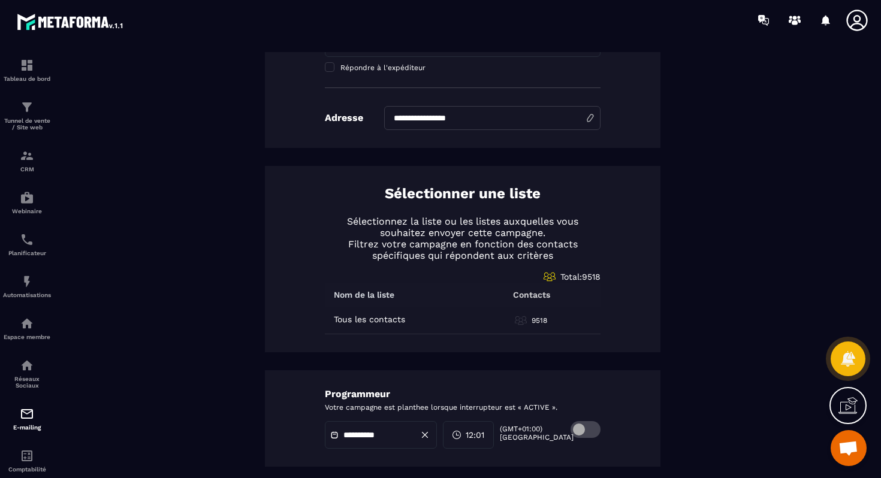
click at [461, 433] on icon at bounding box center [457, 435] width 10 height 10
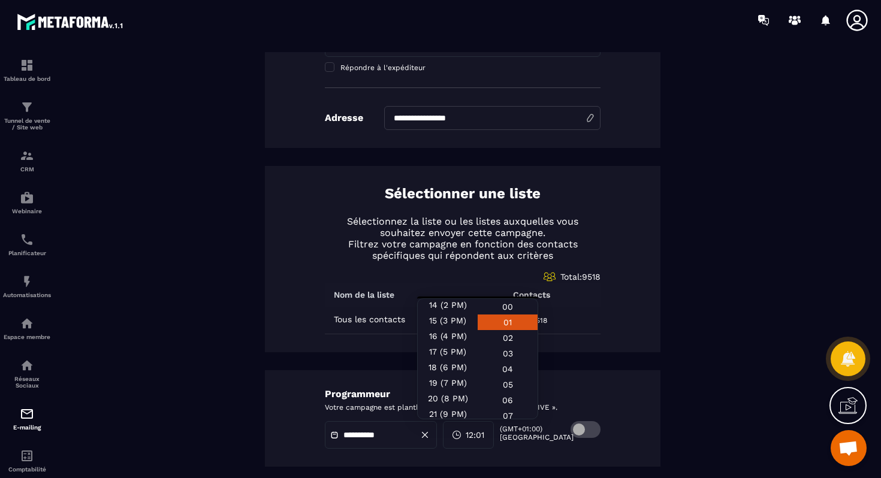
scroll to position [228, 0]
click at [451, 367] on div "18 (6 PM)" at bounding box center [448, 375] width 60 height 16
click at [510, 315] on div "00" at bounding box center [507, 323] width 60 height 16
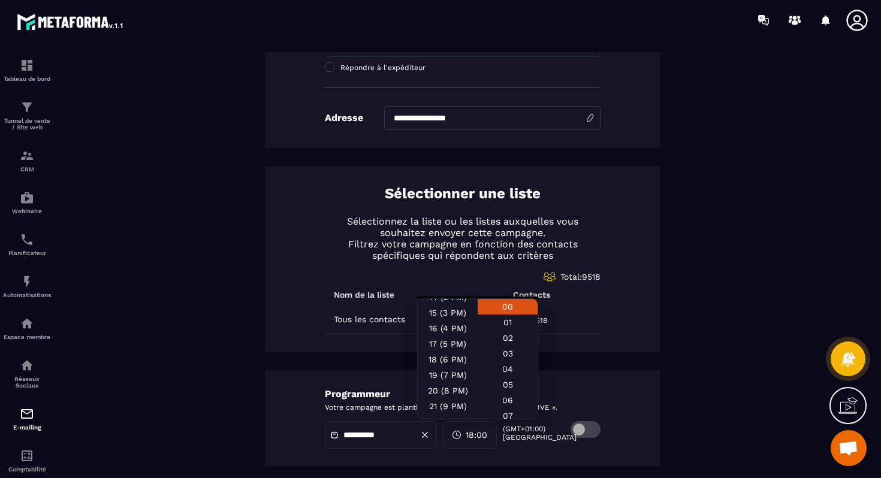
click at [613, 409] on div "**********" at bounding box center [462, 418] width 395 height 96
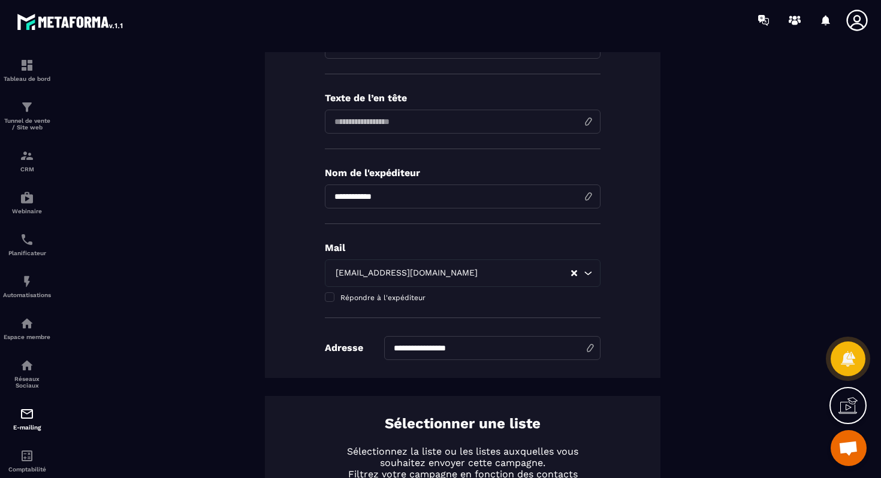
scroll to position [0, 0]
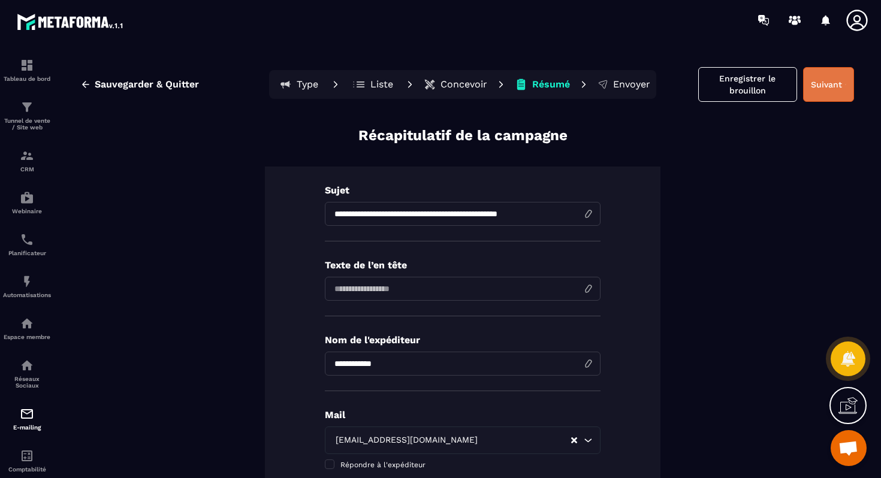
click at [831, 80] on button "Suivant" at bounding box center [828, 84] width 51 height 35
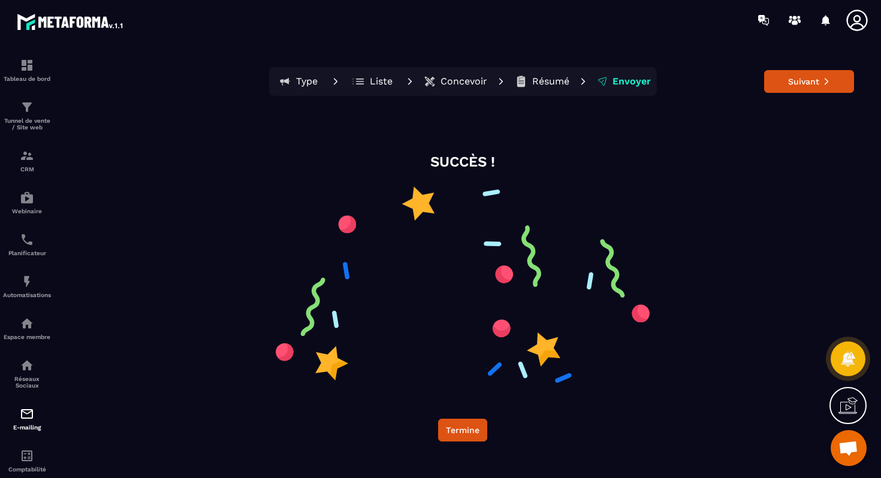
click at [831, 80] on button "Suivant" at bounding box center [809, 81] width 90 height 23
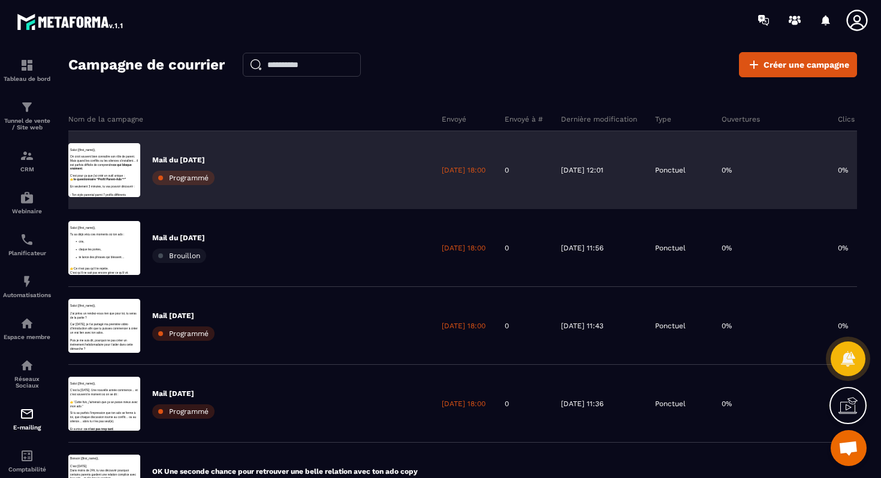
click at [232, 167] on div "Mail du [DATE] Programmé" at bounding box center [250, 170] width 364 height 78
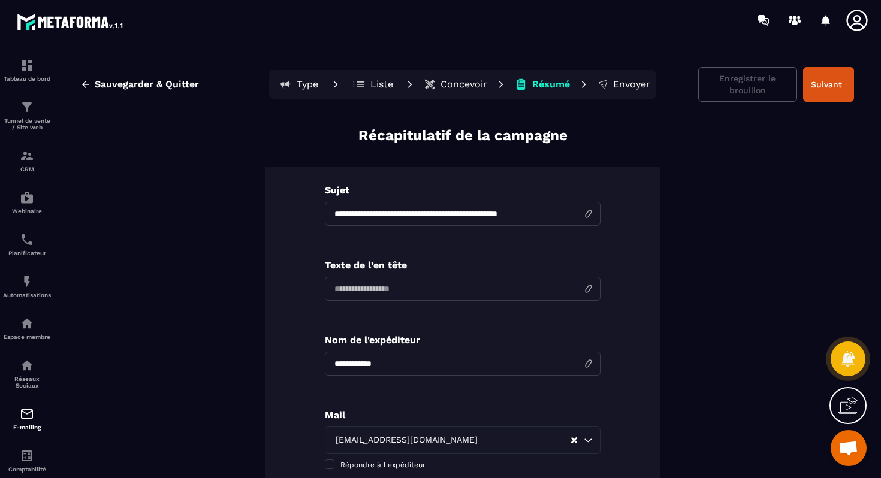
click at [463, 89] on p "Concevoir" at bounding box center [463, 84] width 47 height 12
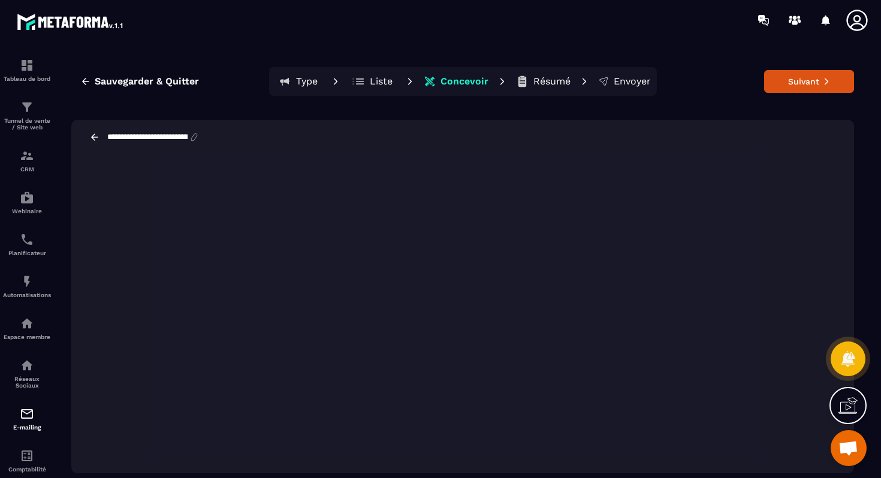
click at [626, 84] on p "Envoyer" at bounding box center [631, 81] width 37 height 12
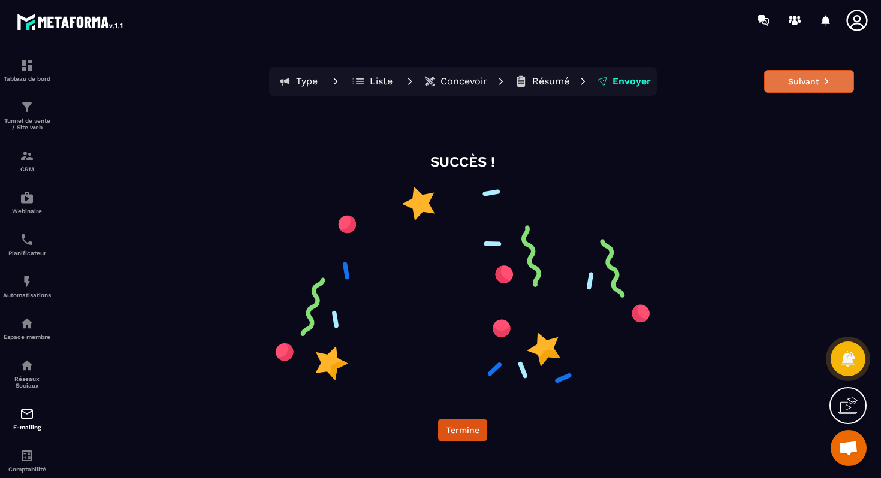
click at [819, 77] on button "Suivant" at bounding box center [809, 81] width 90 height 23
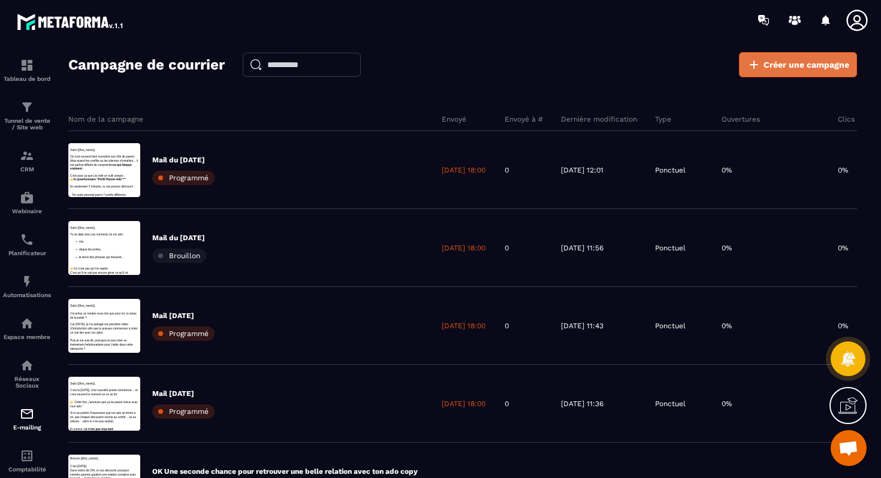
click at [793, 61] on span "Créer une campagne" at bounding box center [806, 65] width 86 height 12
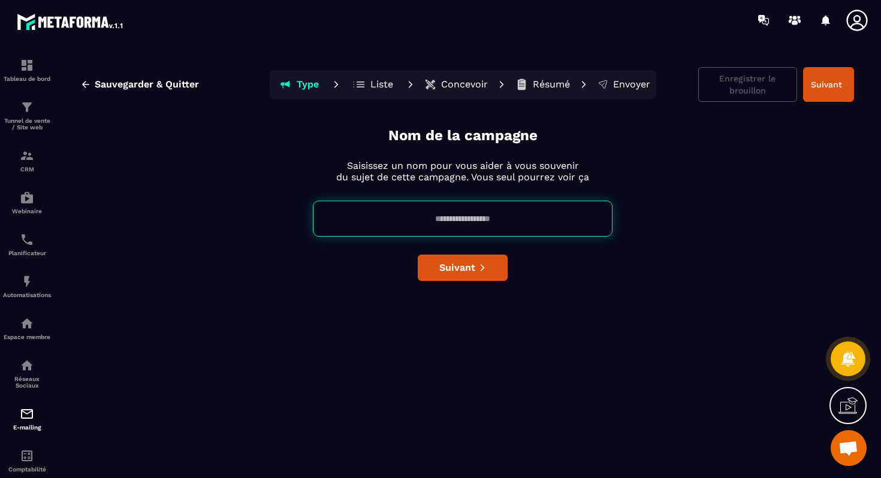
click at [449, 221] on input at bounding box center [463, 219] width 300 height 36
type input "*"
type input "**********"
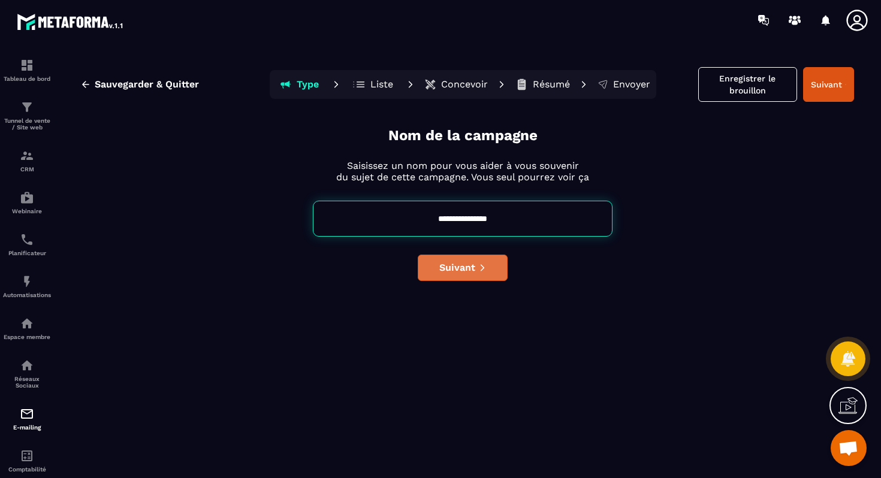
click at [456, 268] on span "Suivant" at bounding box center [457, 268] width 36 height 12
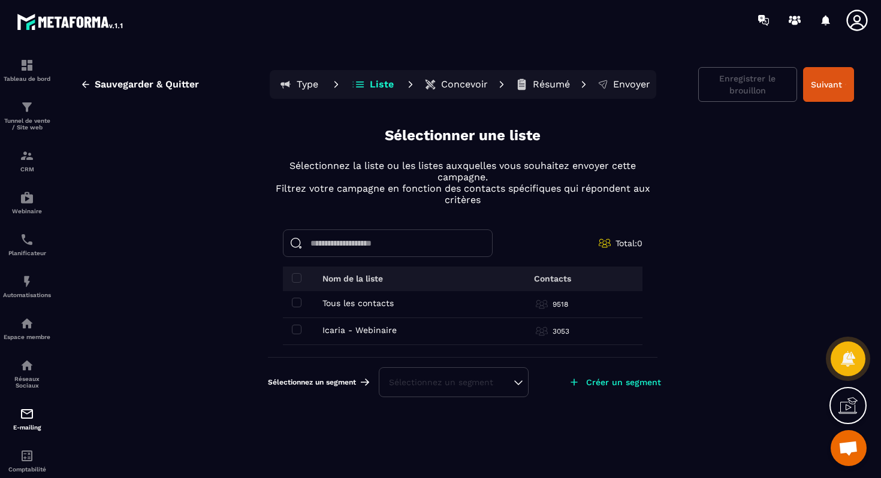
click at [298, 296] on td "Tous les contacts Tous les contacts" at bounding box center [382, 304] width 198 height 27
click at [297, 304] on span at bounding box center [297, 303] width 10 height 10
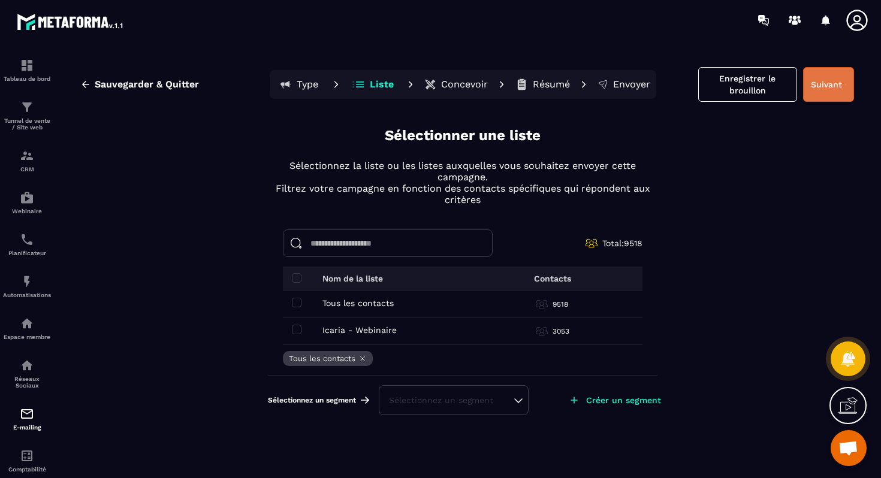
click at [836, 86] on button "Suivant" at bounding box center [828, 84] width 51 height 35
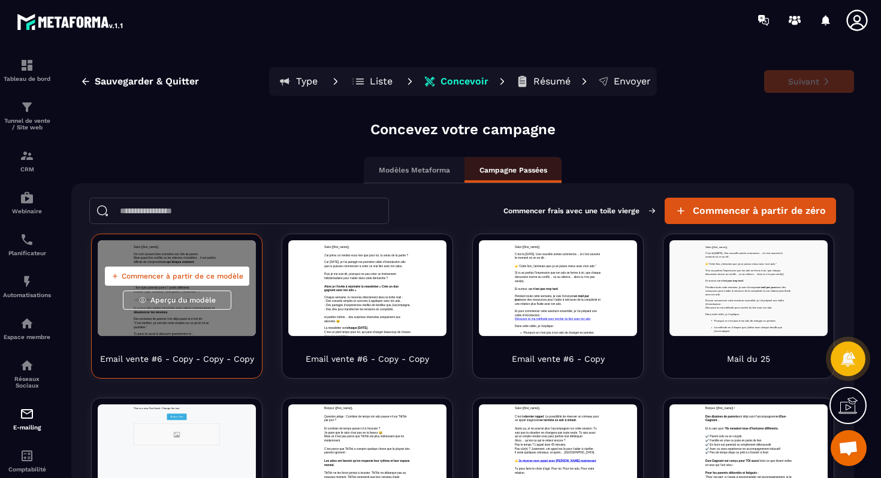
click at [204, 276] on span "Commencer à partir de ce modèle" at bounding box center [183, 276] width 122 height 10
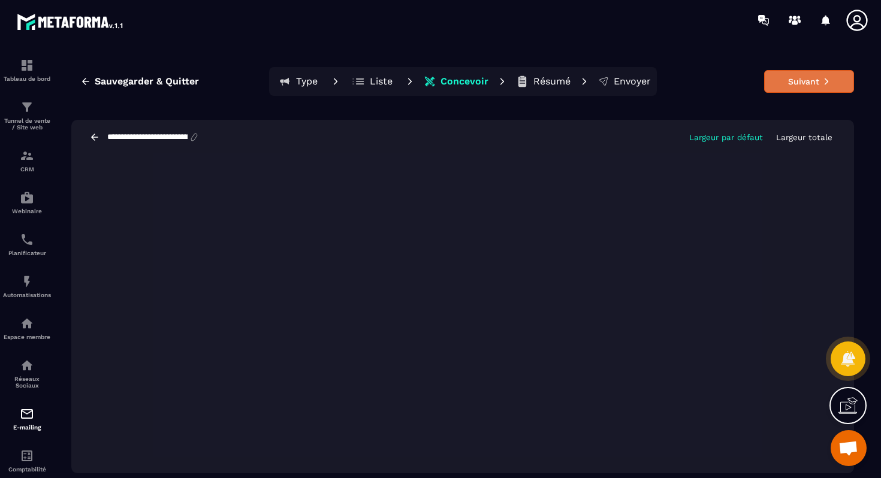
click at [784, 89] on button "Suivant" at bounding box center [809, 81] width 90 height 23
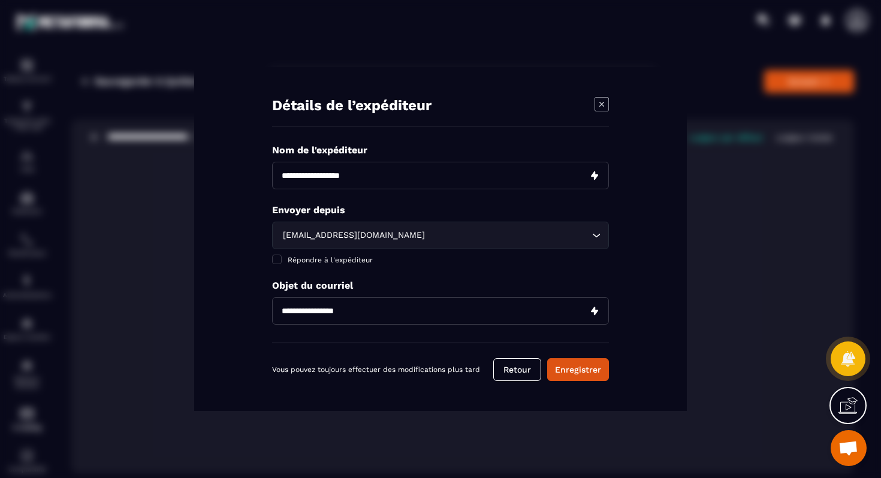
click at [386, 176] on input "Modal window" at bounding box center [440, 176] width 337 height 28
type input "**********"
click at [370, 316] on input "Modal window" at bounding box center [440, 311] width 337 height 28
click at [411, 297] on input "Modal window" at bounding box center [440, 311] width 337 height 28
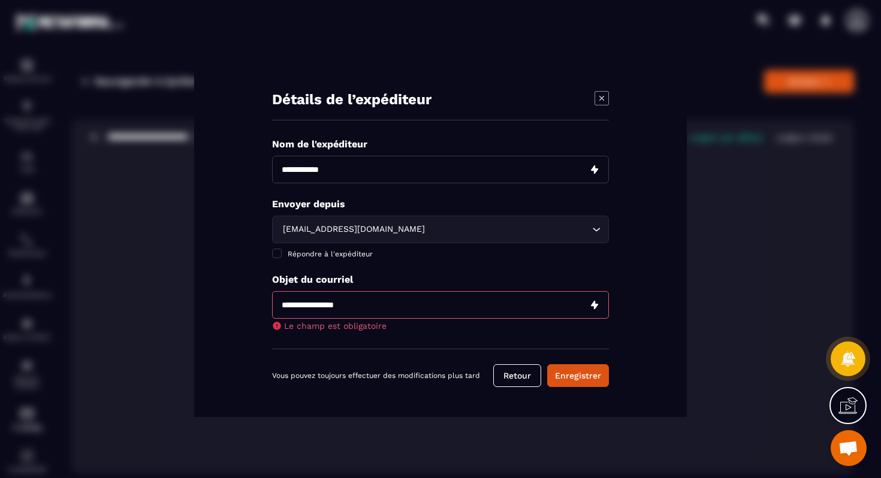
click at [459, 288] on div "Nom de l'expéditeur Envoyer depuis [EMAIL_ADDRESS][DOMAIN_NAME] Loading... Répo…" at bounding box center [440, 243] width 337 height 211
click at [359, 298] on input "Modal window" at bounding box center [440, 305] width 337 height 28
paste input "**********"
click at [282, 303] on input "**********" at bounding box center [440, 305] width 337 height 28
type input "**********"
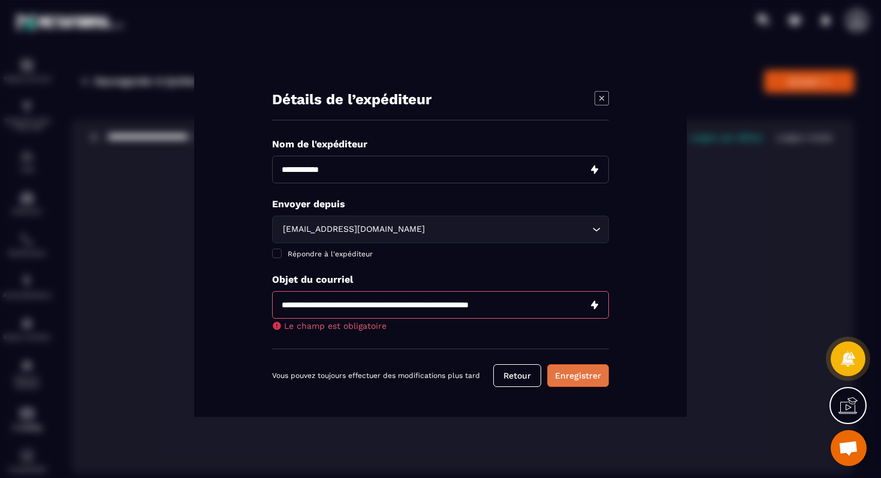
click at [567, 373] on button "Enregistrer" at bounding box center [578, 375] width 62 height 23
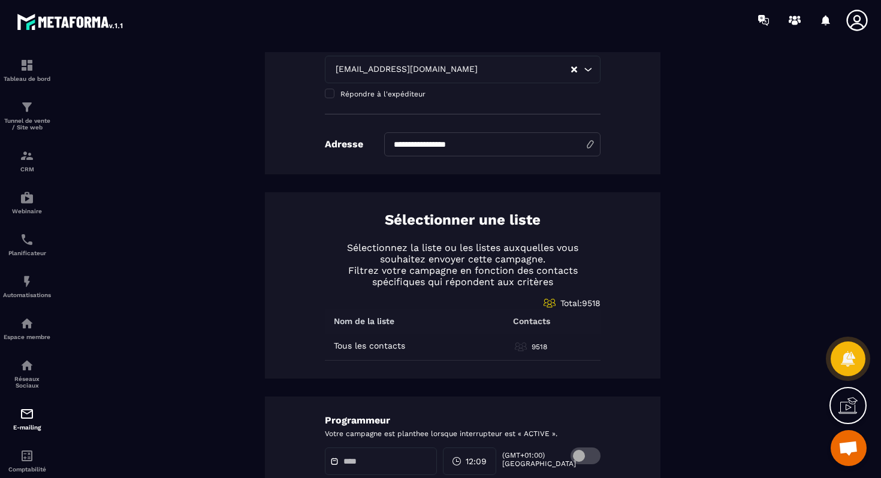
scroll to position [494, 0]
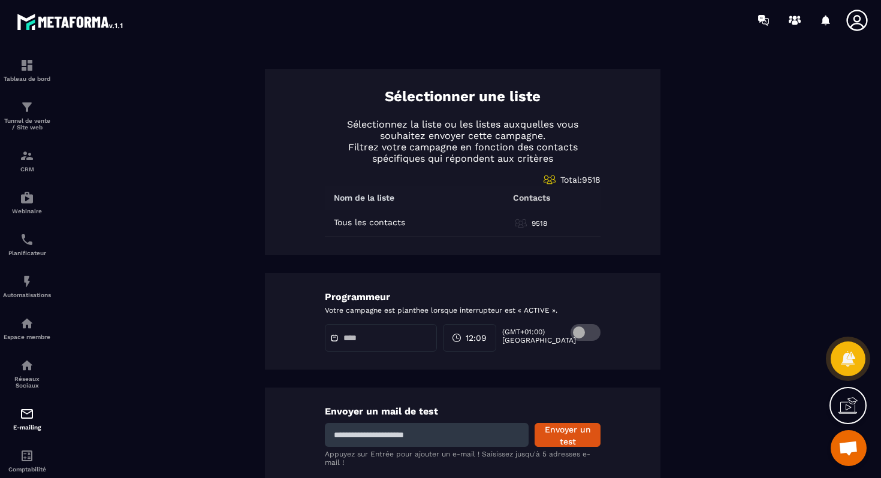
click at [579, 335] on span at bounding box center [585, 332] width 30 height 17
click at [353, 330] on div at bounding box center [381, 338] width 112 height 28
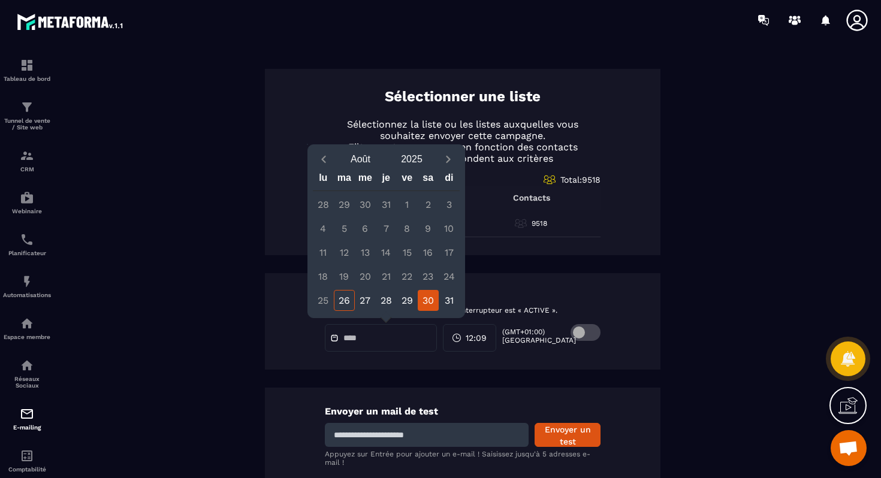
click at [420, 297] on div "30" at bounding box center [428, 300] width 21 height 21
type input "**********"
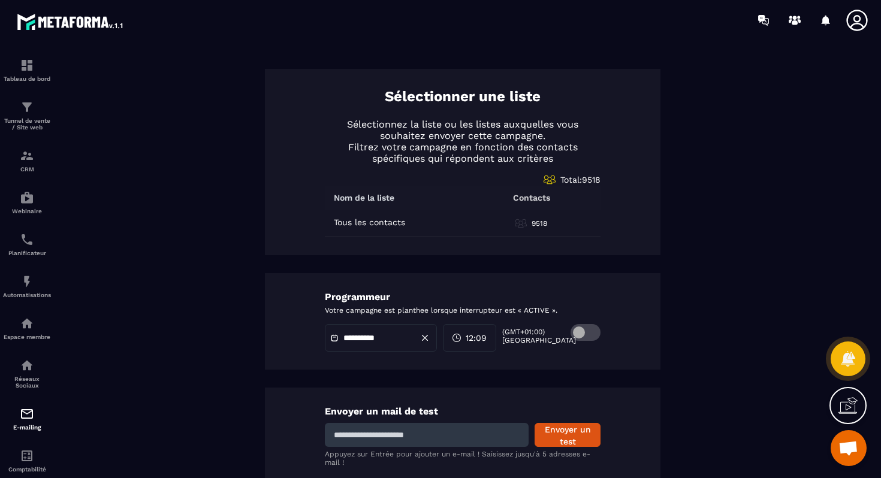
click at [480, 337] on span "12:09" at bounding box center [475, 338] width 21 height 12
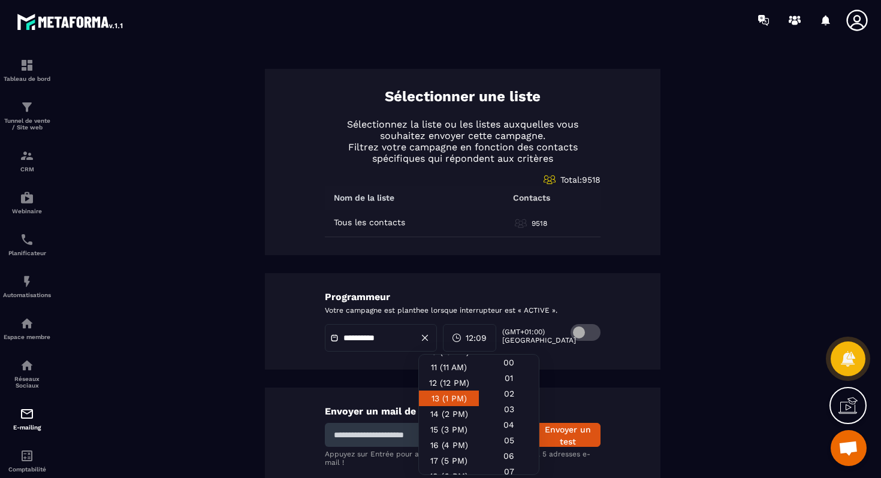
scroll to position [172, 0]
click at [436, 416] on div "14 (2 PM)" at bounding box center [449, 424] width 60 height 16
click at [506, 370] on div "00" at bounding box center [509, 378] width 60 height 16
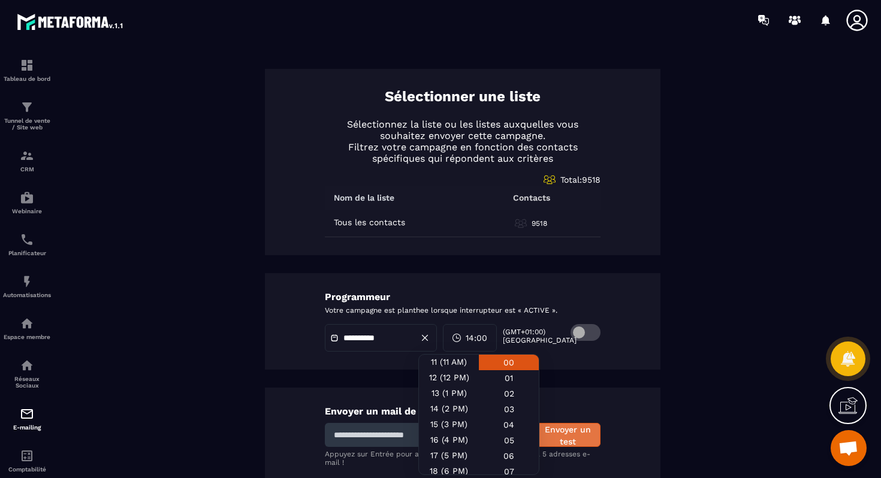
click at [584, 435] on button "Envoyer un test" at bounding box center [567, 435] width 66 height 24
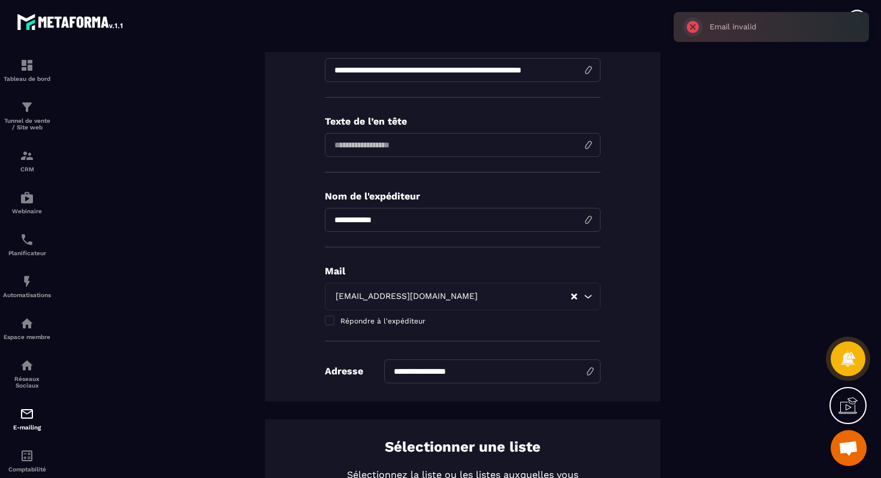
scroll to position [0, 0]
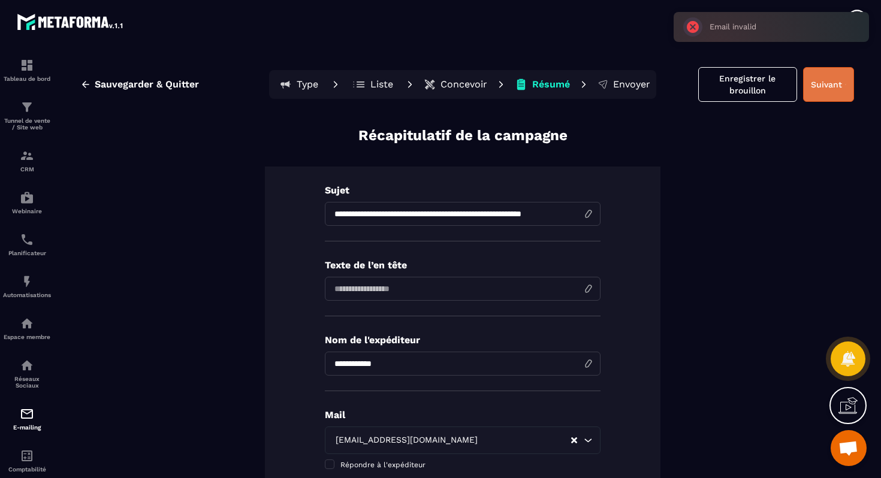
click at [818, 84] on button "Suivant" at bounding box center [828, 84] width 51 height 35
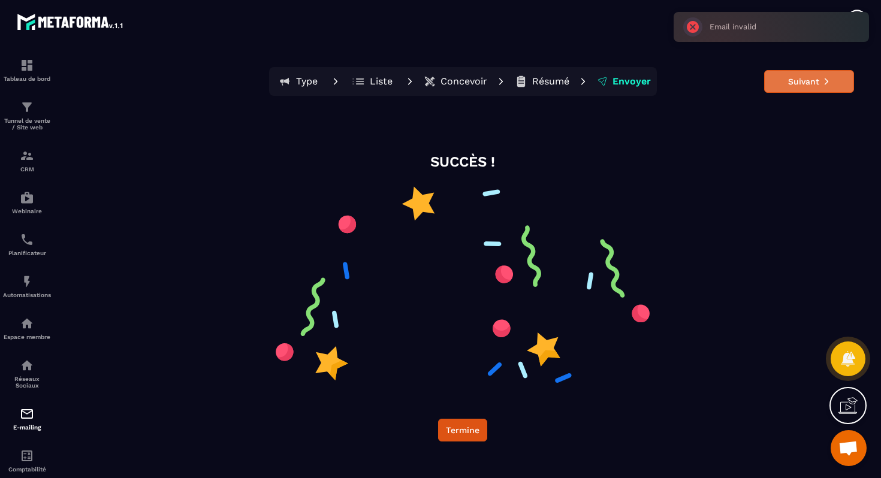
click at [806, 75] on button "Suivant" at bounding box center [809, 81] width 90 height 23
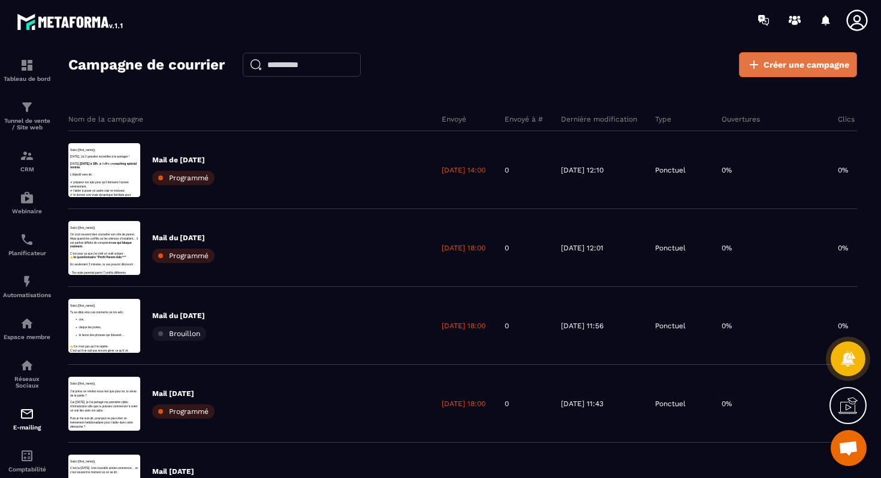
click at [797, 67] on span "Créer une campagne" at bounding box center [806, 65] width 86 height 12
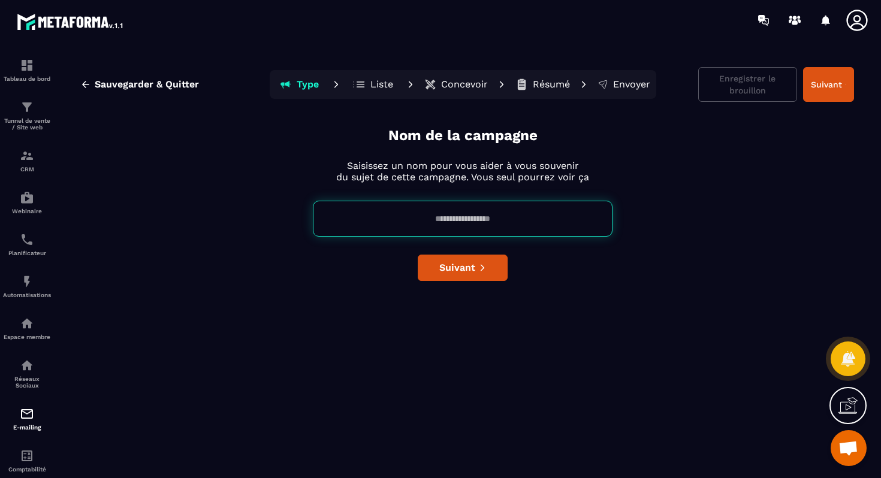
click at [440, 218] on input at bounding box center [463, 219] width 300 height 36
type input "**********"
click at [469, 268] on span "Suivant" at bounding box center [457, 268] width 36 height 12
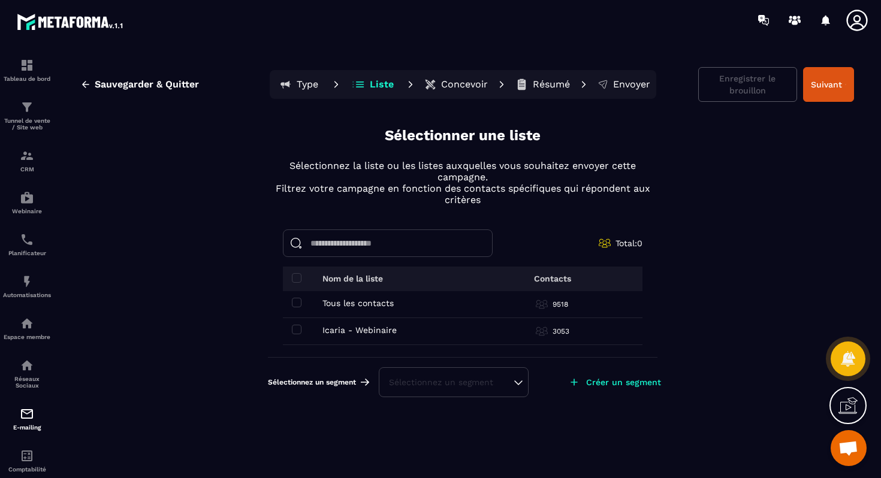
click at [301, 300] on div "Tous les contacts Tous les contacts" at bounding box center [382, 303] width 180 height 10
click at [295, 300] on span at bounding box center [297, 303] width 10 height 10
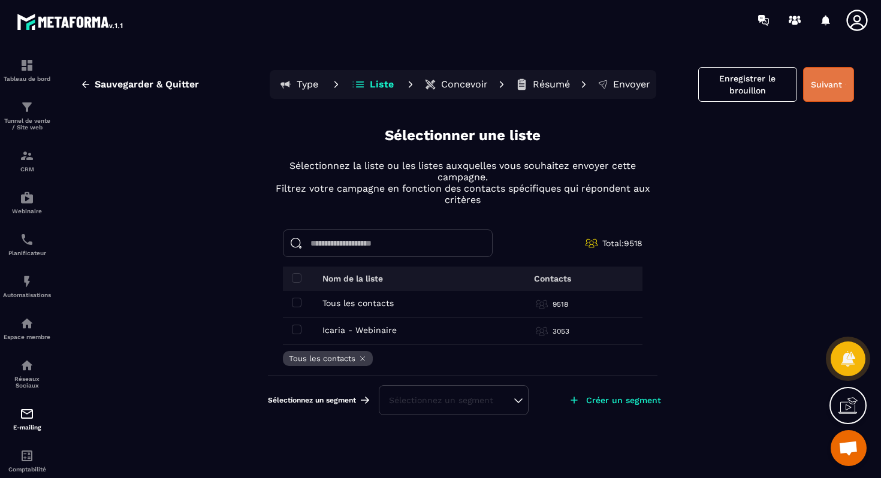
click at [826, 80] on button "Suivant" at bounding box center [828, 84] width 51 height 35
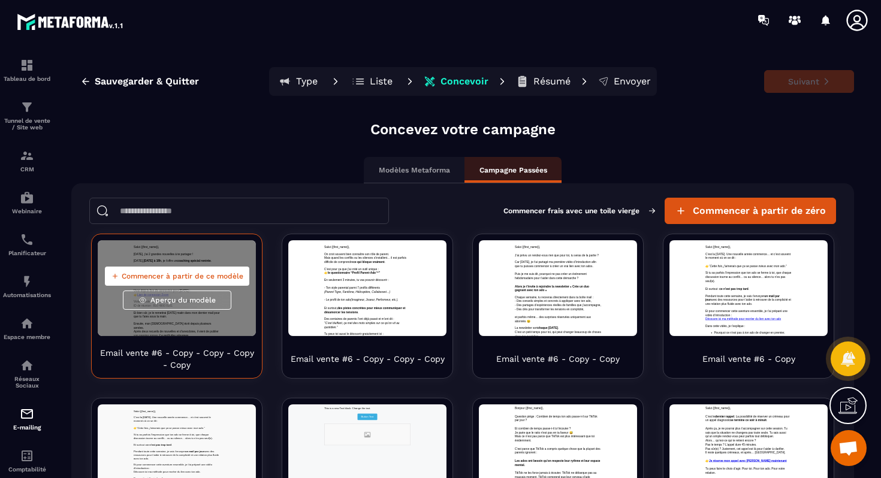
click at [195, 277] on span "Commencer à partir de ce modèle" at bounding box center [183, 276] width 122 height 10
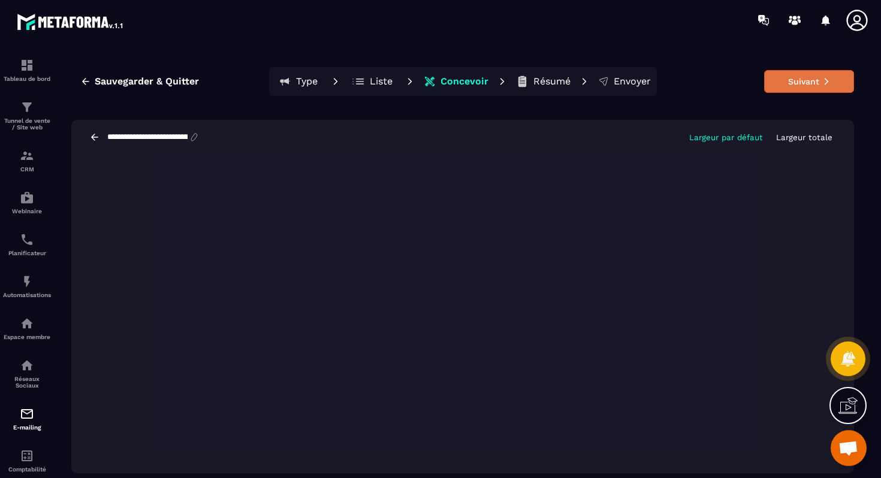
click at [791, 78] on button "Suivant" at bounding box center [809, 81] width 90 height 23
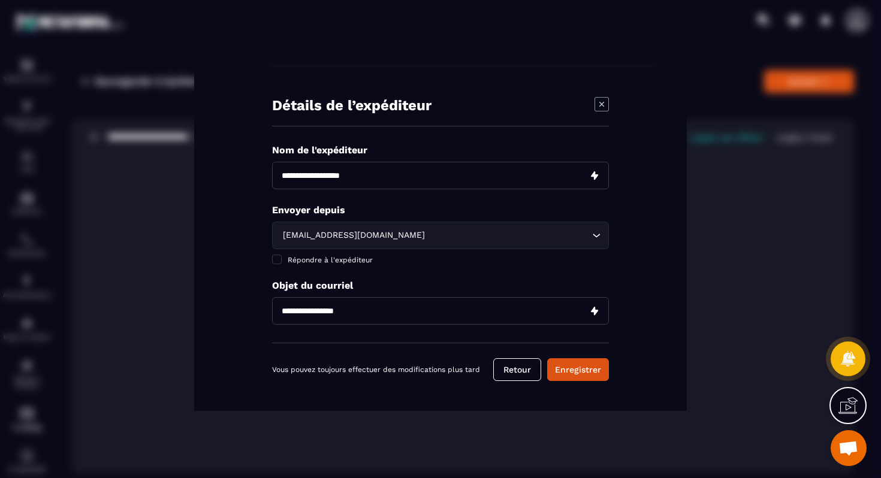
click at [350, 310] on input "Modal window" at bounding box center [440, 311] width 337 height 28
paste input "**********"
type input "**********"
click at [566, 365] on button "Enregistrer" at bounding box center [578, 369] width 62 height 23
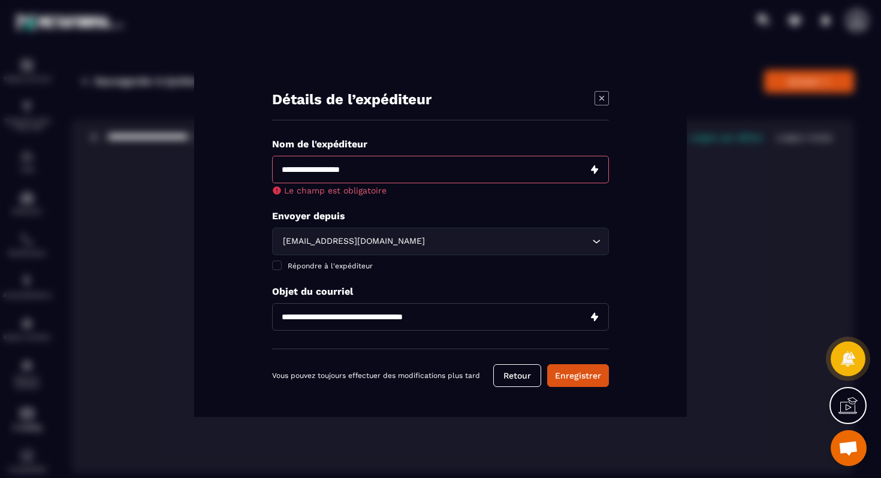
click at [398, 163] on input "Modal window" at bounding box center [440, 170] width 337 height 28
type input "**********"
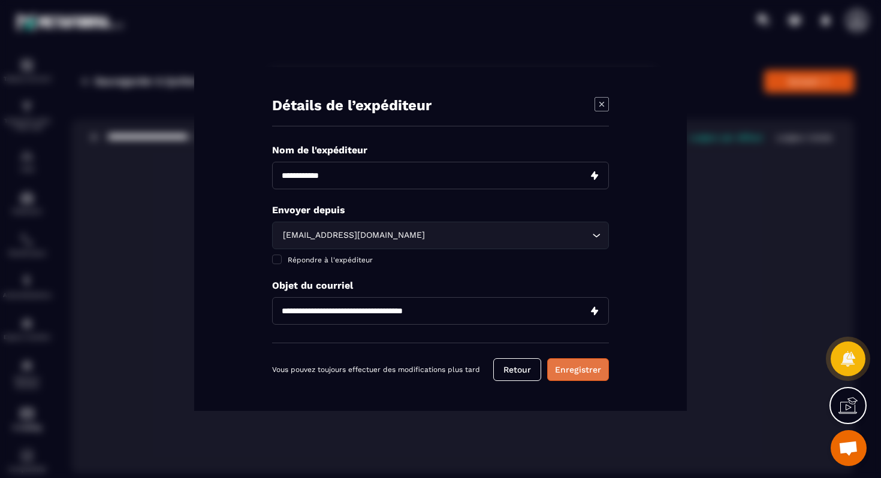
click at [578, 375] on button "Enregistrer" at bounding box center [578, 369] width 62 height 23
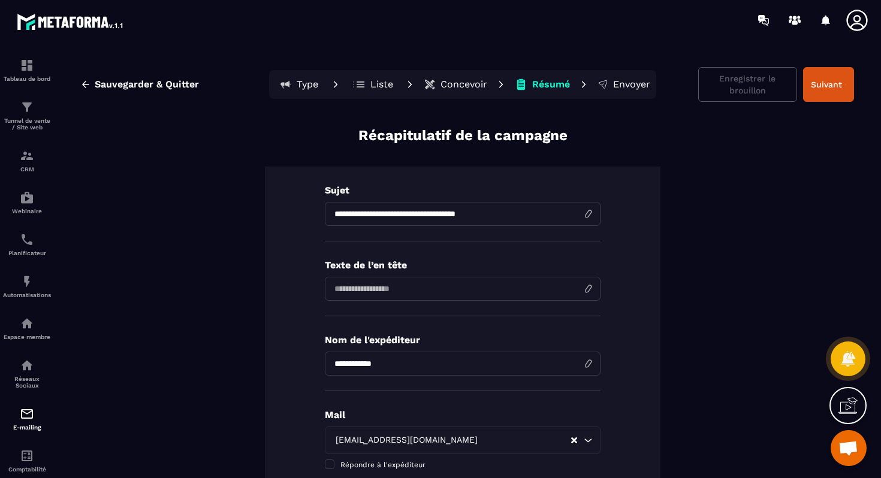
click at [334, 214] on input "**********" at bounding box center [463, 214] width 276 height 24
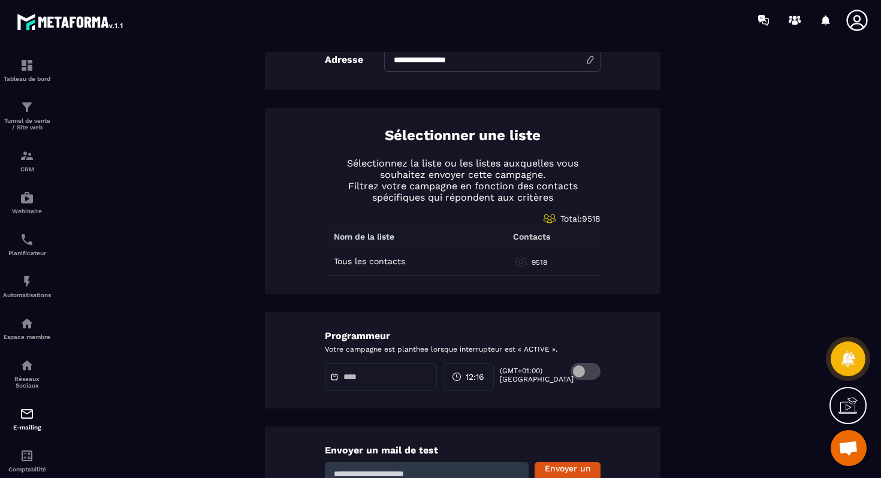
scroll to position [444, 0]
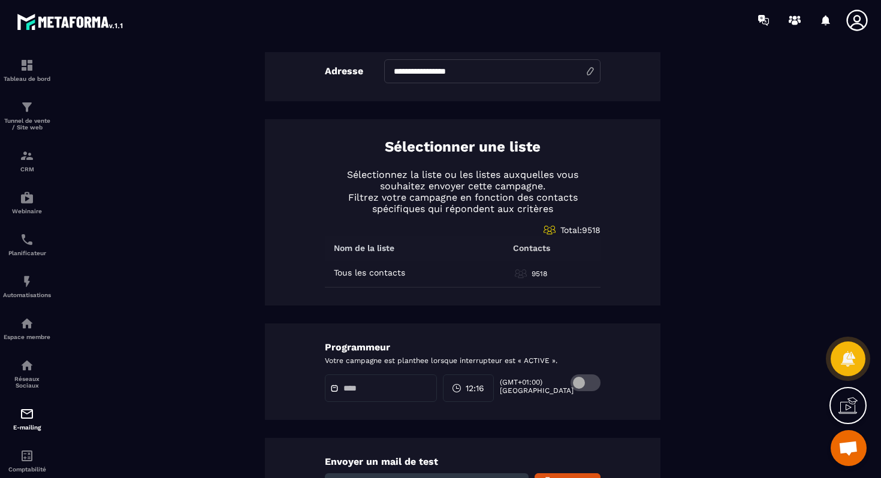
type input "**********"
click at [584, 382] on span at bounding box center [585, 382] width 30 height 17
click at [347, 387] on input "text" at bounding box center [385, 388] width 84 height 9
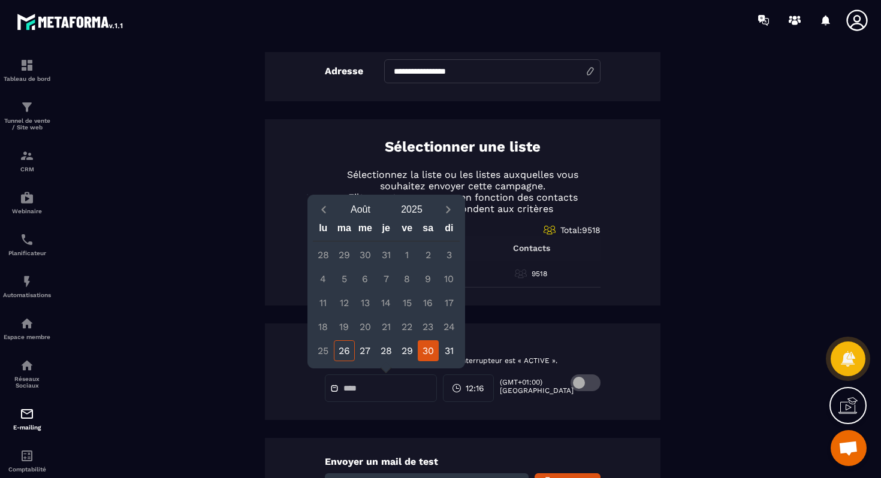
click at [425, 348] on div "30" at bounding box center [428, 350] width 21 height 21
type input "**********"
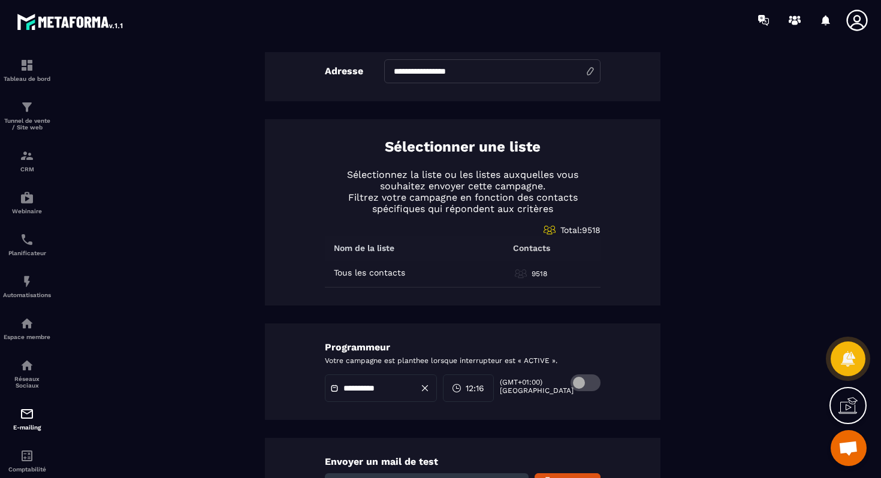
click at [480, 380] on div "12:16" at bounding box center [468, 388] width 51 height 28
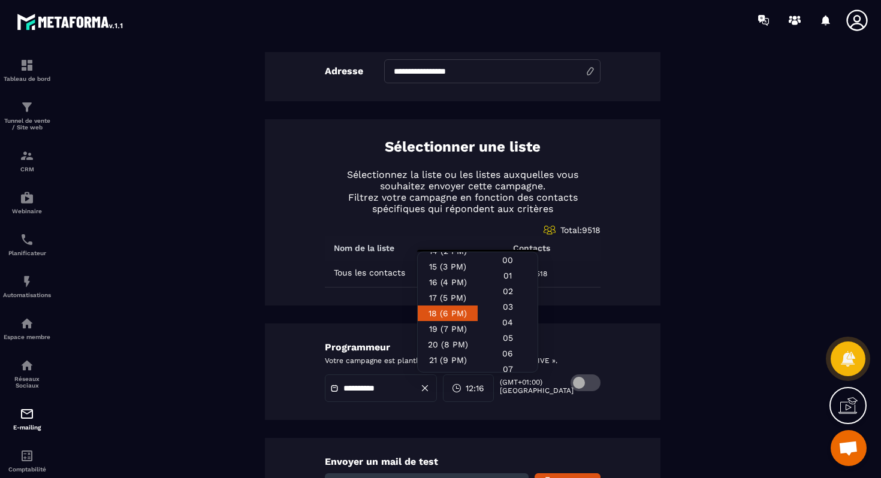
scroll to position [261, 0]
click at [436, 341] on div "21 (9 PM)" at bounding box center [448, 349] width 60 height 16
click at [506, 268] on div "00" at bounding box center [507, 276] width 60 height 16
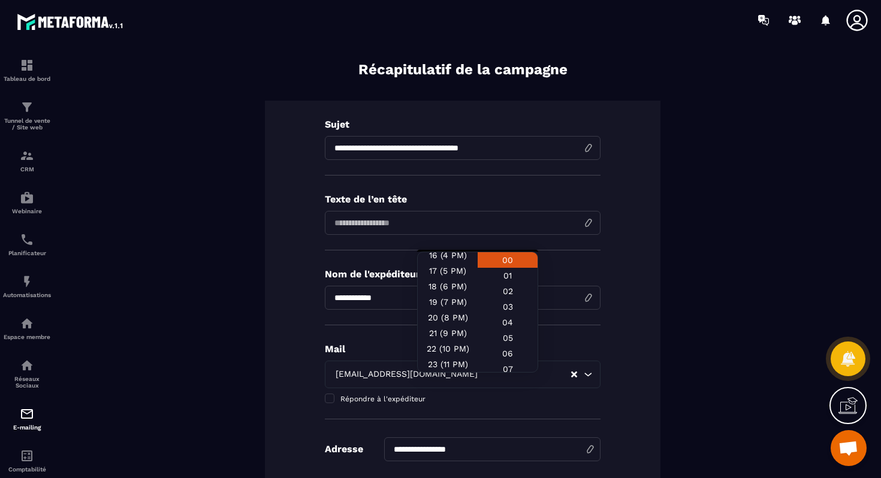
scroll to position [0, 0]
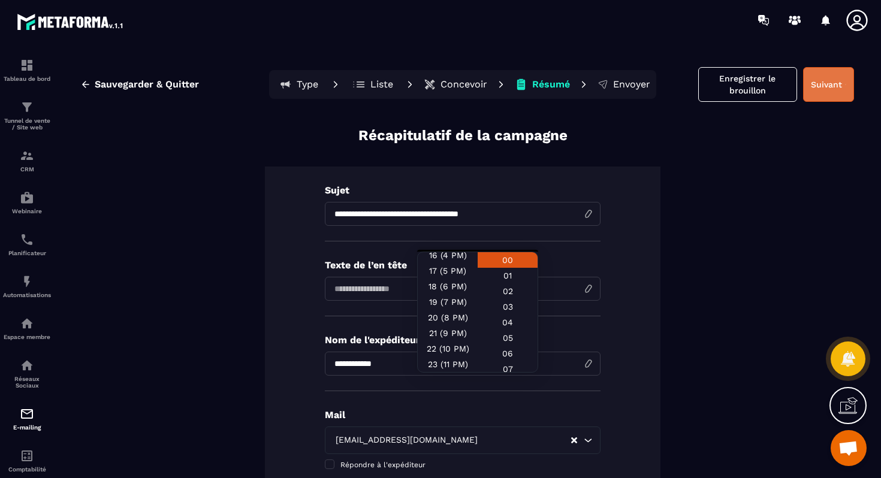
click at [826, 91] on button "Suivant" at bounding box center [828, 84] width 51 height 35
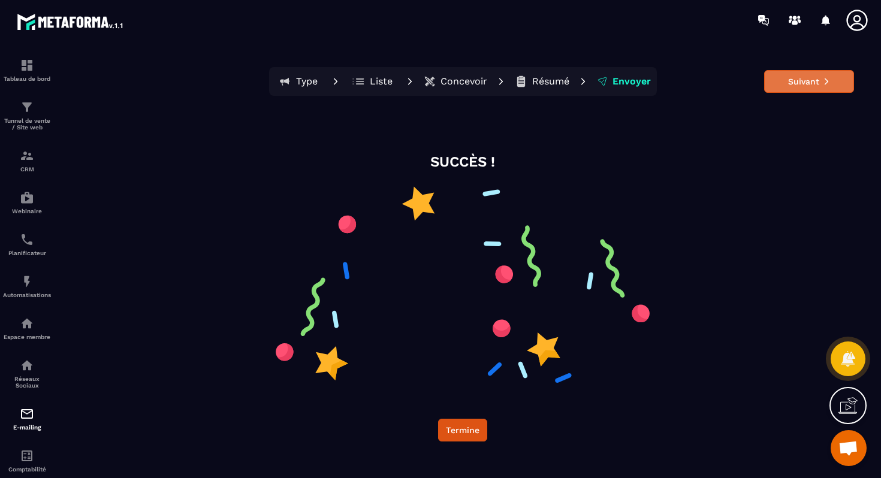
click at [823, 91] on button "Suivant" at bounding box center [809, 81] width 90 height 23
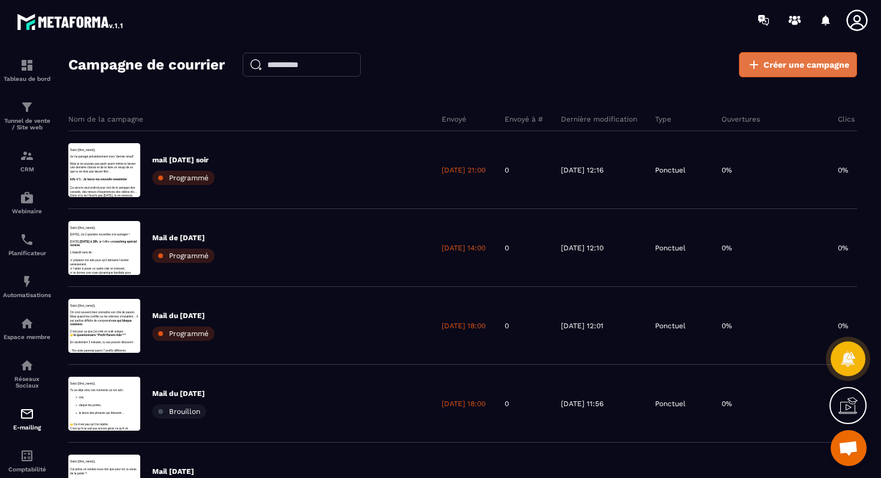
click at [802, 53] on link "Créer une campagne" at bounding box center [798, 64] width 118 height 25
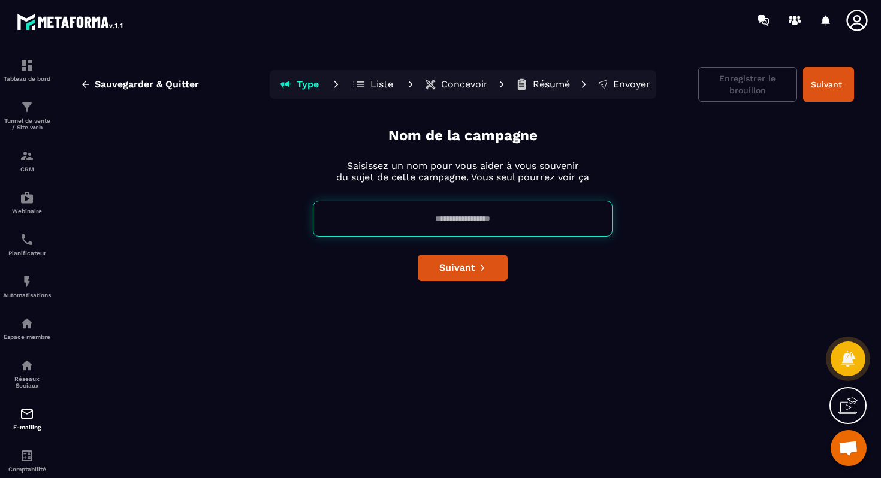
click at [432, 210] on input at bounding box center [463, 219] width 300 height 36
type input "**********"
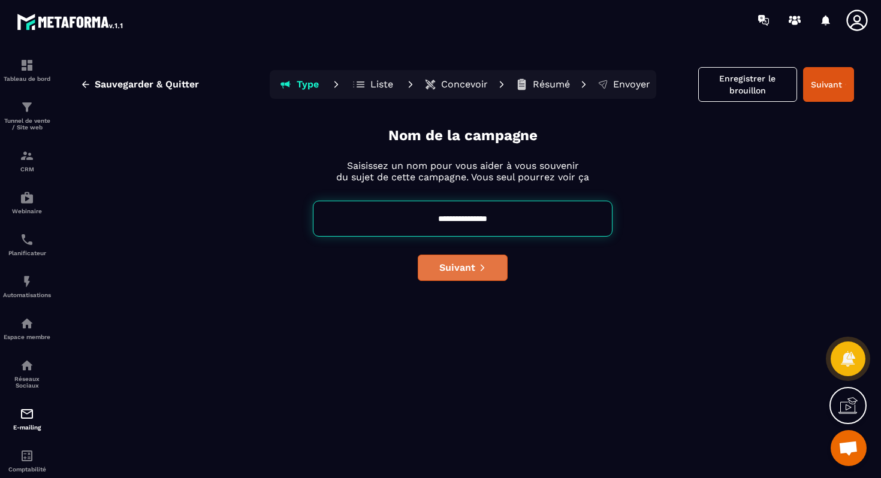
click at [450, 267] on span "Suivant" at bounding box center [457, 268] width 36 height 12
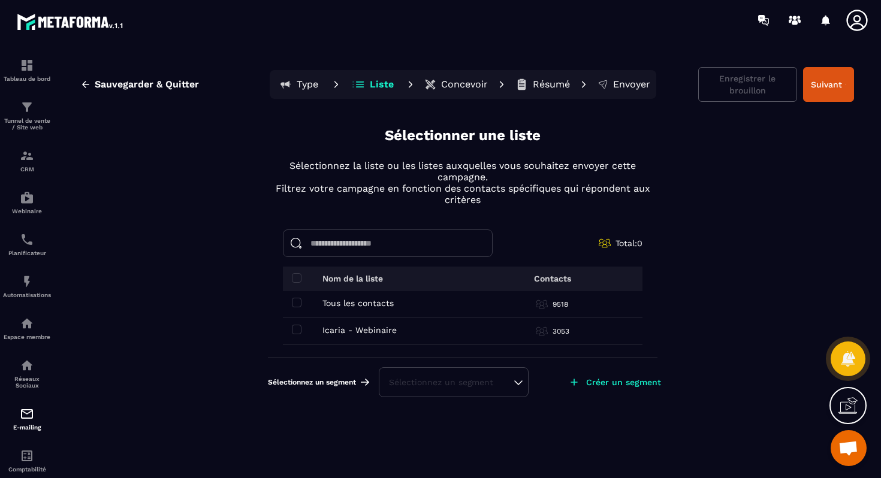
click at [302, 303] on div "Tous les contacts Tous les contacts" at bounding box center [382, 303] width 180 height 10
click at [297, 301] on span at bounding box center [297, 303] width 10 height 10
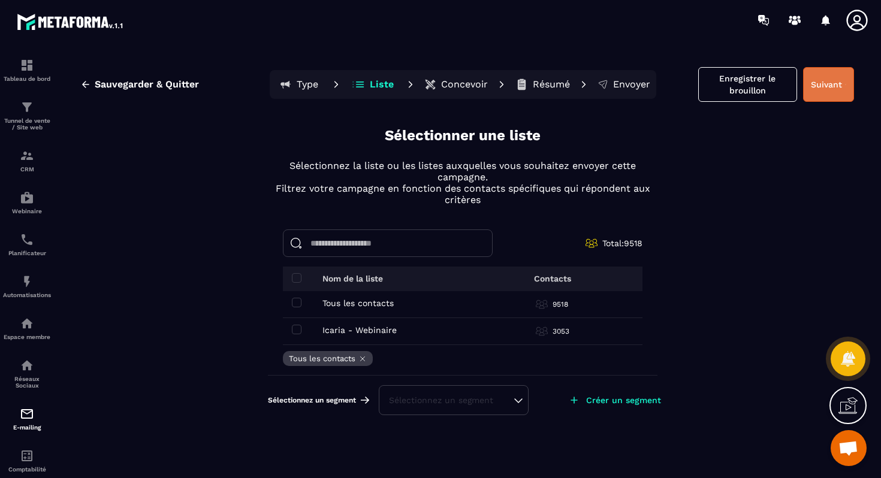
click at [826, 83] on button "Suivant" at bounding box center [828, 84] width 51 height 35
